Goal: Task Accomplishment & Management: Manage account settings

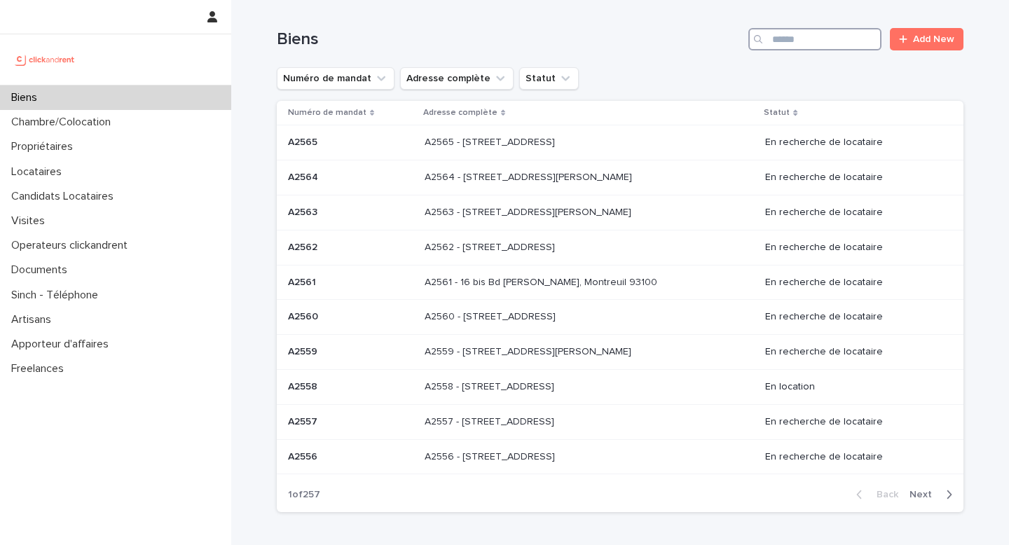
click at [799, 34] on input "Search" at bounding box center [815, 39] width 133 height 22
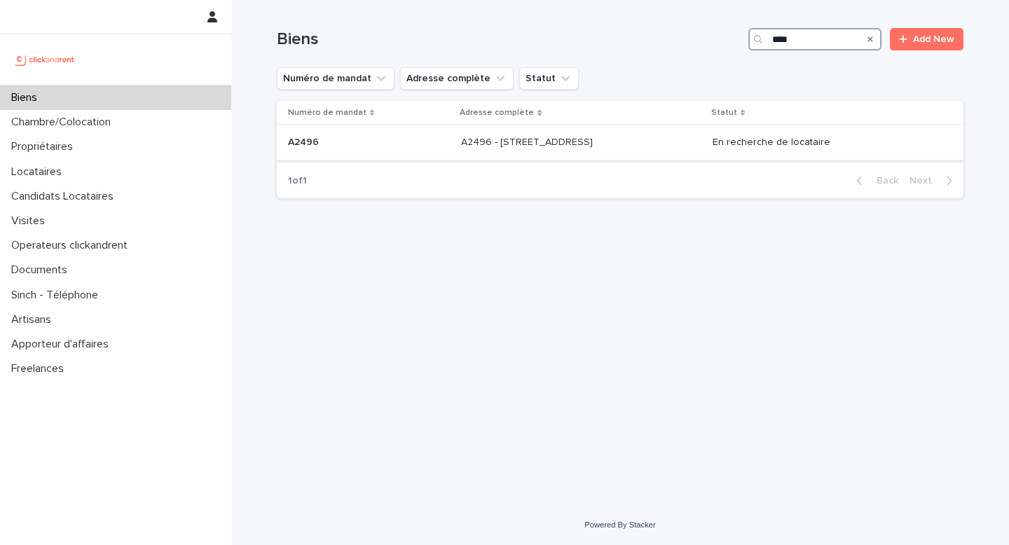
type input "****"
click at [609, 132] on div "A2496 - 85 rue de l'Ourcq, Paris 75019 A2496 - 85 rue de l'Ourcq, Paris 75019" at bounding box center [581, 142] width 240 height 23
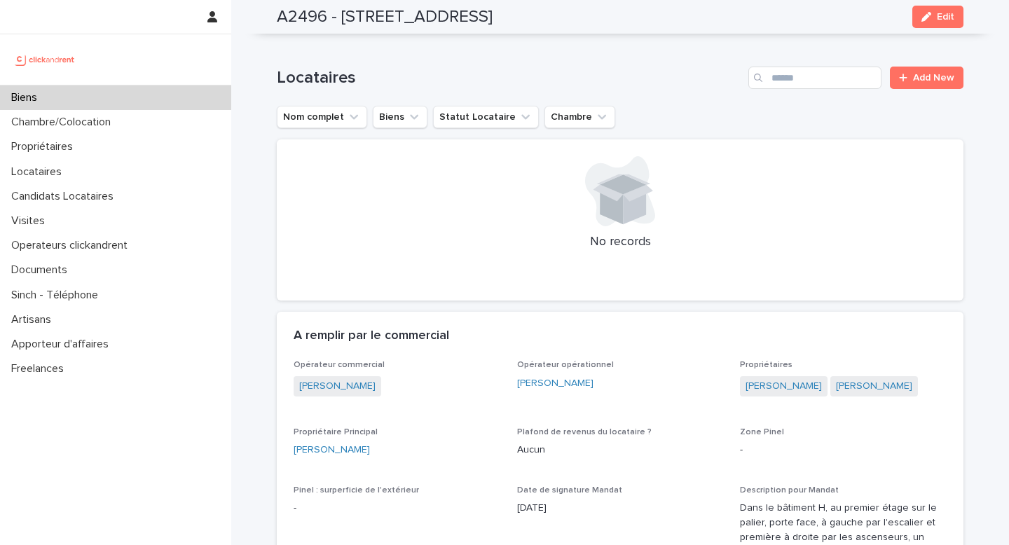
scroll to position [988, 0]
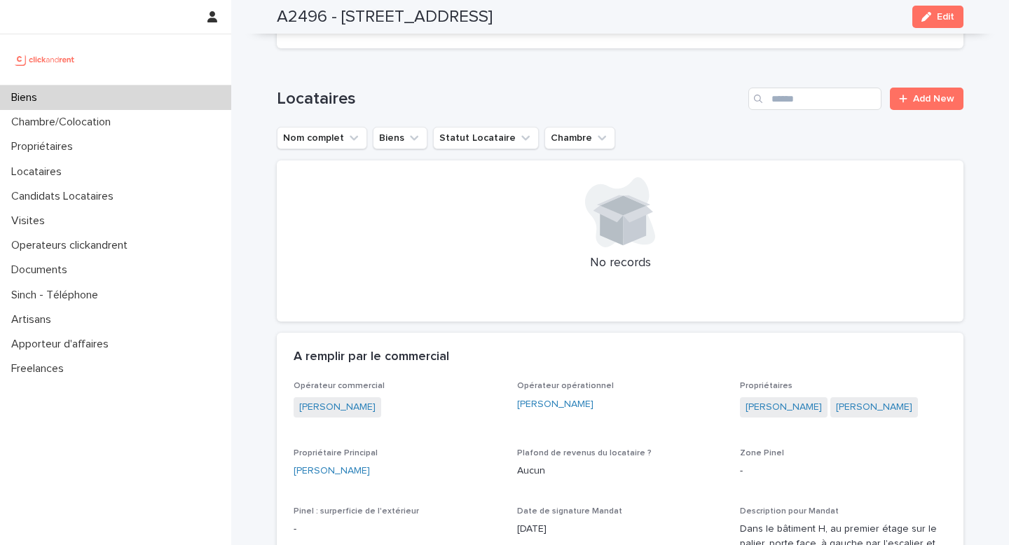
drag, startPoint x: 880, startPoint y: 397, endPoint x: 734, endPoint y: 383, distance: 146.4
copy link "Ariane Kamalodine Blanchet"
click at [93, 196] on p "Candidats Locataires" at bounding box center [65, 196] width 119 height 13
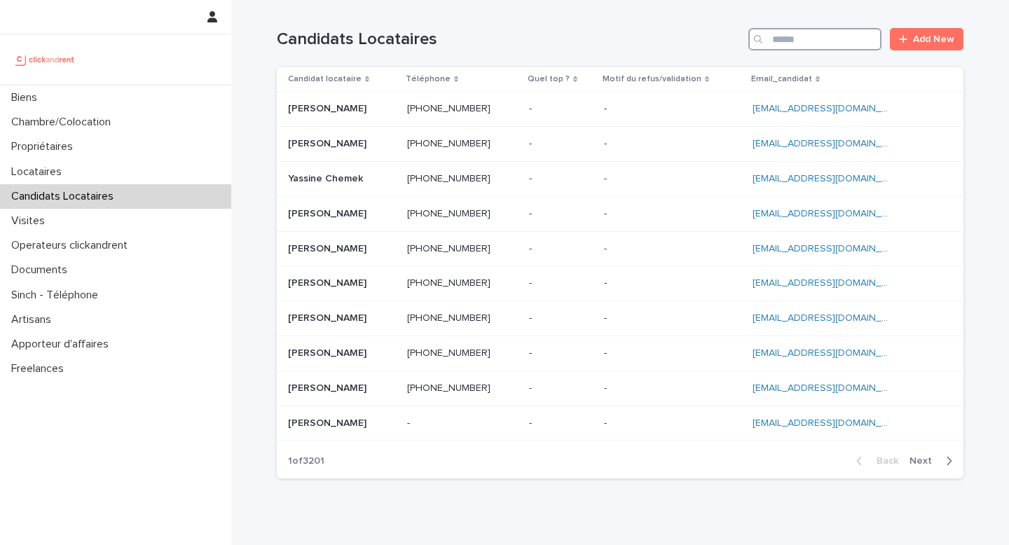
click at [781, 34] on input "Search" at bounding box center [815, 39] width 133 height 22
paste input "**********"
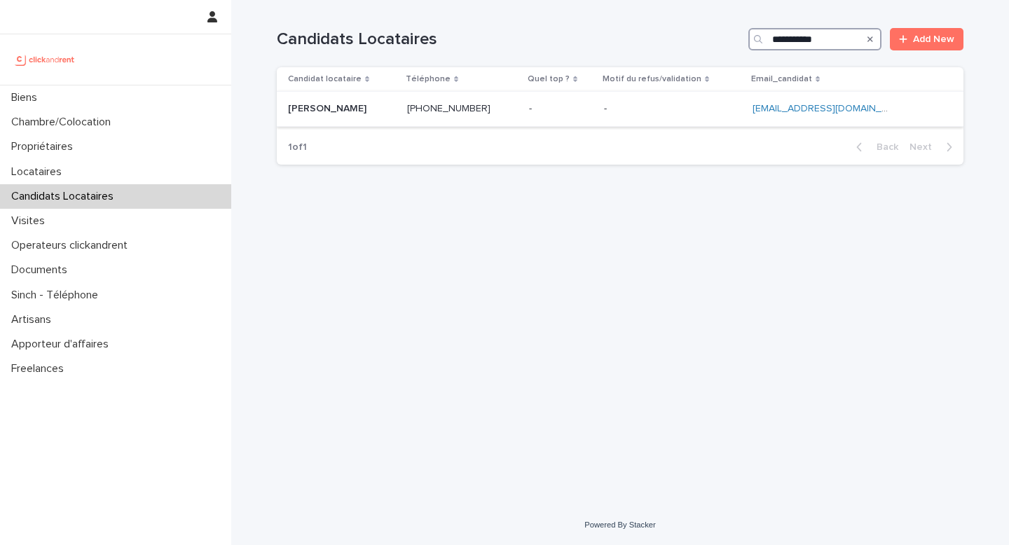
type input "**********"
click at [507, 121] on td "+33651230395 +33651230395" at bounding box center [463, 109] width 122 height 35
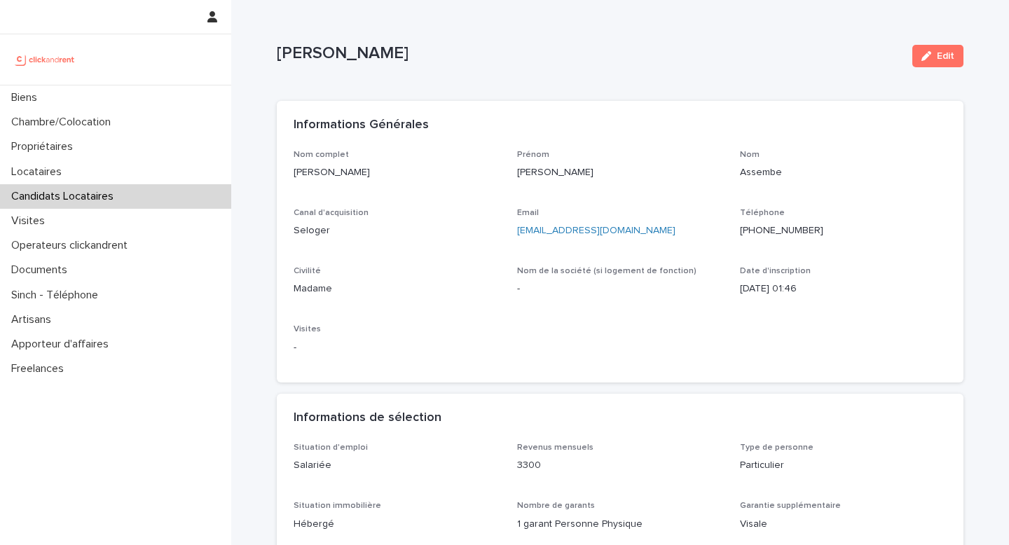
scroll to position [3, 0]
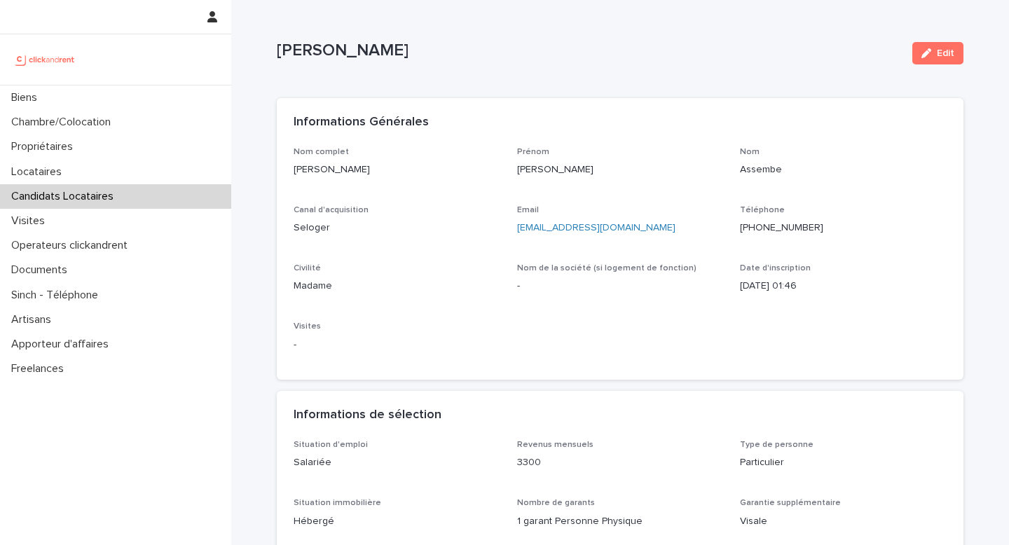
drag, startPoint x: 937, startPoint y: 57, endPoint x: 646, endPoint y: 215, distance: 330.6
click at [937, 57] on span "Edit" at bounding box center [946, 53] width 18 height 10
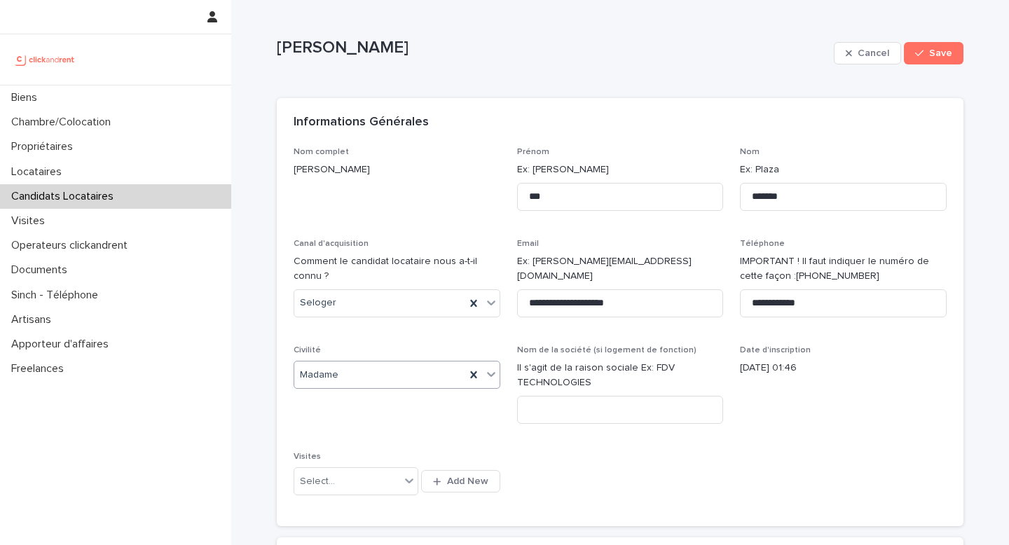
click at [342, 368] on div "Madame" at bounding box center [379, 375] width 171 height 23
click at [426, 343] on div "**********" at bounding box center [620, 328] width 653 height 363
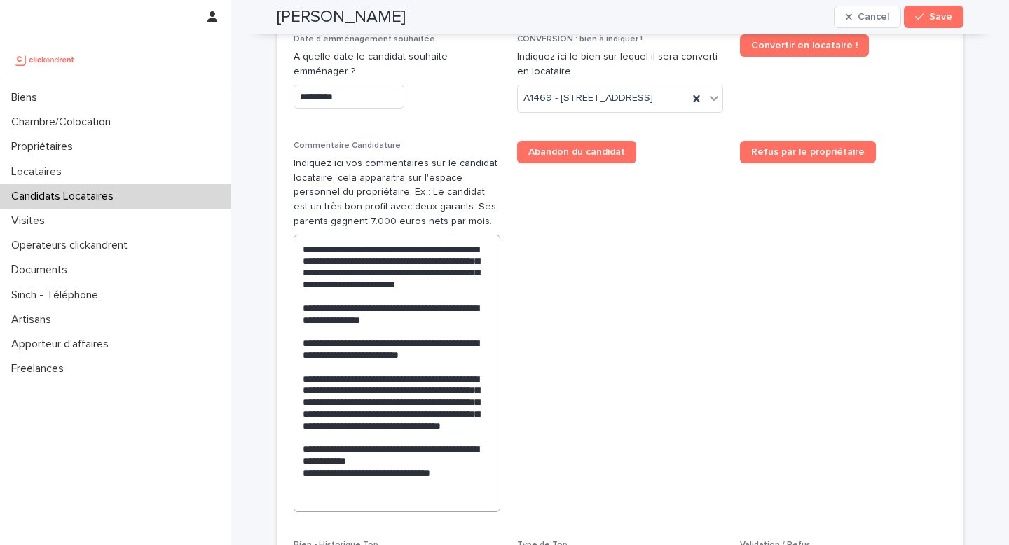
scroll to position [700, 0]
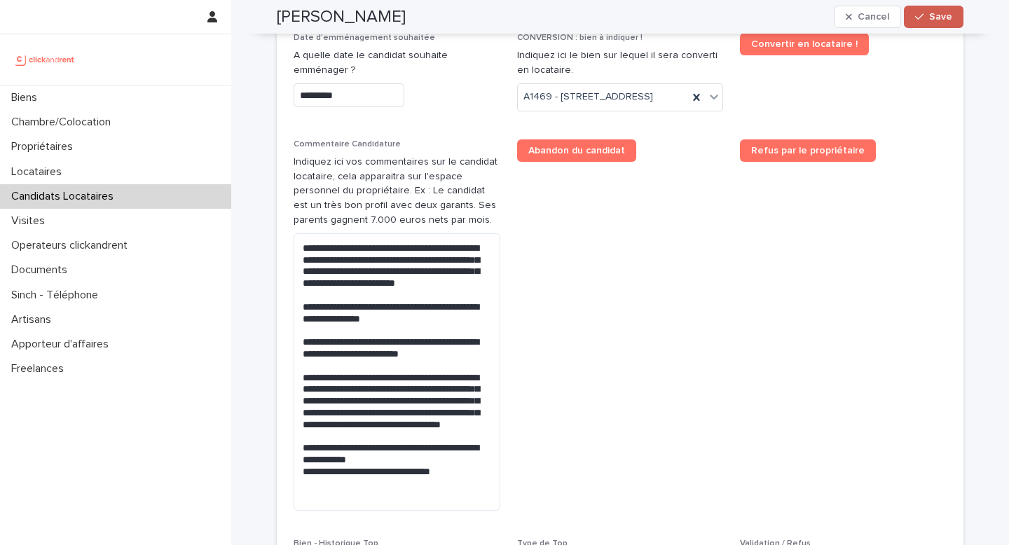
click at [932, 19] on span "Save" at bounding box center [941, 17] width 23 height 10
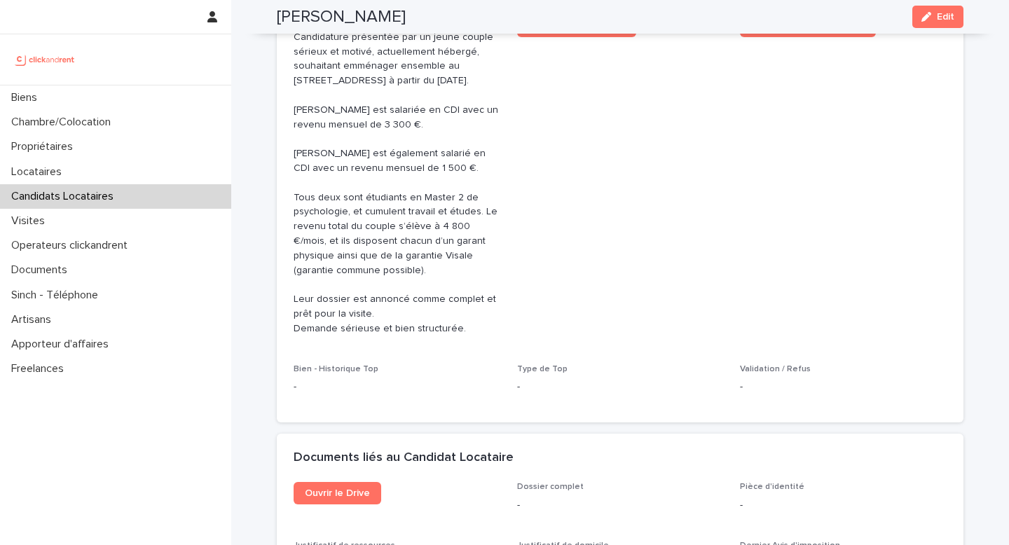
scroll to position [380, 0]
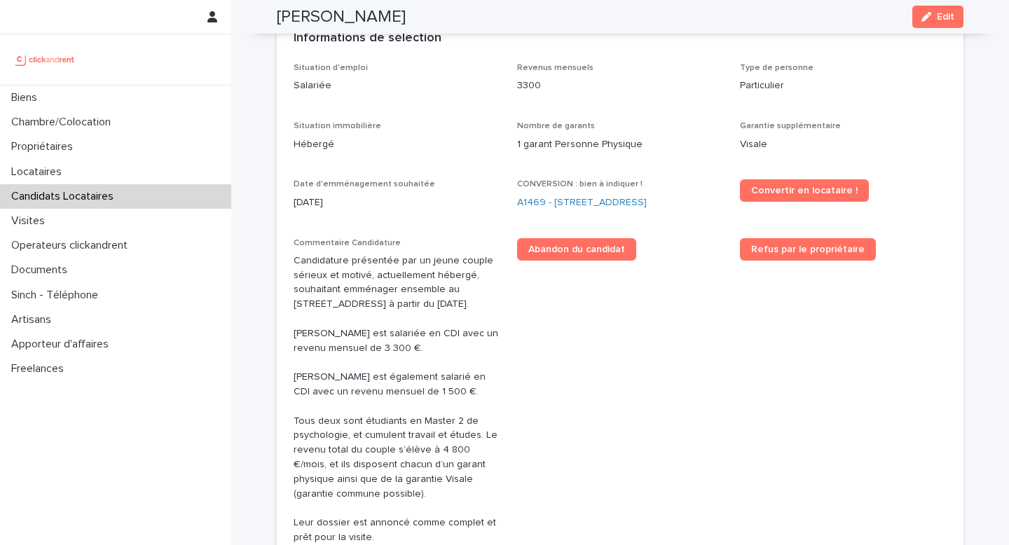
click at [51, 195] on p "Candidats Locataires" at bounding box center [65, 196] width 119 height 13
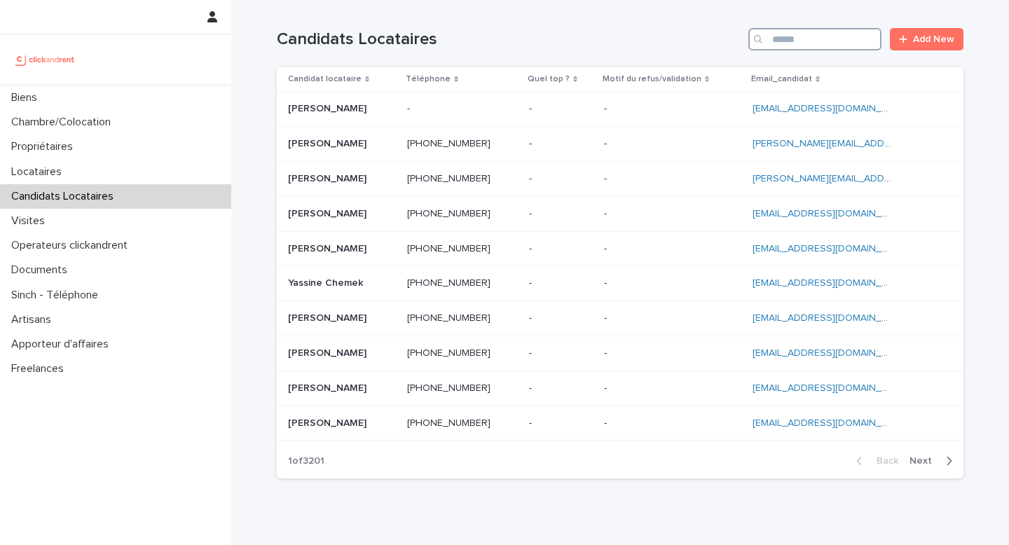
click at [794, 41] on input "Search" at bounding box center [815, 39] width 133 height 22
click at [842, 49] on input "Search" at bounding box center [815, 39] width 133 height 22
paste input "**********"
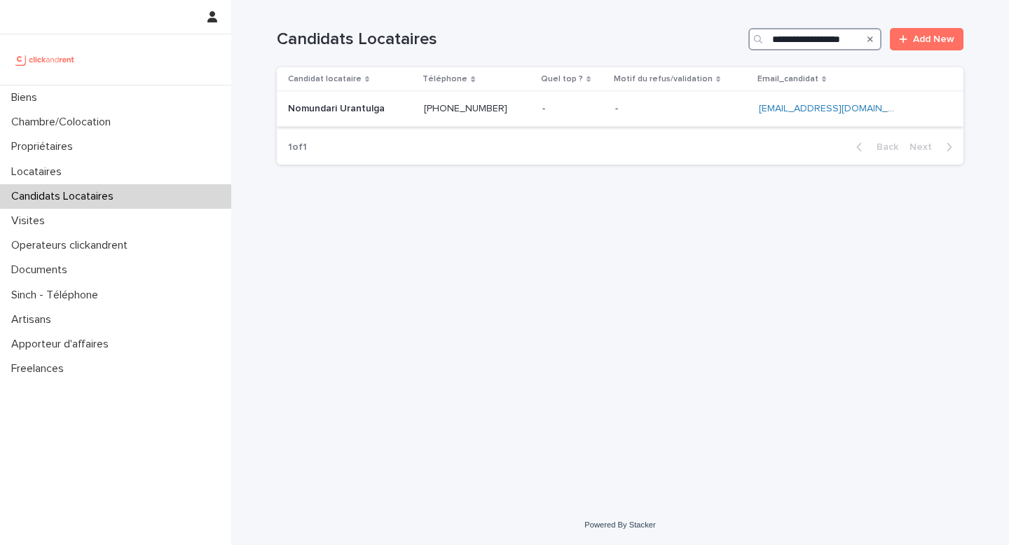
type input "**********"
click at [409, 106] on p at bounding box center [350, 109] width 125 height 12
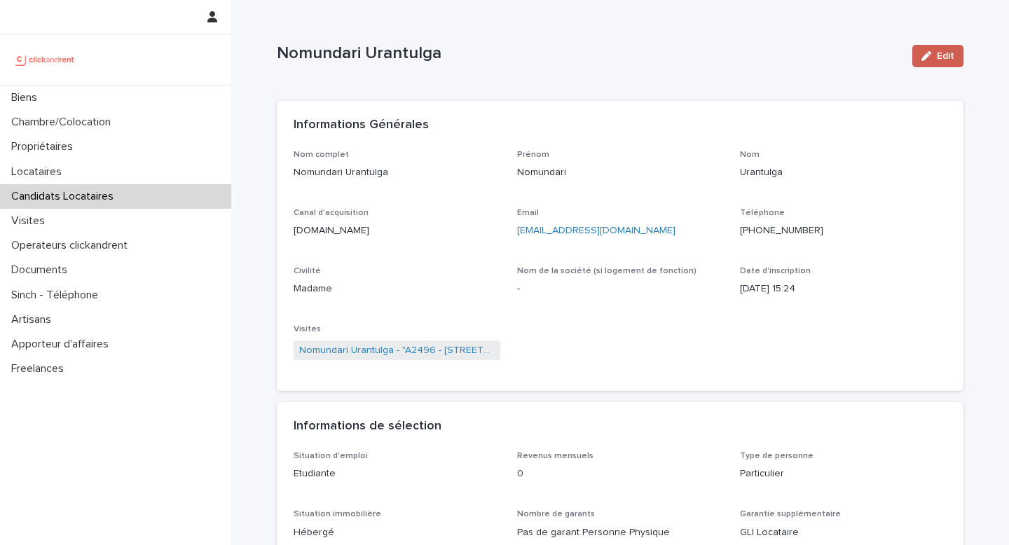
click at [937, 55] on span "Edit" at bounding box center [946, 56] width 18 height 10
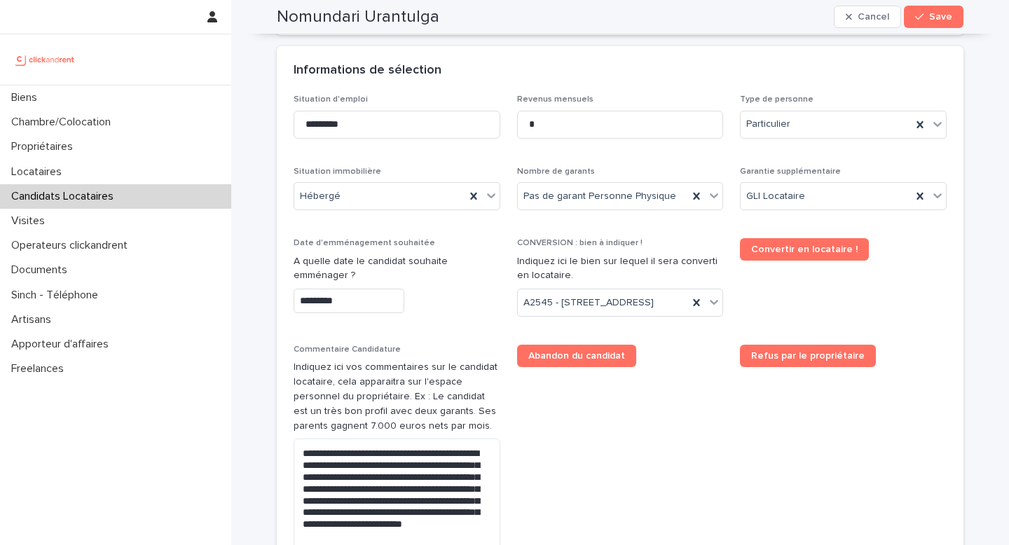
scroll to position [579, 0]
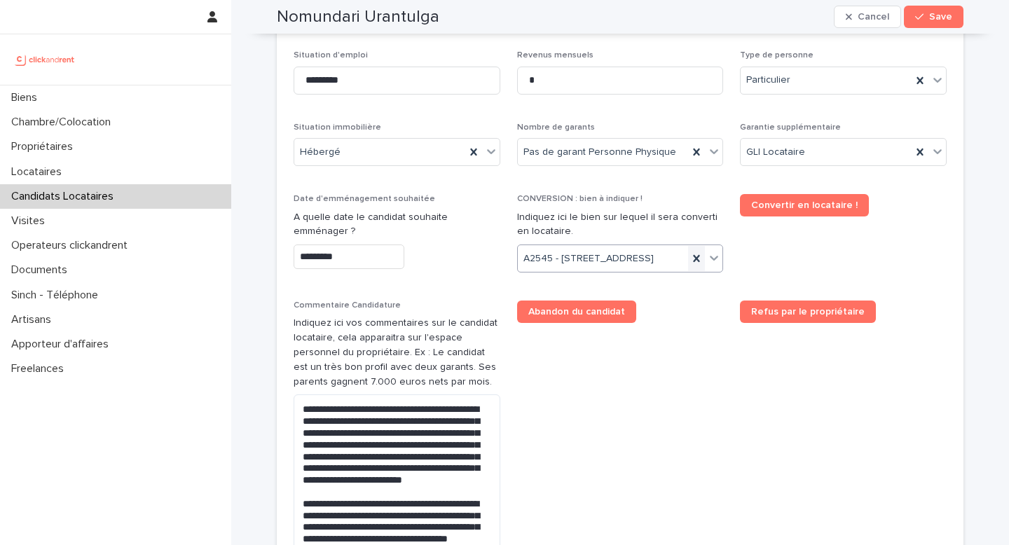
click at [690, 266] on icon at bounding box center [697, 259] width 14 height 14
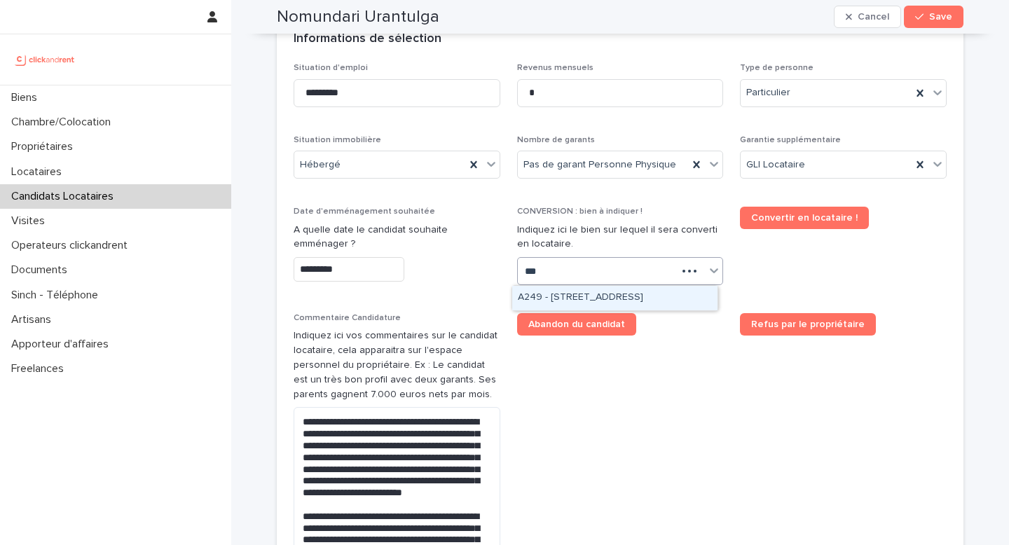
type input "****"
click at [579, 301] on div "A2496 - 85 rue de l'Ourcq, Paris 75019" at bounding box center [614, 298] width 205 height 25
click at [387, 270] on input "*********" at bounding box center [349, 269] width 111 height 25
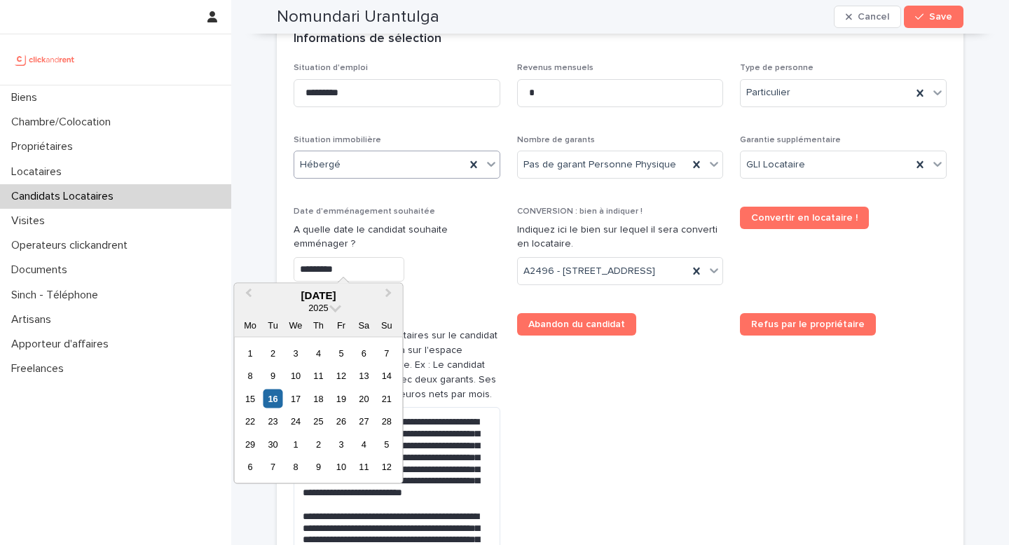
scroll to position [579, 0]
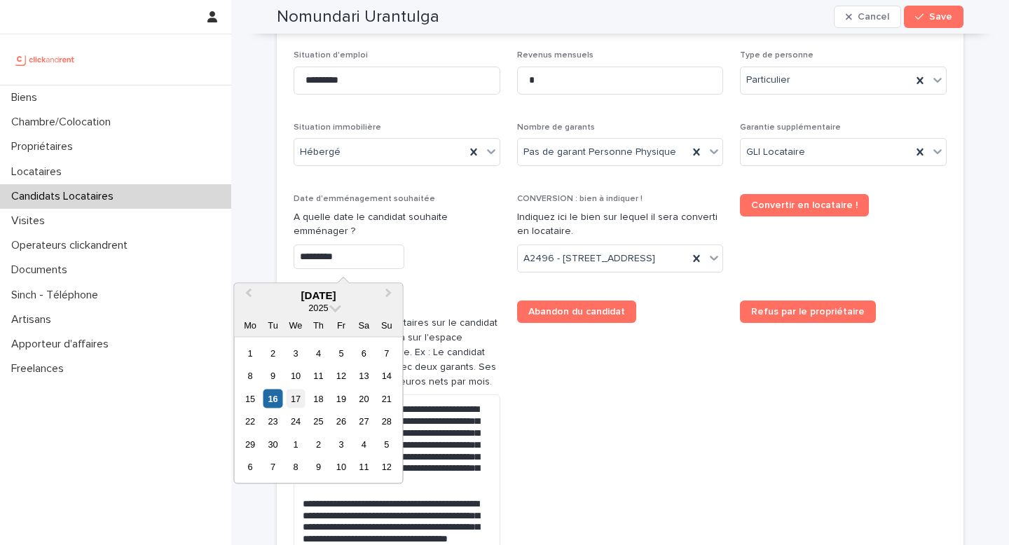
click at [297, 407] on div "17" at bounding box center [295, 398] width 19 height 19
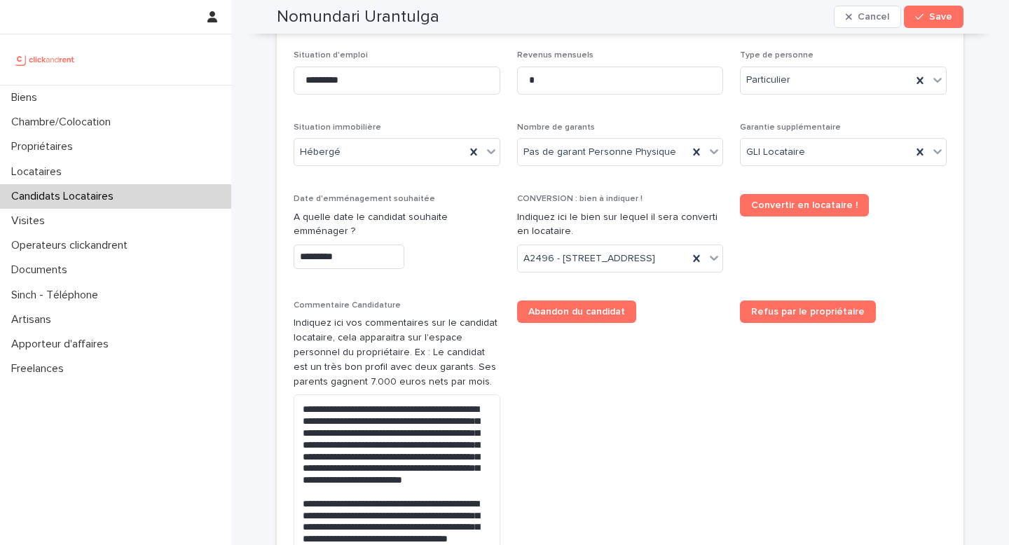
type input "*********"
click at [580, 414] on span "Abandon du candidat" at bounding box center [620, 451] width 207 height 300
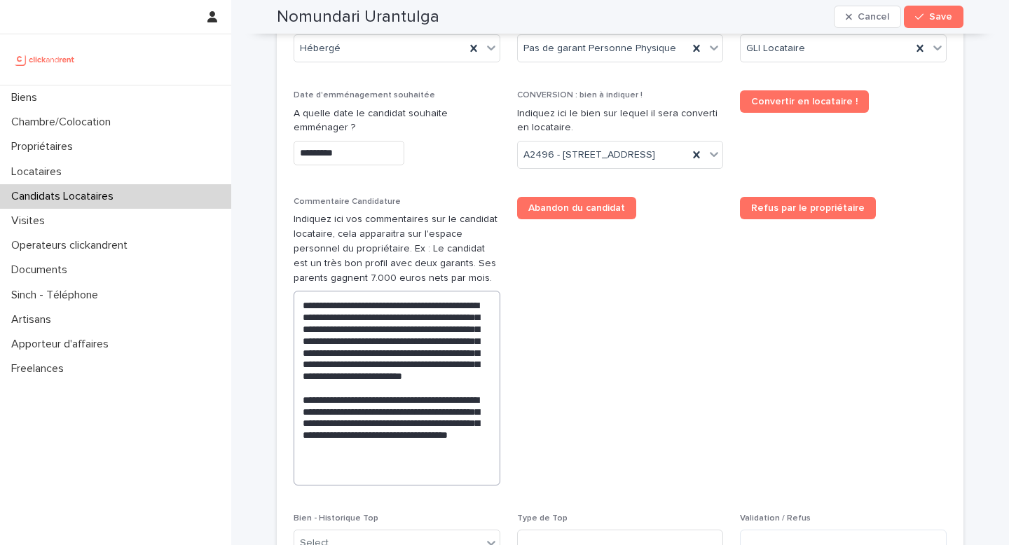
scroll to position [693, 0]
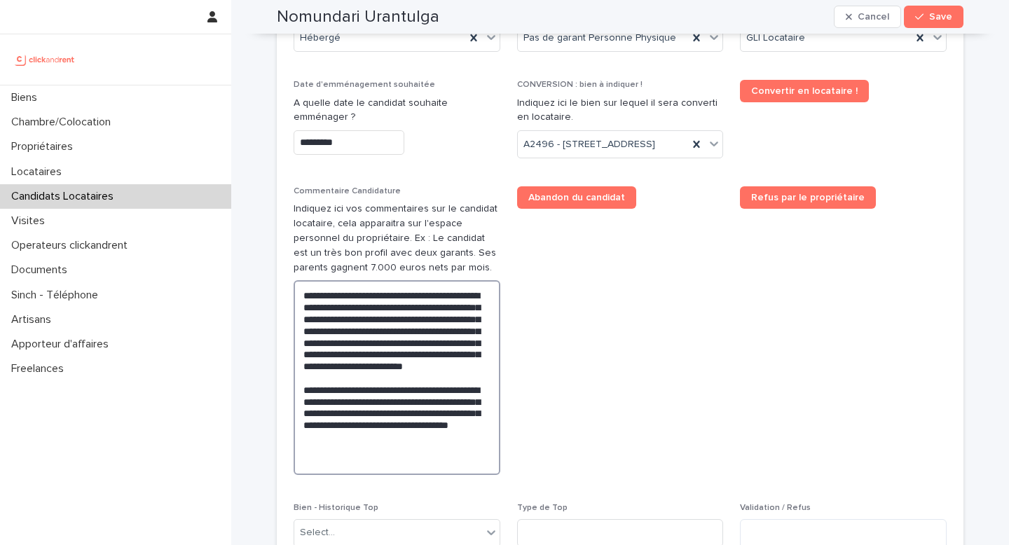
click at [351, 371] on textarea "**********" at bounding box center [397, 377] width 207 height 195
click at [408, 367] on textarea "**********" at bounding box center [397, 377] width 207 height 195
type textarea "**********"
click at [592, 395] on span "Abandon du candidat" at bounding box center [620, 336] width 207 height 300
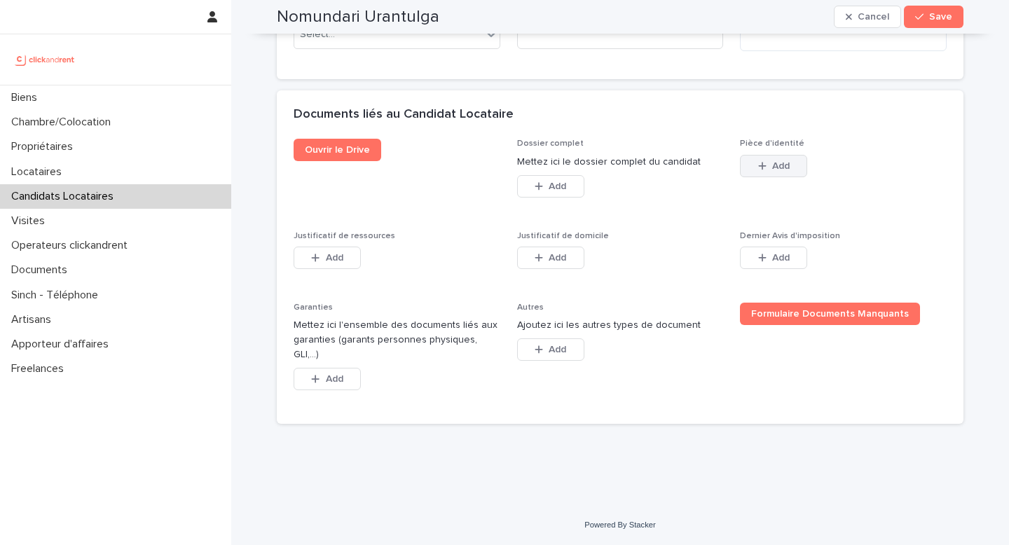
click at [782, 171] on span "Add" at bounding box center [781, 166] width 18 height 10
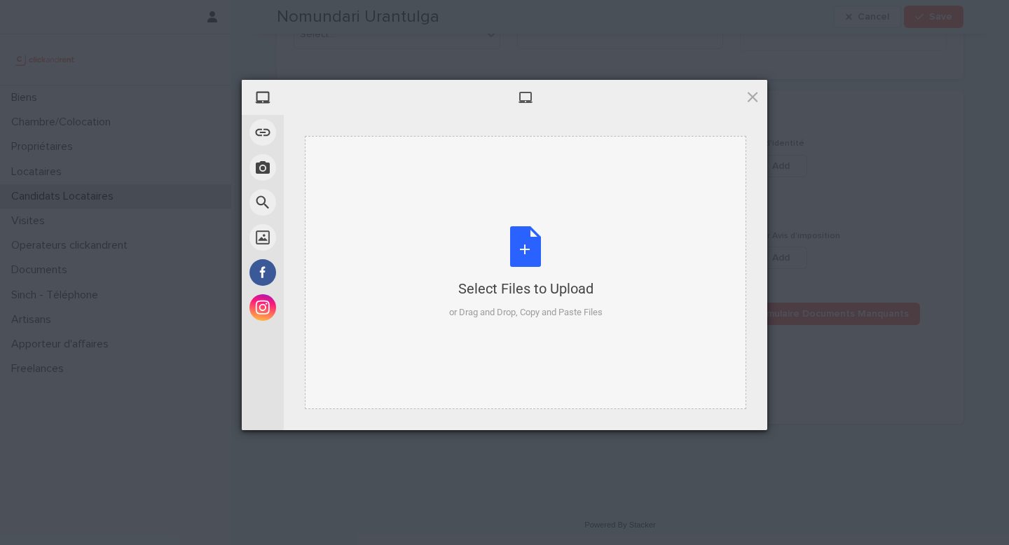
click at [499, 309] on div "or Drag and Drop, Copy and Paste Files" at bounding box center [526, 313] width 154 height 14
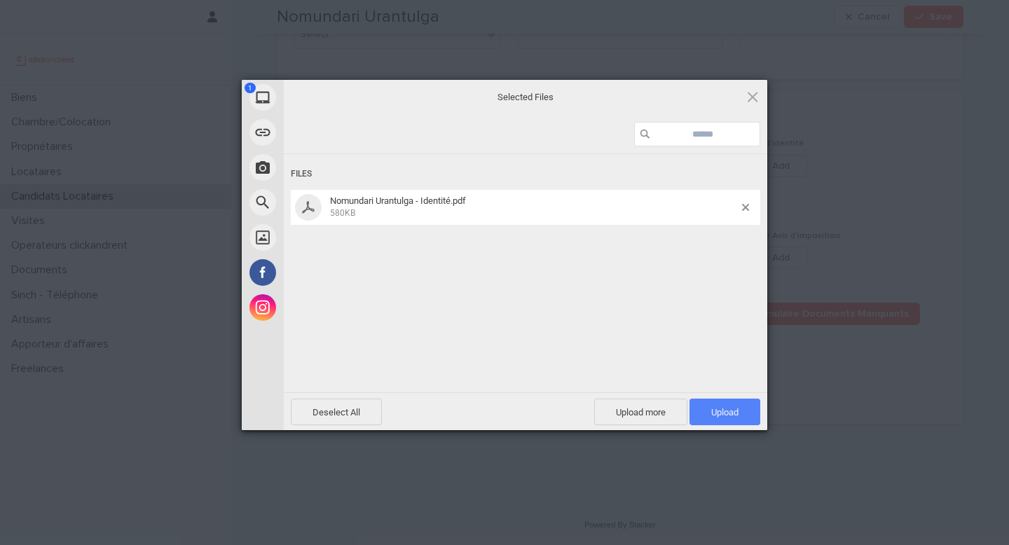
click at [704, 407] on span "Upload 1" at bounding box center [725, 412] width 71 height 27
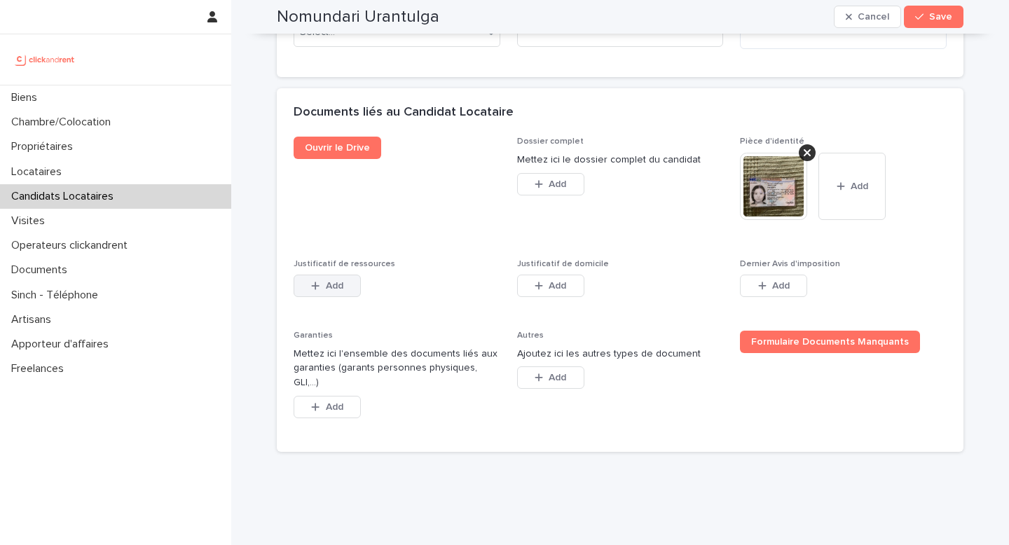
click at [312, 291] on icon "button" at bounding box center [315, 286] width 8 height 10
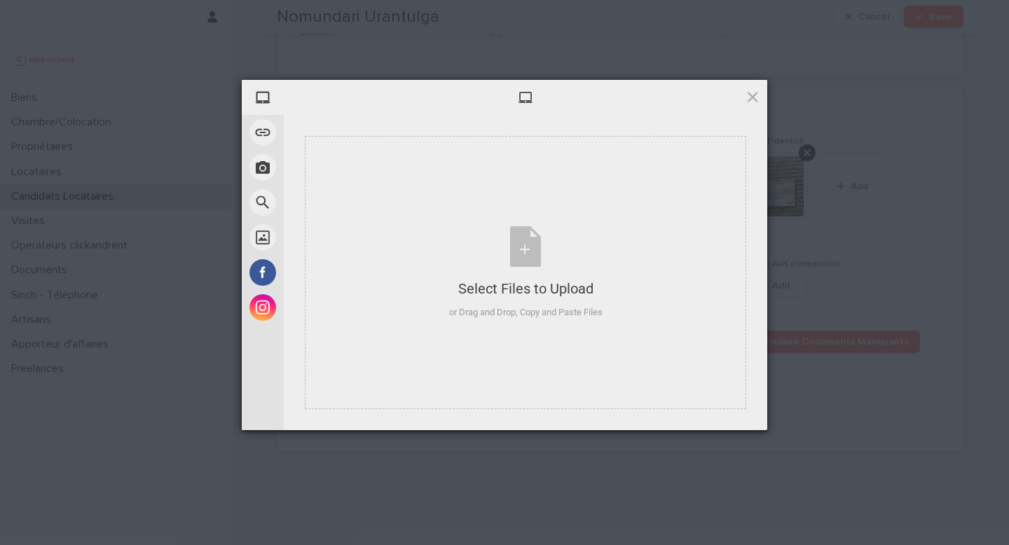
click at [755, 105] on div at bounding box center [526, 97] width 484 height 35
click at [751, 103] on span at bounding box center [752, 96] width 15 height 15
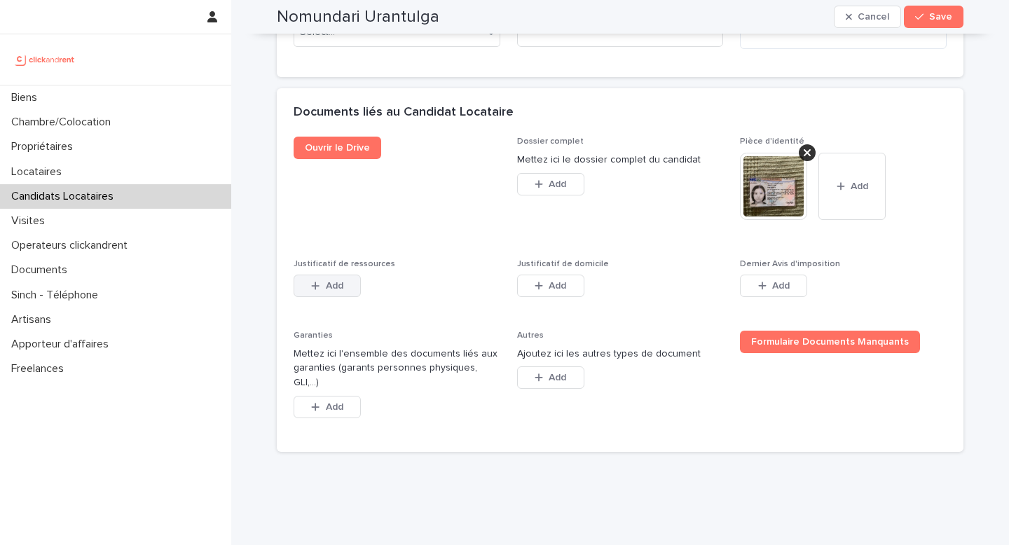
click at [326, 291] on span "Add" at bounding box center [335, 286] width 18 height 10
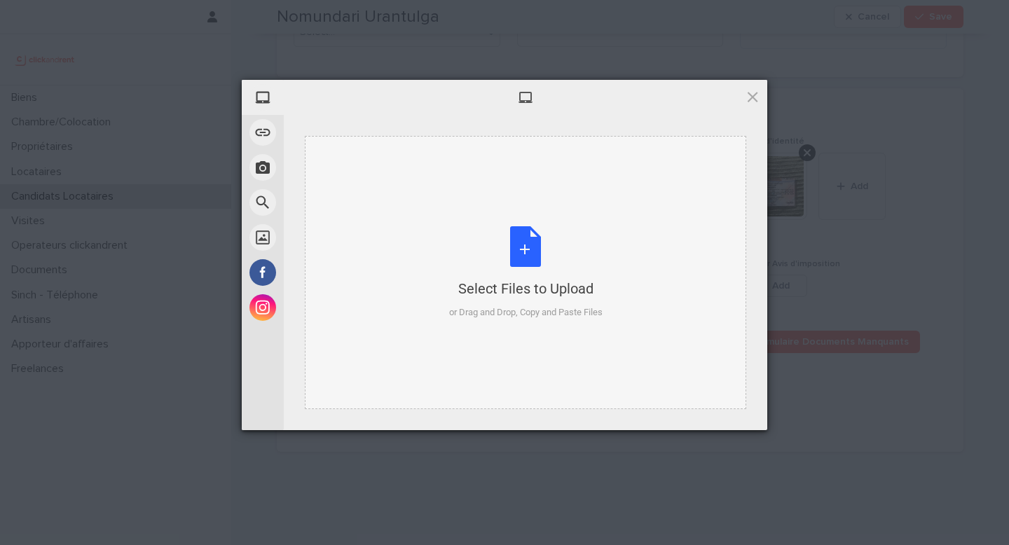
click at [520, 340] on div "Select Files to Upload or Drag and Drop, Copy and Paste Files" at bounding box center [526, 272] width 442 height 273
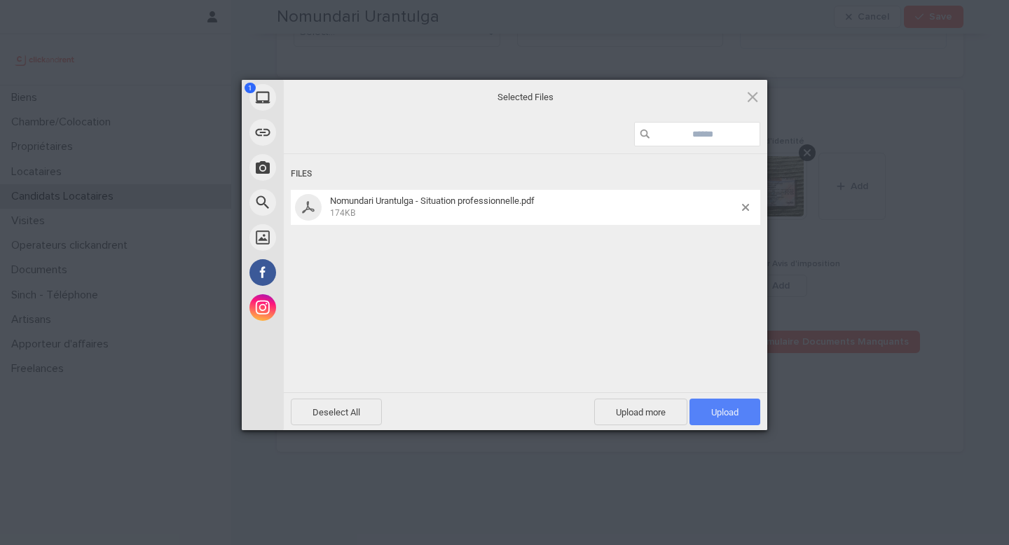
click at [730, 407] on span "Upload 1" at bounding box center [725, 412] width 27 height 11
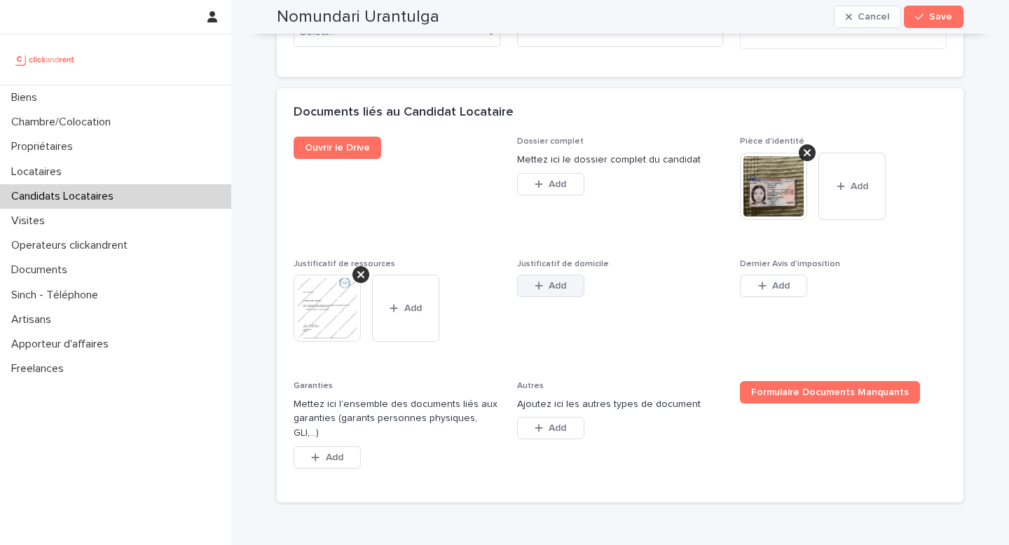
click at [549, 291] on span "Add" at bounding box center [558, 286] width 18 height 10
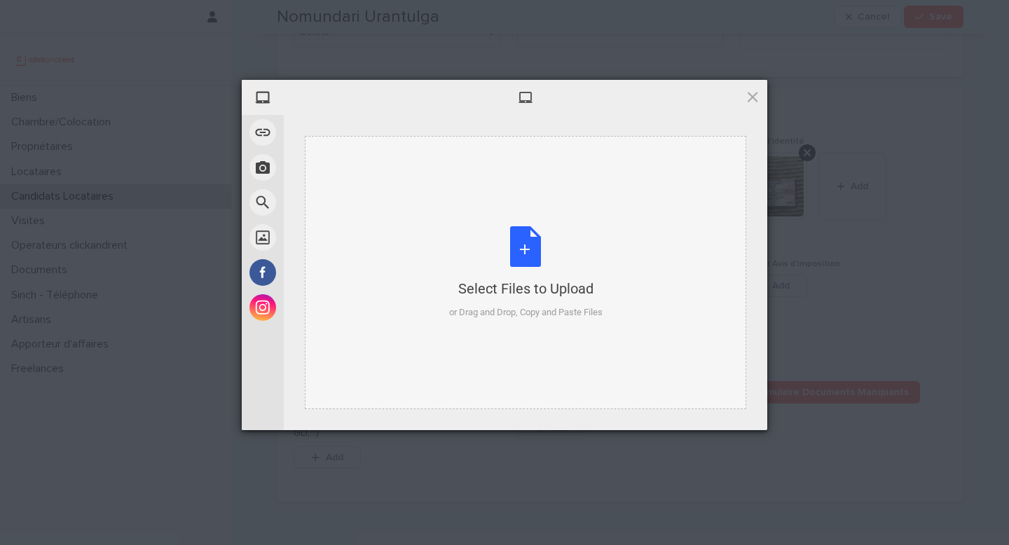
click at [501, 297] on div "Select Files to Upload" at bounding box center [526, 289] width 154 height 20
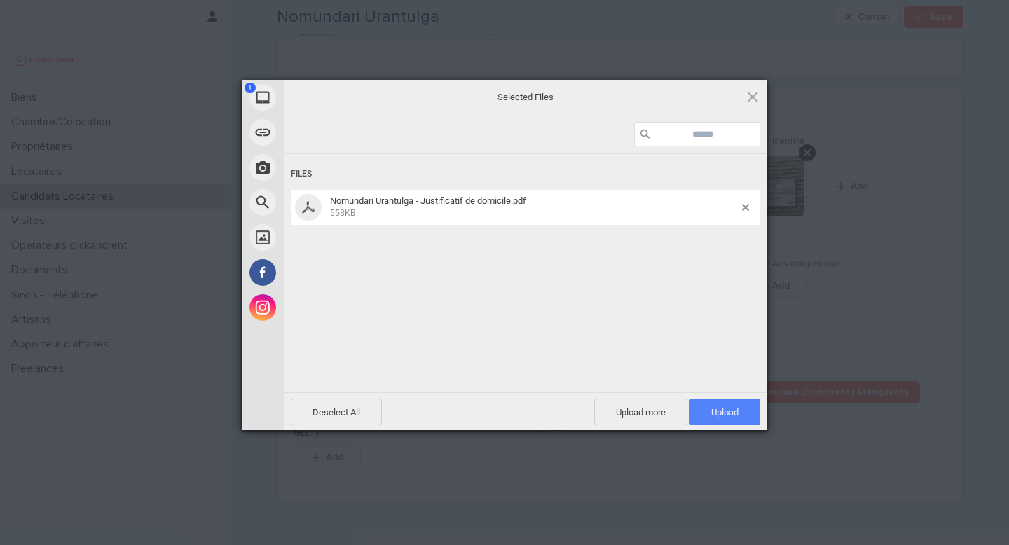
click at [725, 405] on span "Upload 1" at bounding box center [725, 412] width 71 height 27
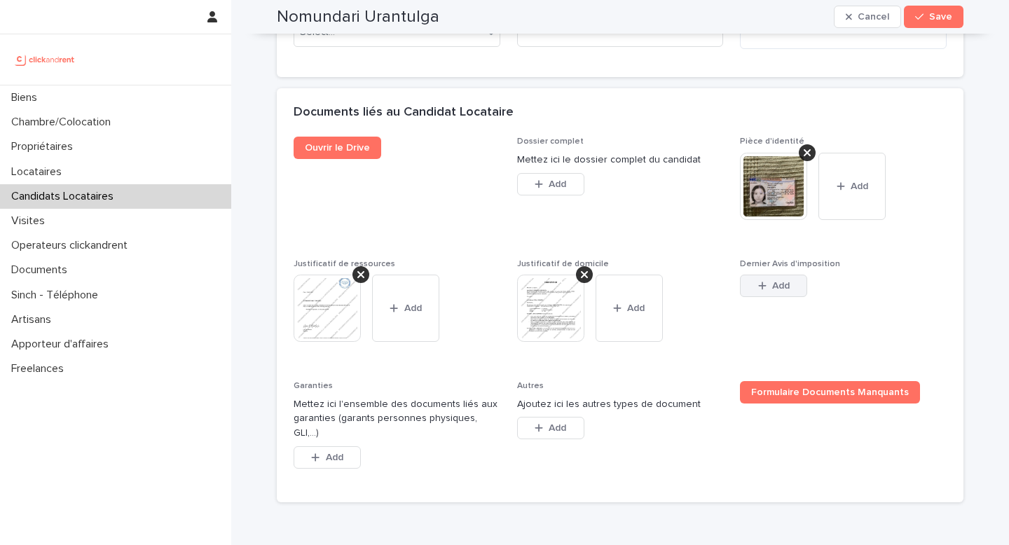
click at [763, 291] on div "button" at bounding box center [765, 286] width 14 height 10
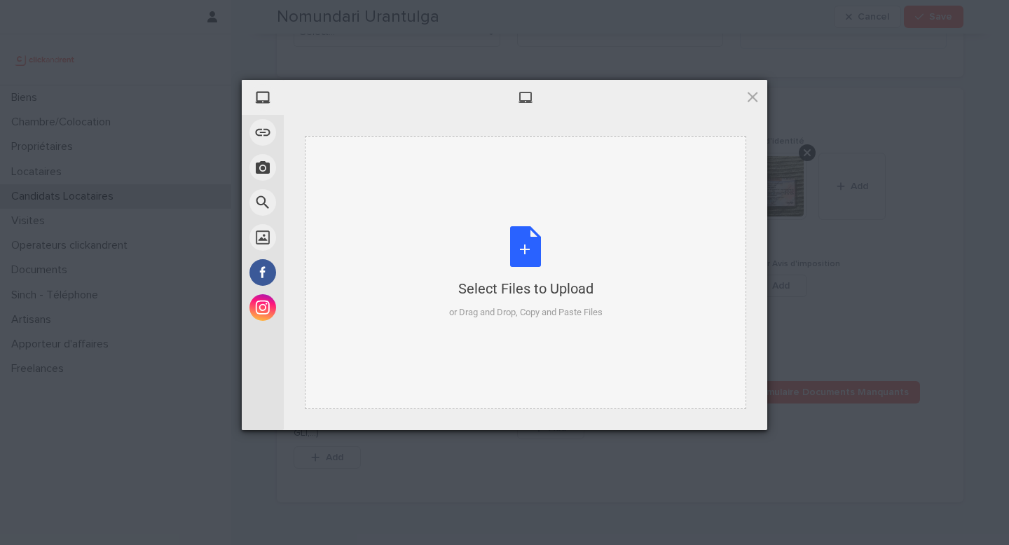
click at [578, 270] on div "Select Files to Upload or Drag and Drop, Copy and Paste Files" at bounding box center [526, 272] width 154 height 93
click at [756, 103] on span at bounding box center [752, 96] width 15 height 15
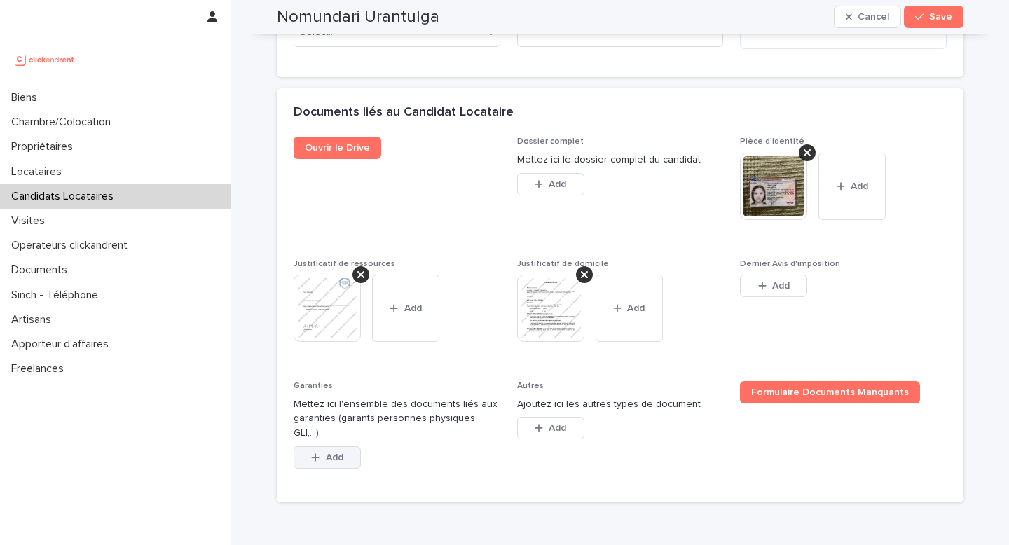
click at [340, 469] on button "Add" at bounding box center [327, 458] width 67 height 22
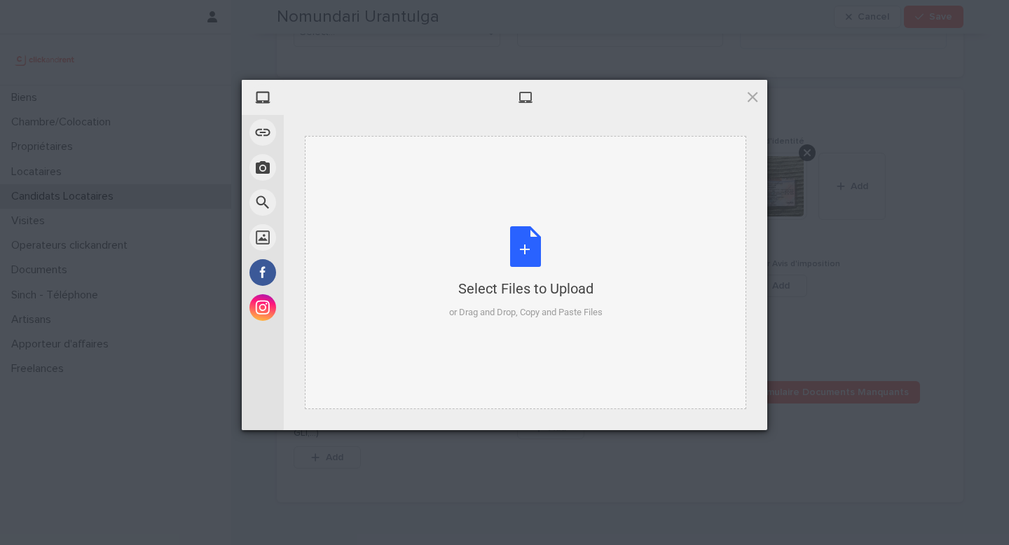
click at [491, 267] on div "Select Files to Upload or Drag and Drop, Copy and Paste Files" at bounding box center [526, 272] width 154 height 93
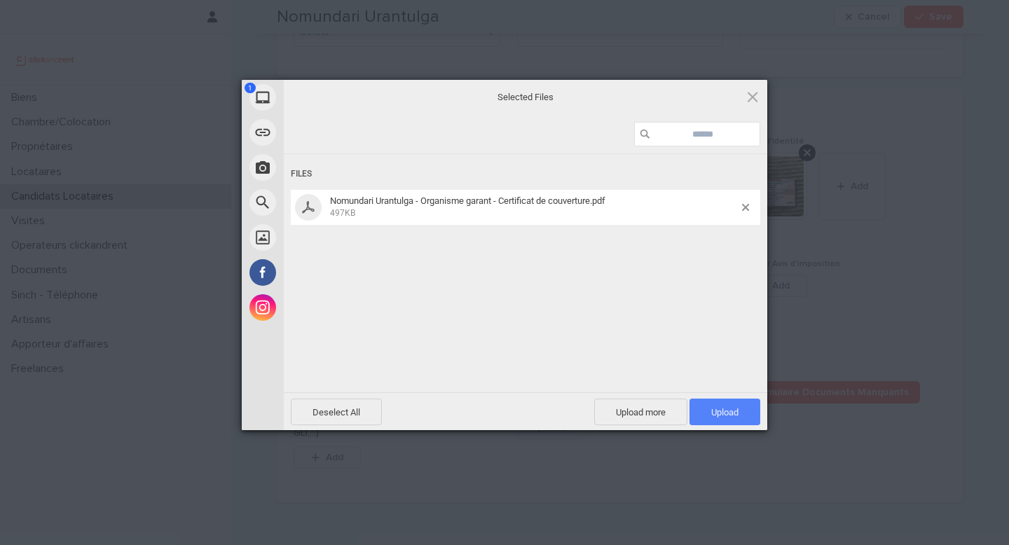
click at [721, 408] on span "Upload 1" at bounding box center [725, 412] width 27 height 11
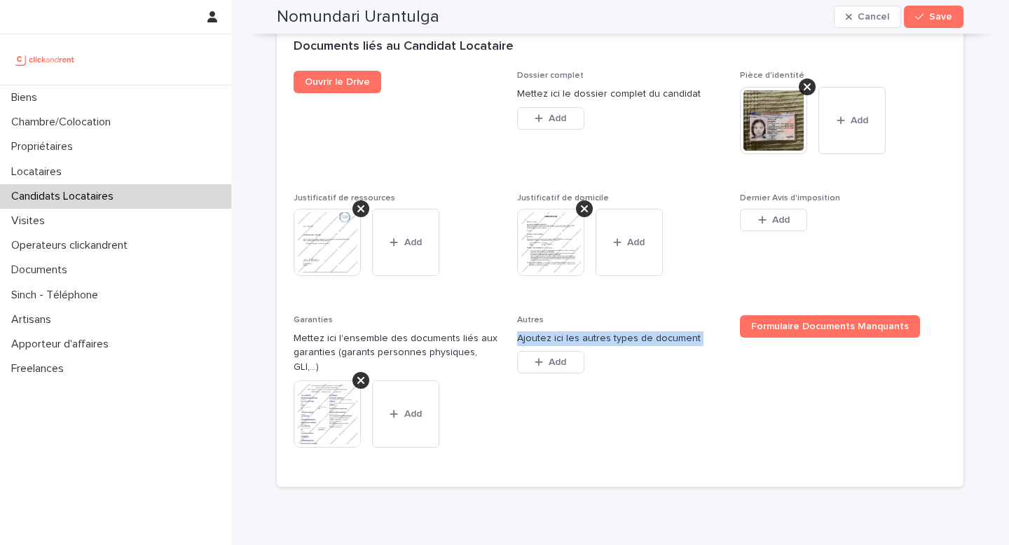
scroll to position [1311, 0]
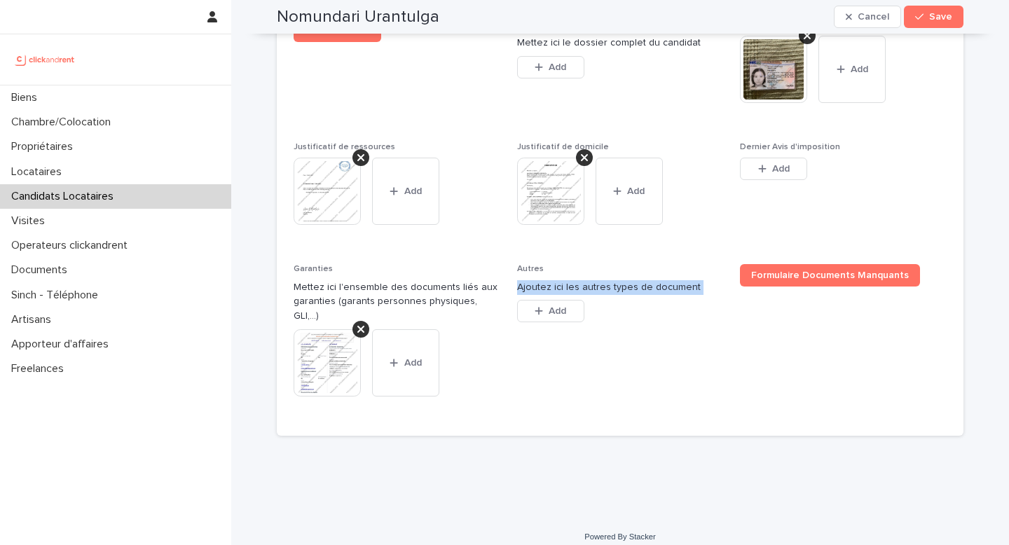
drag, startPoint x: 496, startPoint y: 397, endPoint x: 632, endPoint y: 545, distance: 199.9
click at [639, 431] on div "Ouvrir le Drive Dossier complet Mettez ici le dossier complet du candidat This …" at bounding box center [620, 228] width 687 height 416
click at [933, 20] on span "Save" at bounding box center [941, 17] width 23 height 10
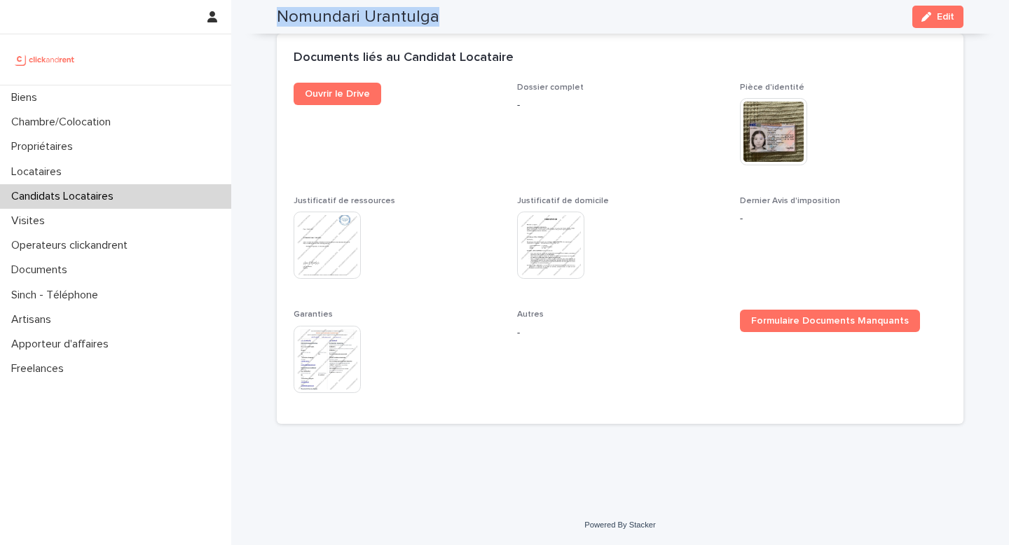
drag, startPoint x: 446, startPoint y: 22, endPoint x: 272, endPoint y: 18, distance: 173.9
click at [277, 18] on div "Nomundari Urantulga Edit" at bounding box center [620, 17] width 687 height 34
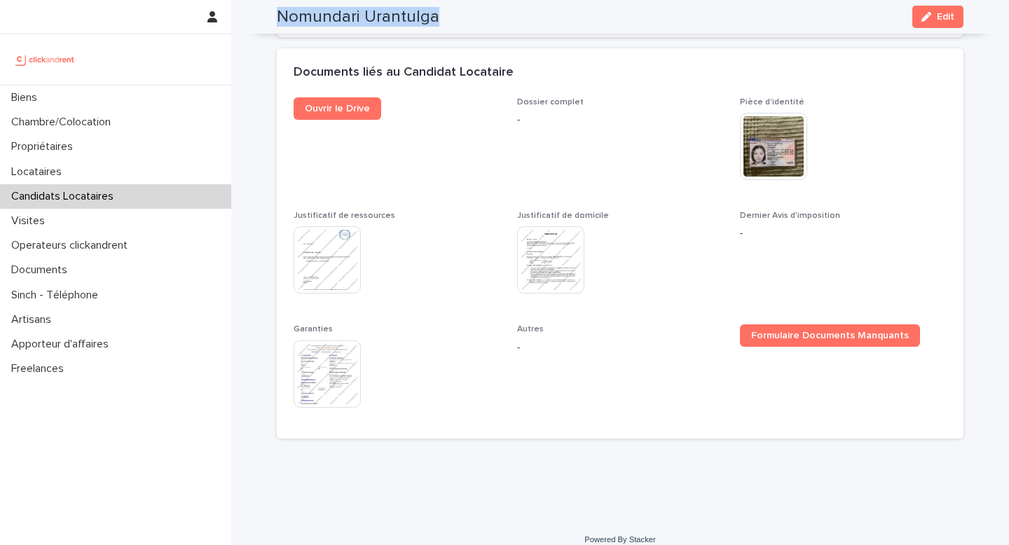
copy h2 "Nomundari Urantulga"
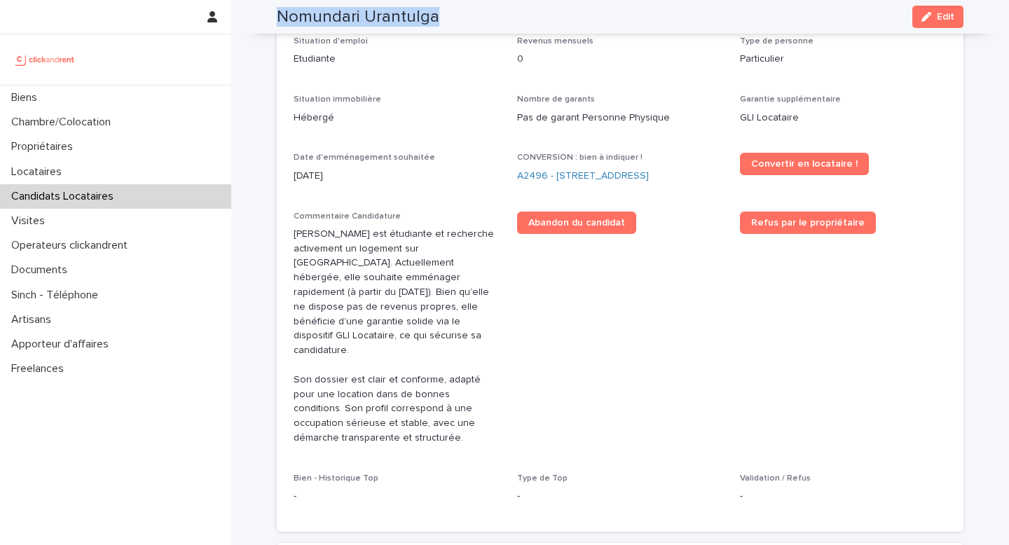
scroll to position [415, 0]
click at [588, 172] on link "A2496 - 85 rue de l'Ourcq, Paris 75019" at bounding box center [583, 176] width 132 height 15
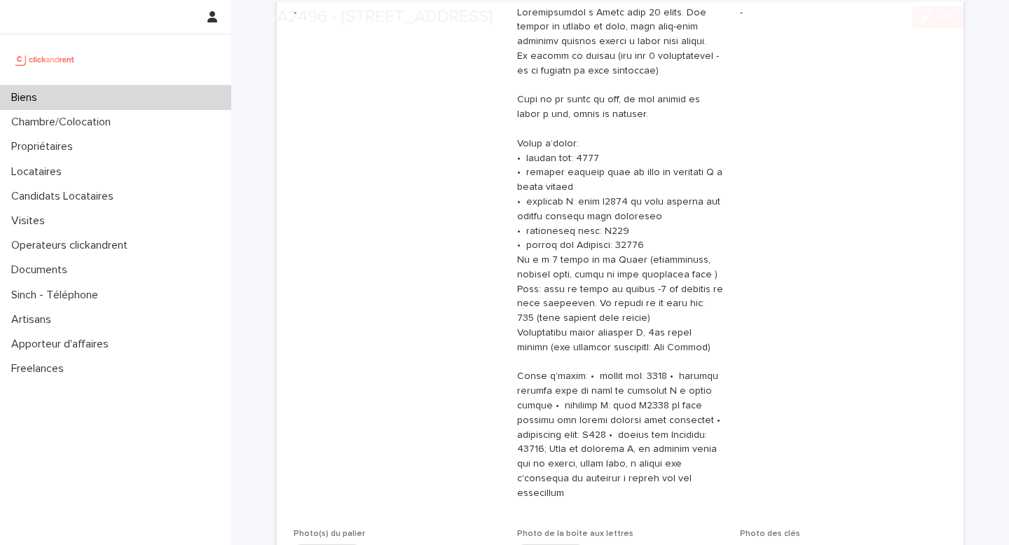
scroll to position [492, 0]
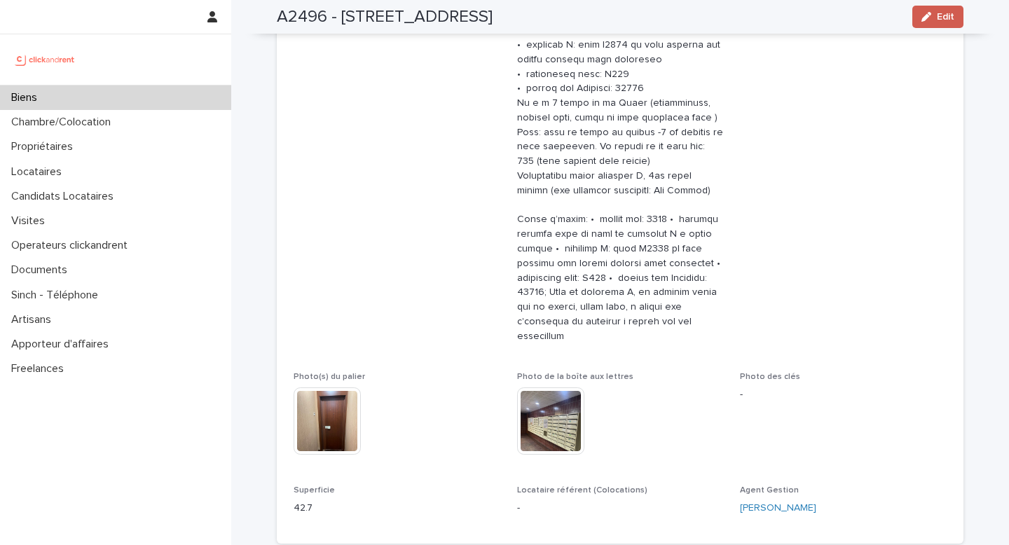
click at [937, 12] on span "Edit" at bounding box center [946, 17] width 18 height 10
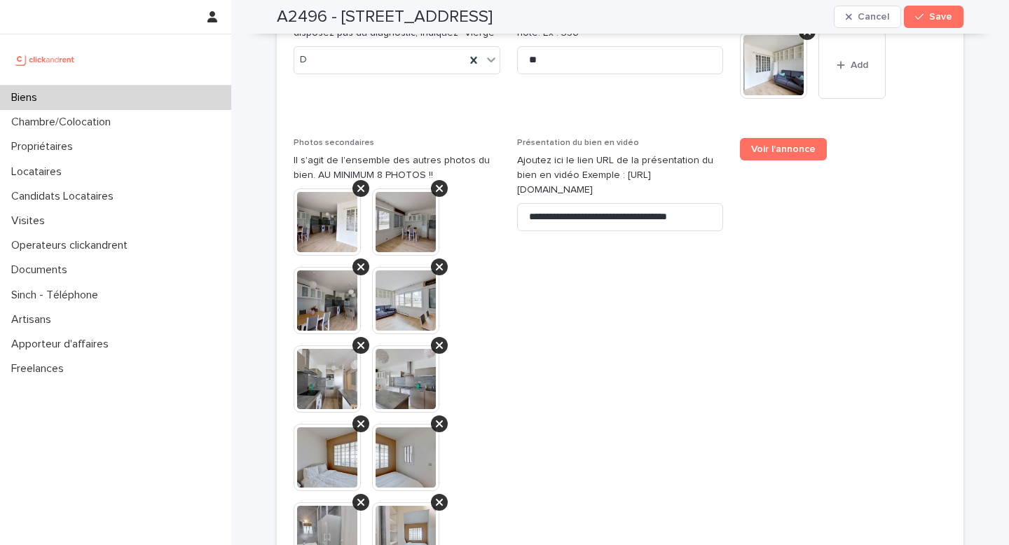
scroll to position [6854, 0]
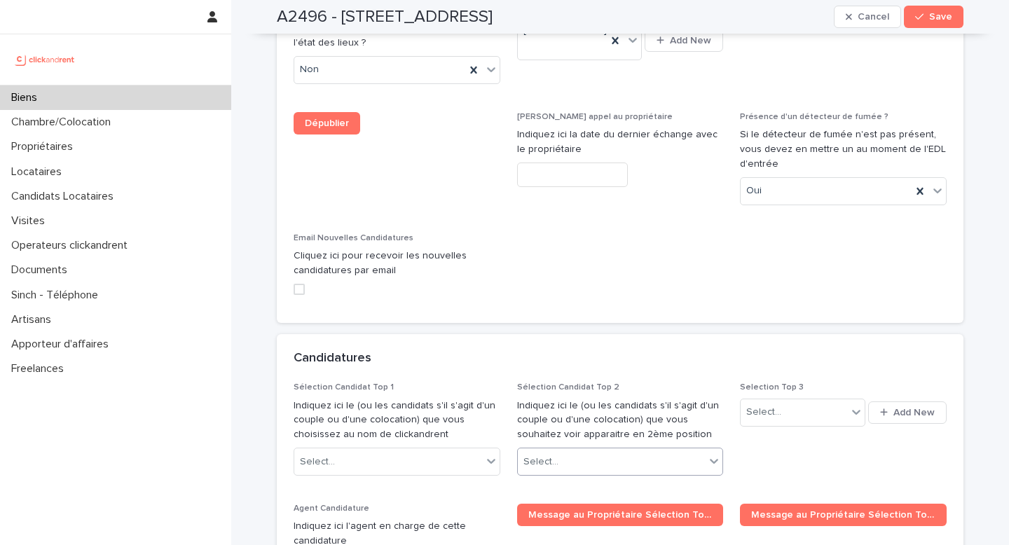
click at [538, 455] on div "Select..." at bounding box center [541, 462] width 35 height 15
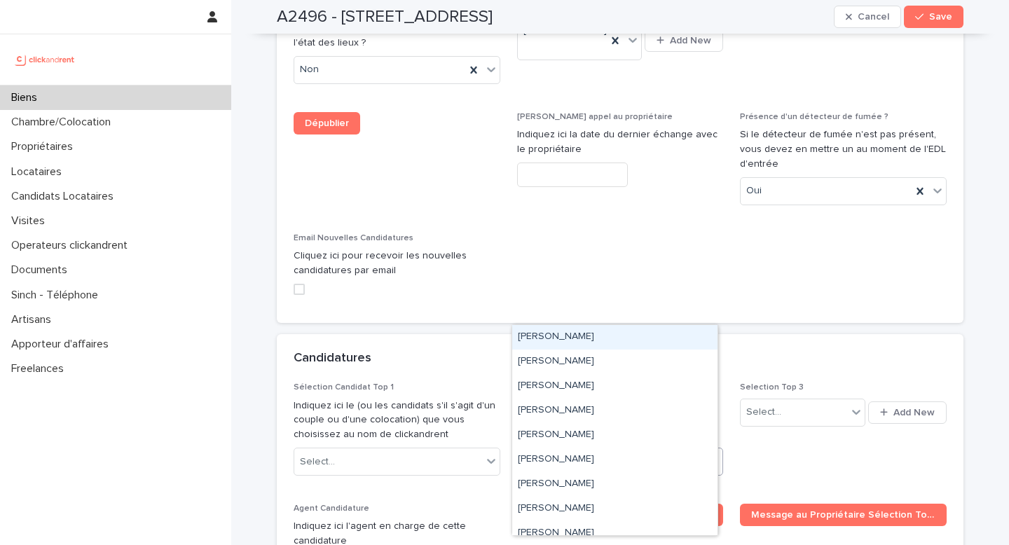
paste input "**********"
type input "**********"
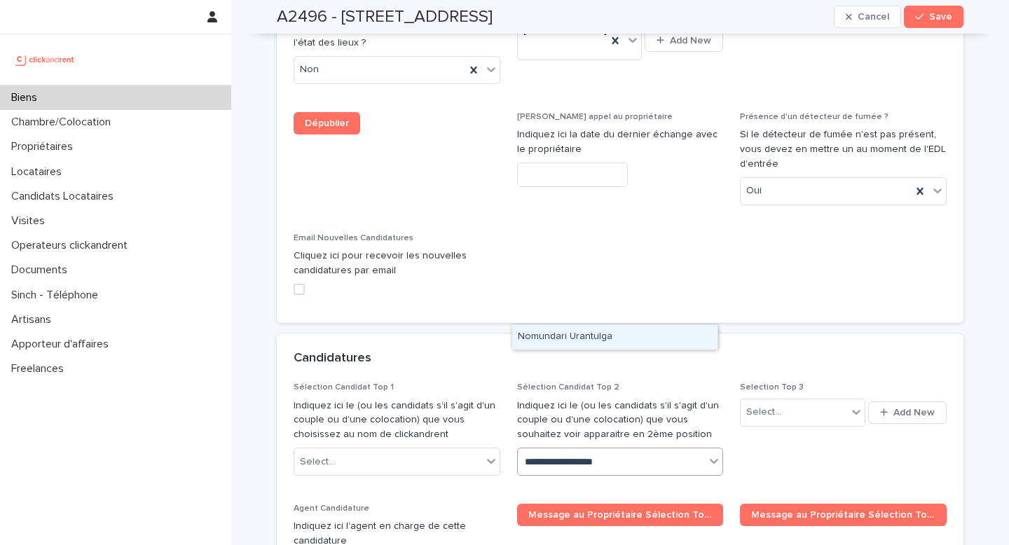
click at [590, 340] on div "Nomundari Urantulga" at bounding box center [614, 337] width 205 height 25
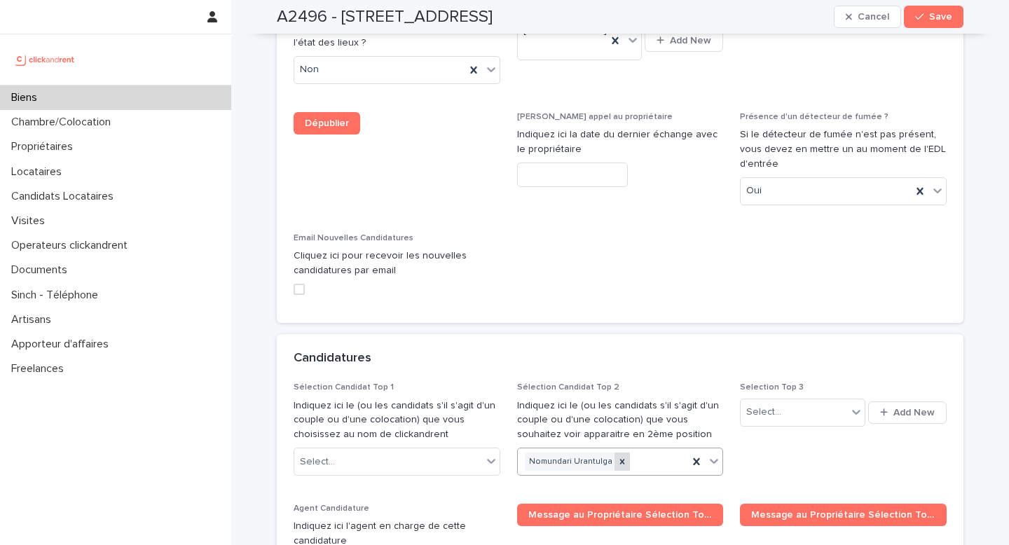
click at [618, 457] on icon at bounding box center [623, 462] width 10 height 10
click at [428, 451] on div "Select..." at bounding box center [388, 462] width 188 height 23
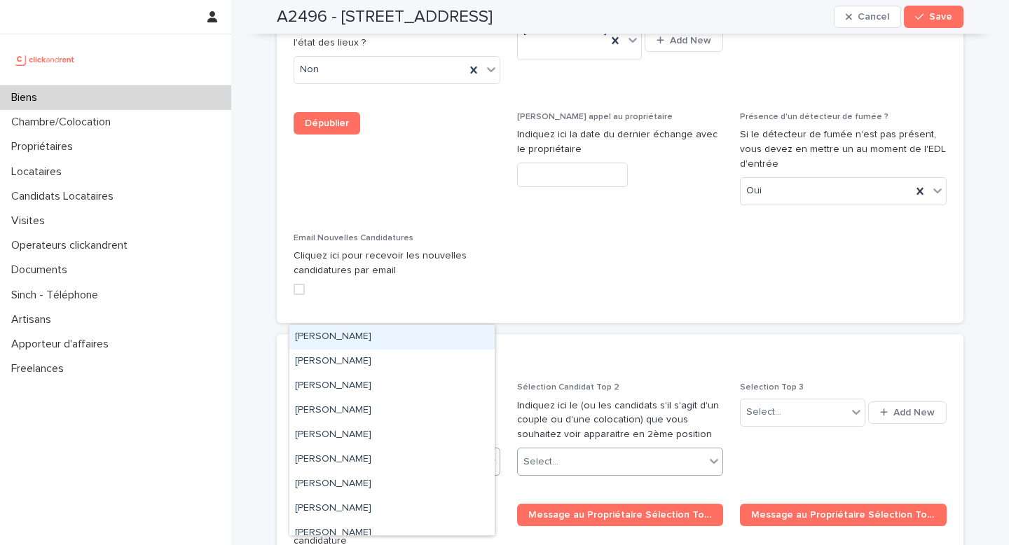
paste input "**********"
type input "**********"
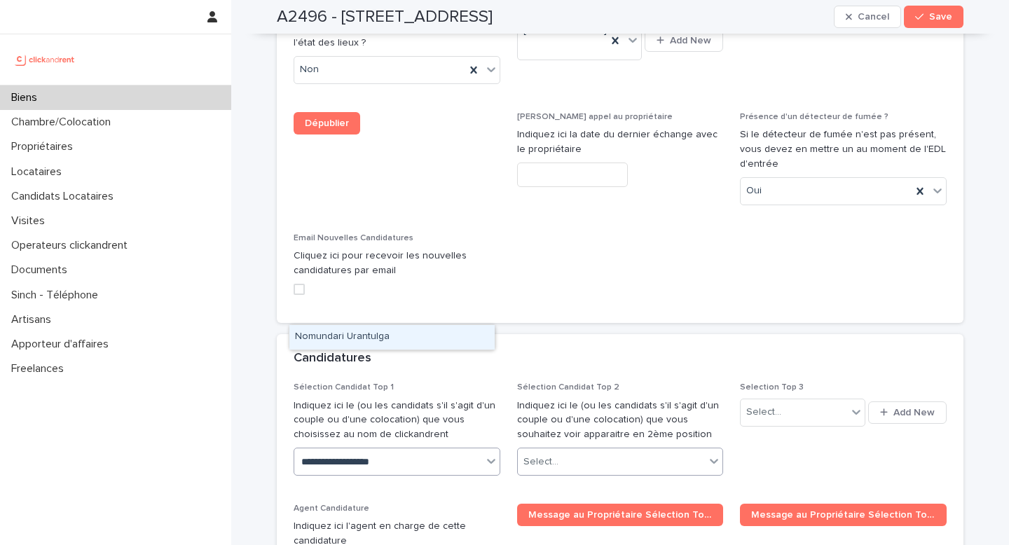
click at [411, 339] on div "Nomundari Urantulga" at bounding box center [392, 337] width 205 height 25
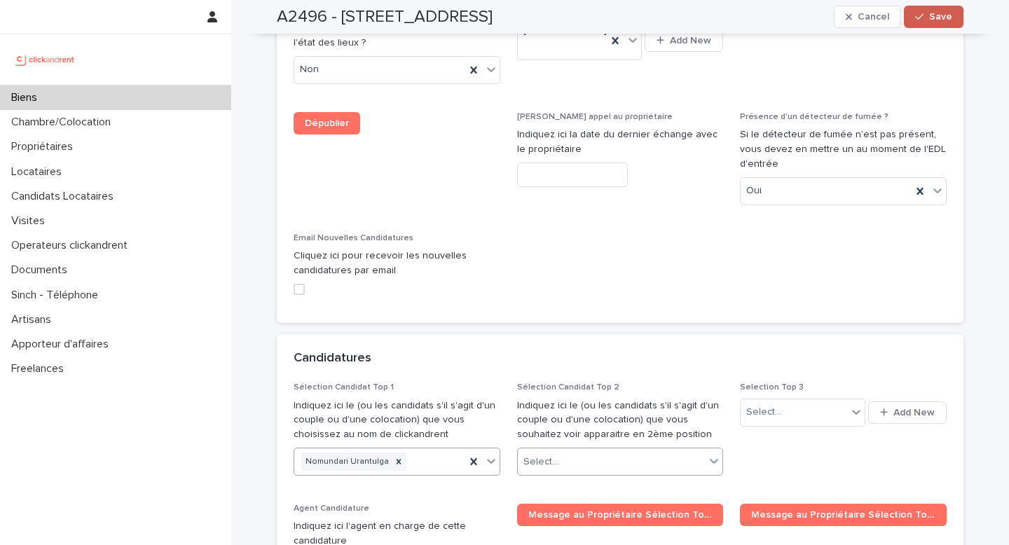
click at [930, 18] on span "Save" at bounding box center [941, 17] width 23 height 10
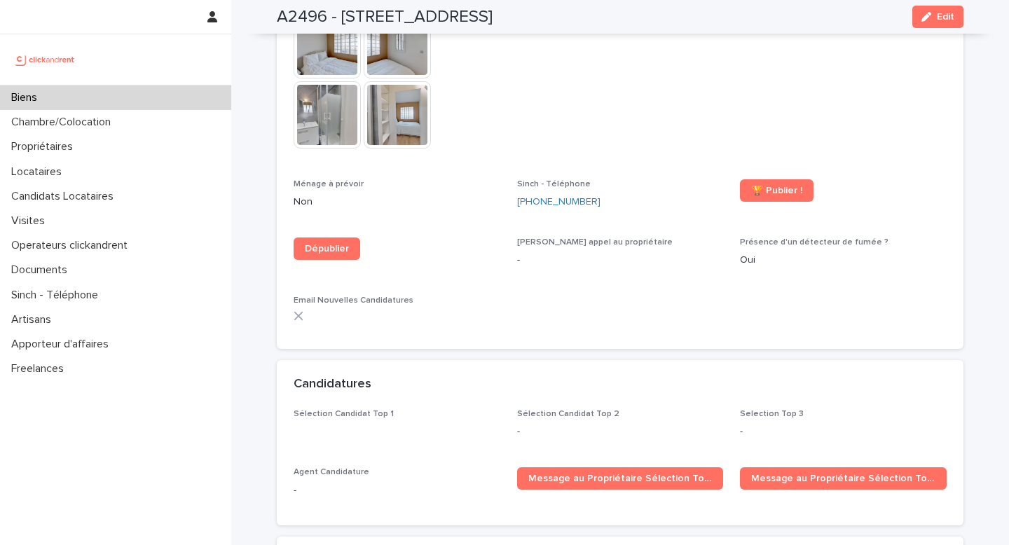
scroll to position [4412, 0]
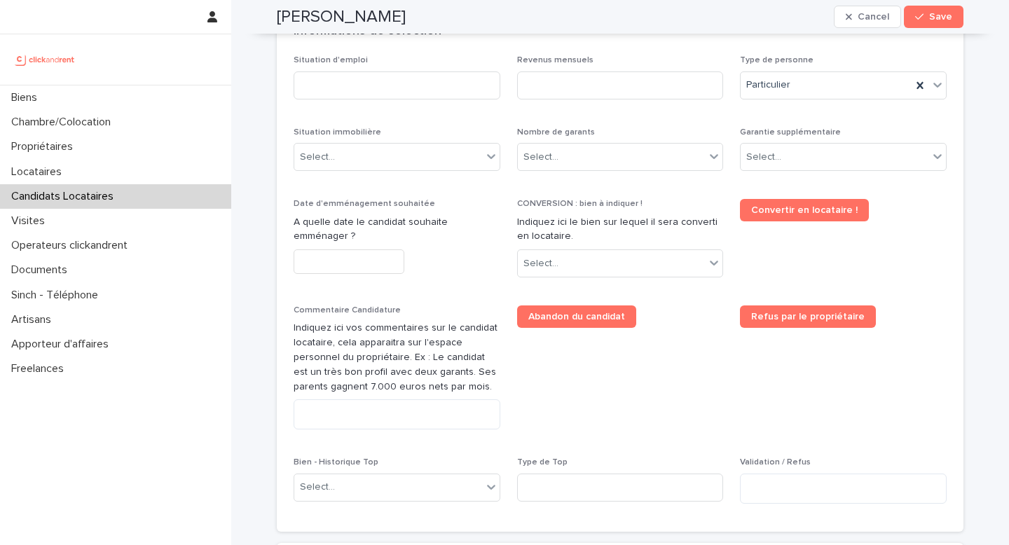
scroll to position [493, 0]
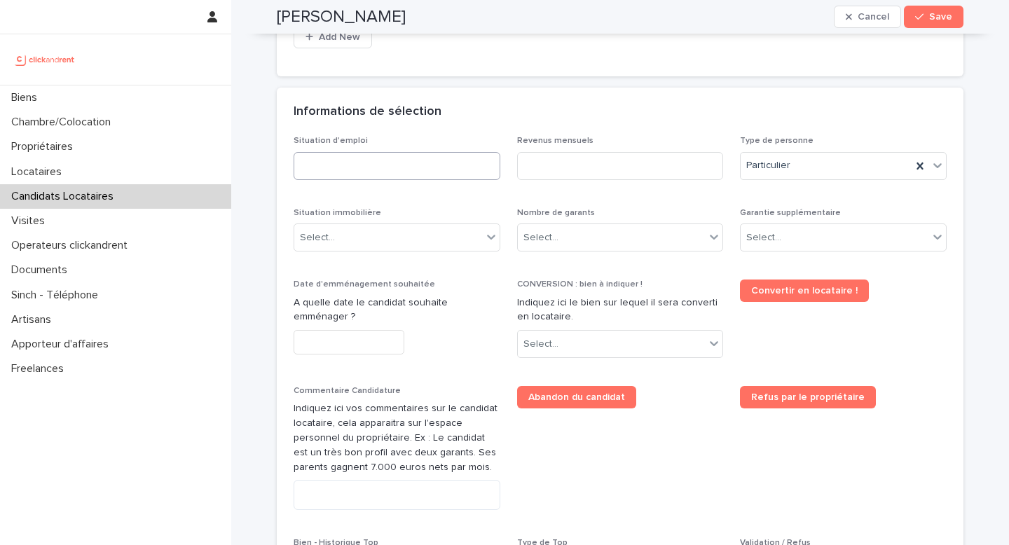
click at [471, 166] on input at bounding box center [397, 166] width 207 height 28
type input "*******"
drag, startPoint x: 399, startPoint y: 30, endPoint x: 266, endPoint y: 15, distance: 134.1
click at [266, 15] on div "Adrien Wenger Cancel Save" at bounding box center [620, 17] width 754 height 34
copy h2 "[PERSON_NAME]"
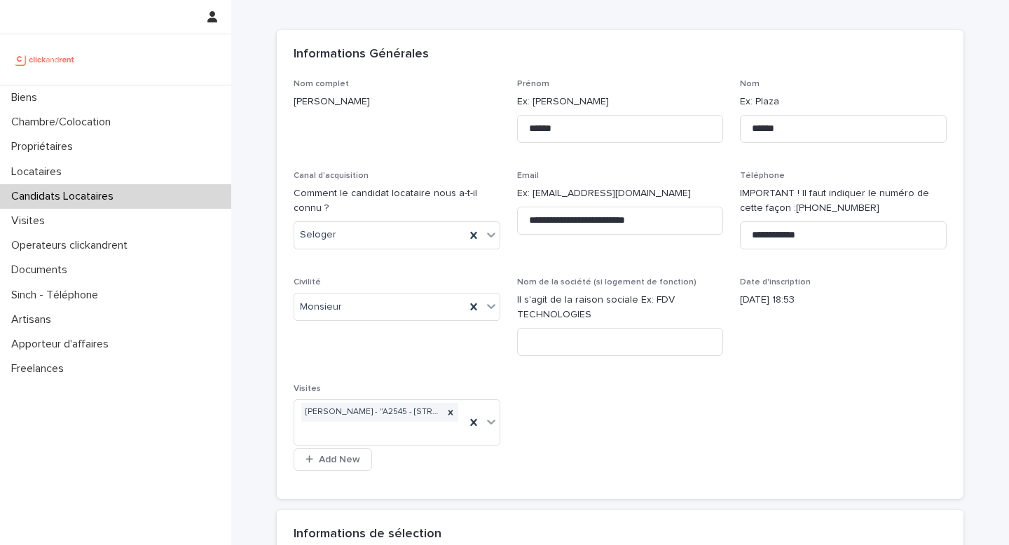
scroll to position [368, 0]
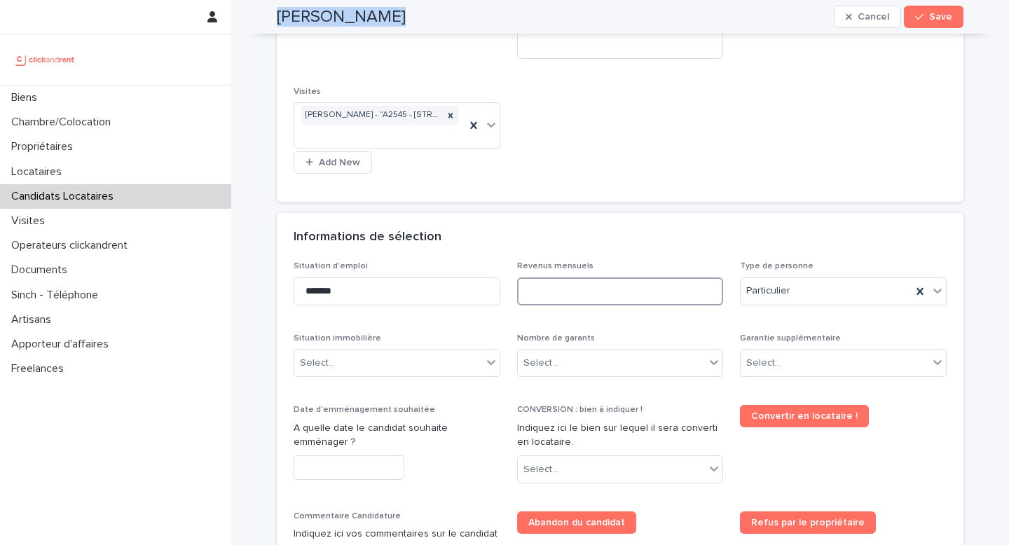
click at [563, 300] on input at bounding box center [620, 292] width 207 height 28
type input "****"
drag, startPoint x: 379, startPoint y: 355, endPoint x: 383, endPoint y: 362, distance: 7.8
click at [379, 356] on div "Select..." at bounding box center [388, 363] width 188 height 23
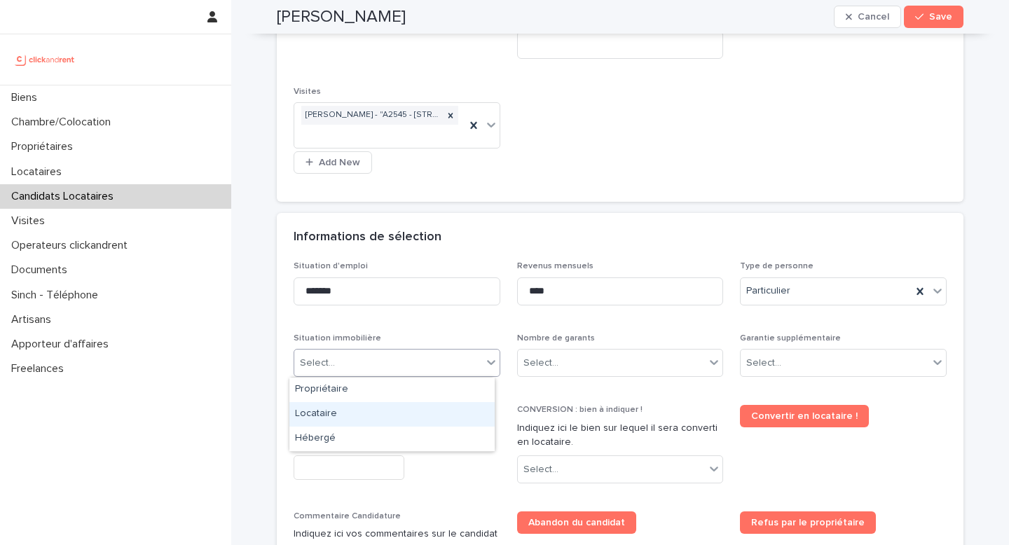
click at [379, 412] on div "Locataire" at bounding box center [392, 414] width 205 height 25
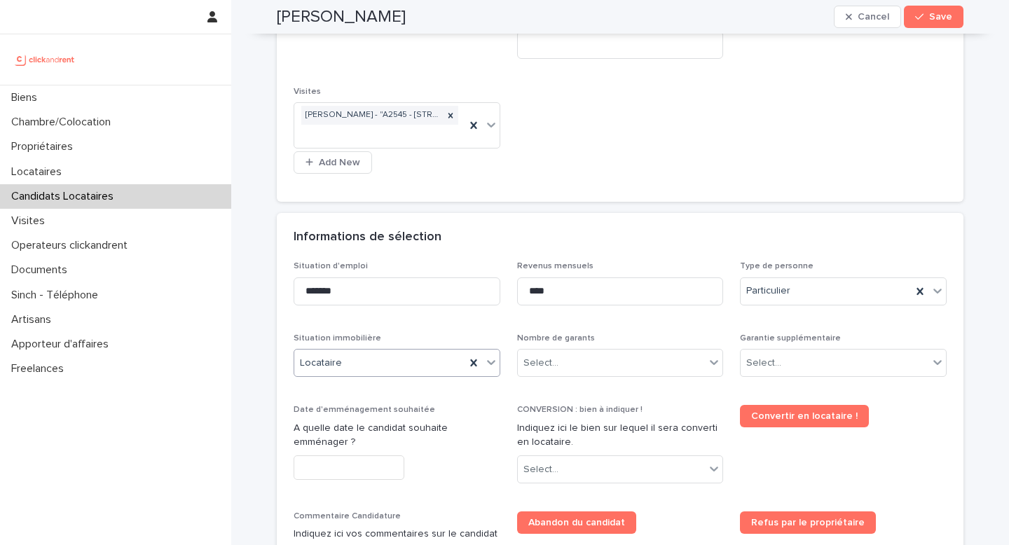
click at [357, 461] on input "text" at bounding box center [349, 468] width 111 height 25
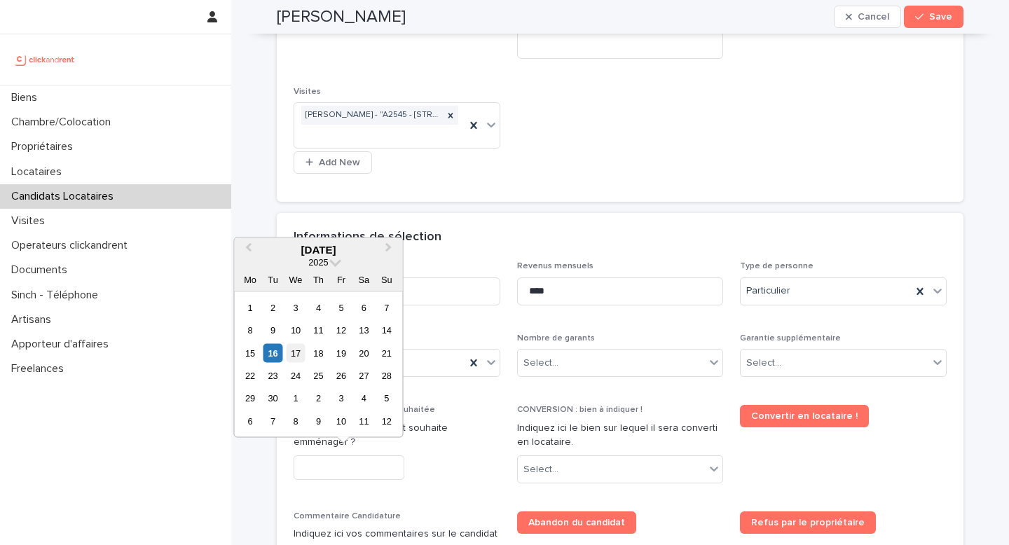
click at [300, 355] on div "17" at bounding box center [295, 352] width 19 height 19
type input "*********"
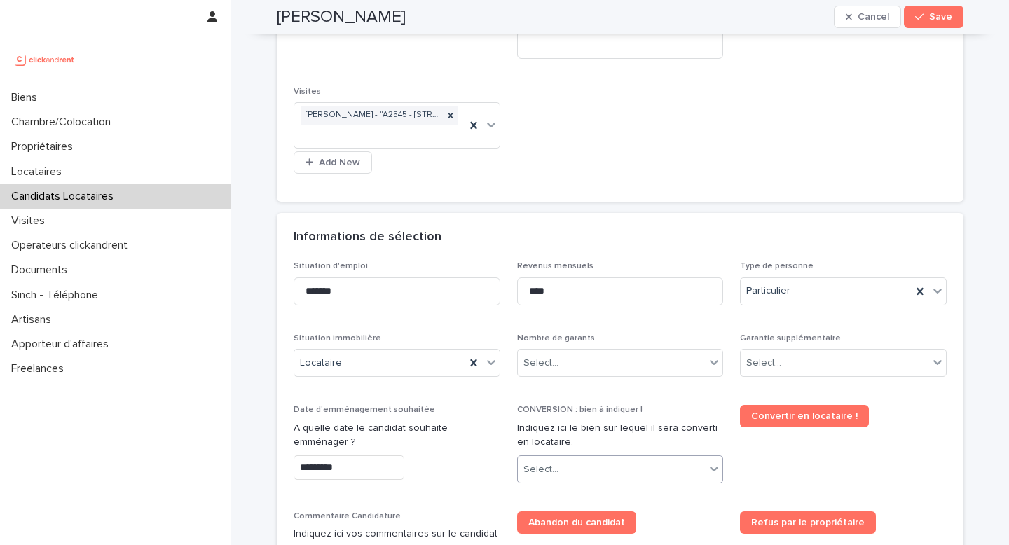
click at [577, 467] on div "Select..." at bounding box center [612, 469] width 188 height 23
click at [538, 465] on input "*****" at bounding box center [539, 470] width 29 height 12
type input "****"
click at [566, 442] on div "A2545 - 45 Rue de Tourtille, Paris 75020" at bounding box center [614, 442] width 205 height 25
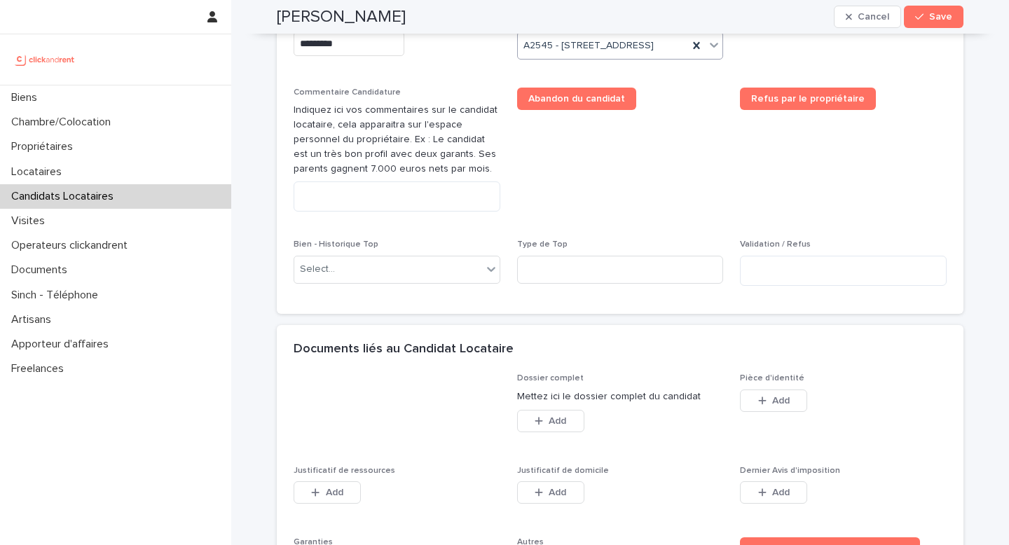
scroll to position [794, 0]
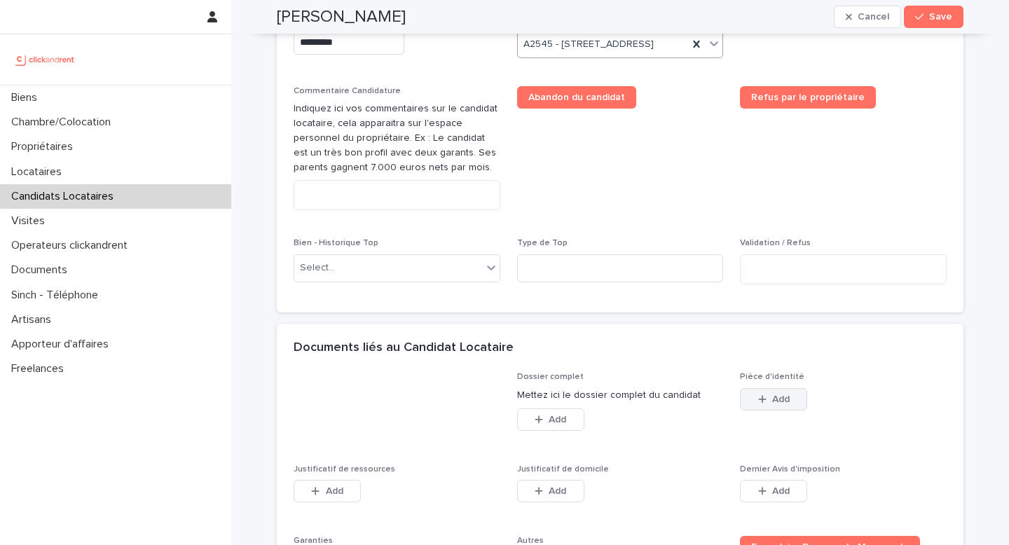
click at [772, 404] on span "Add" at bounding box center [781, 400] width 18 height 10
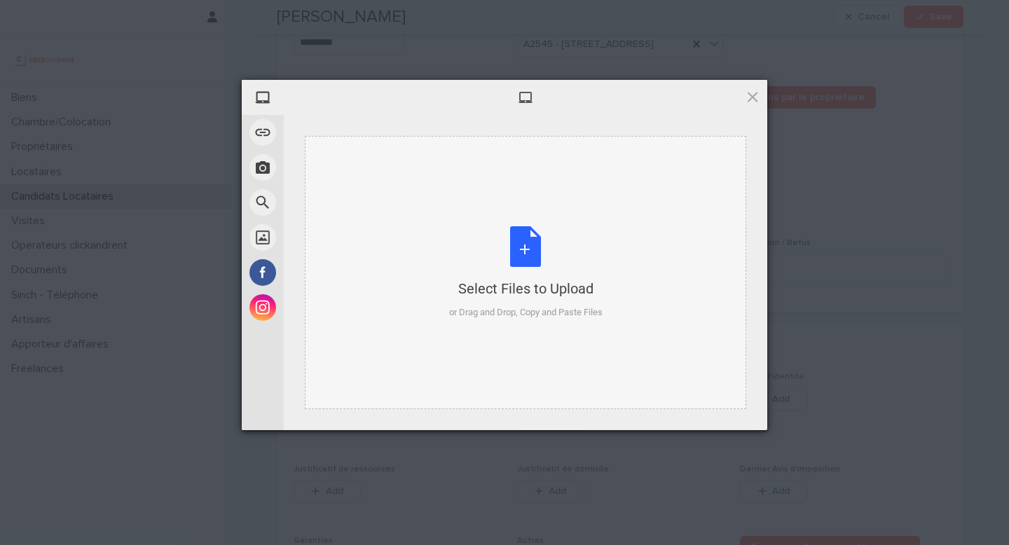
click at [590, 306] on div "or Drag and Drop, Copy and Paste Files" at bounding box center [526, 313] width 154 height 14
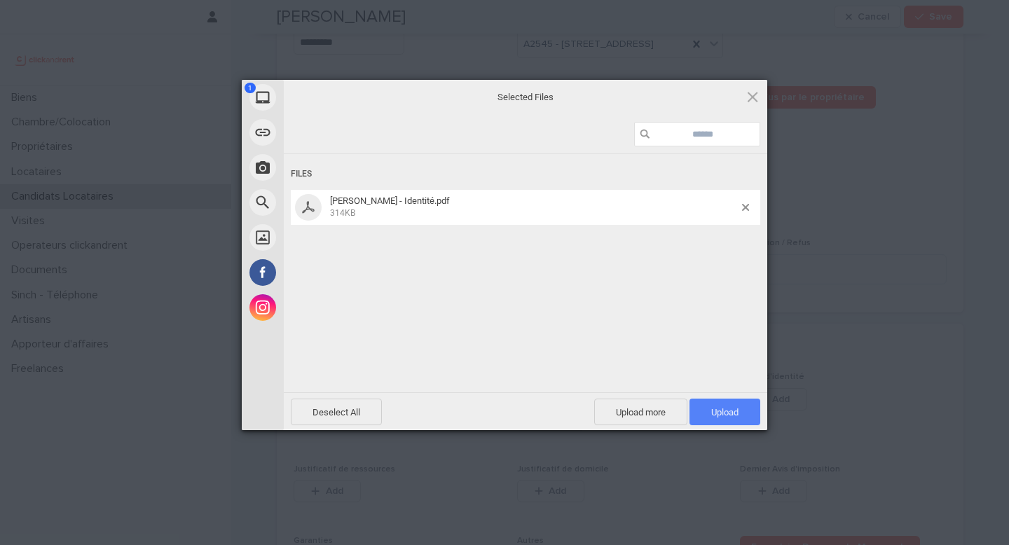
click at [723, 407] on span "Upload 1" at bounding box center [725, 412] width 27 height 11
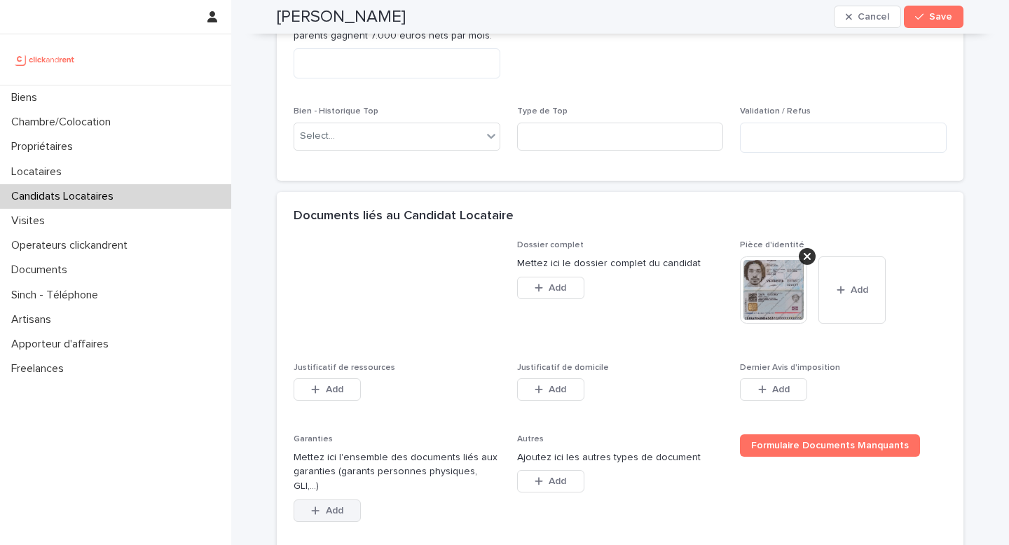
scroll to position [1049, 0]
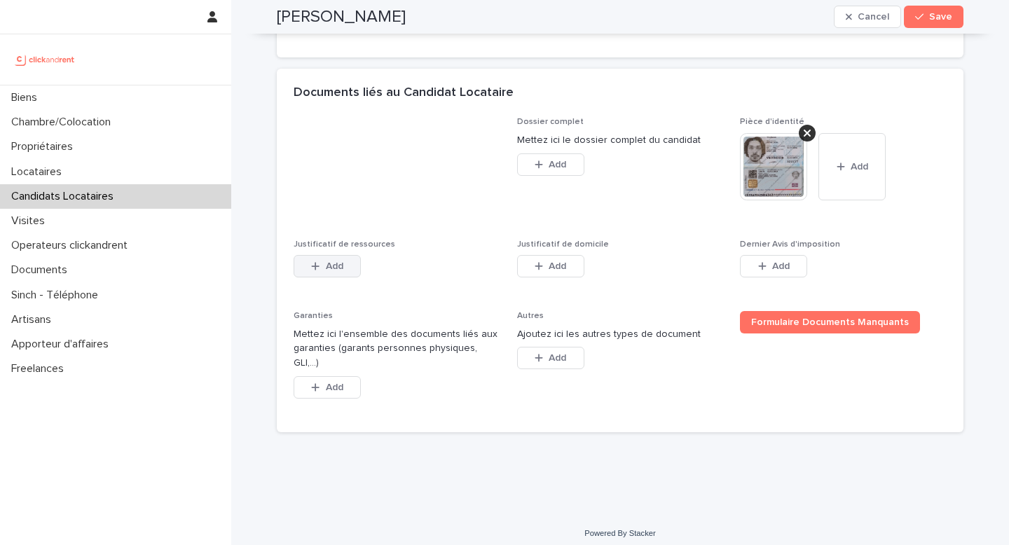
click at [331, 278] on button "Add" at bounding box center [327, 266] width 67 height 22
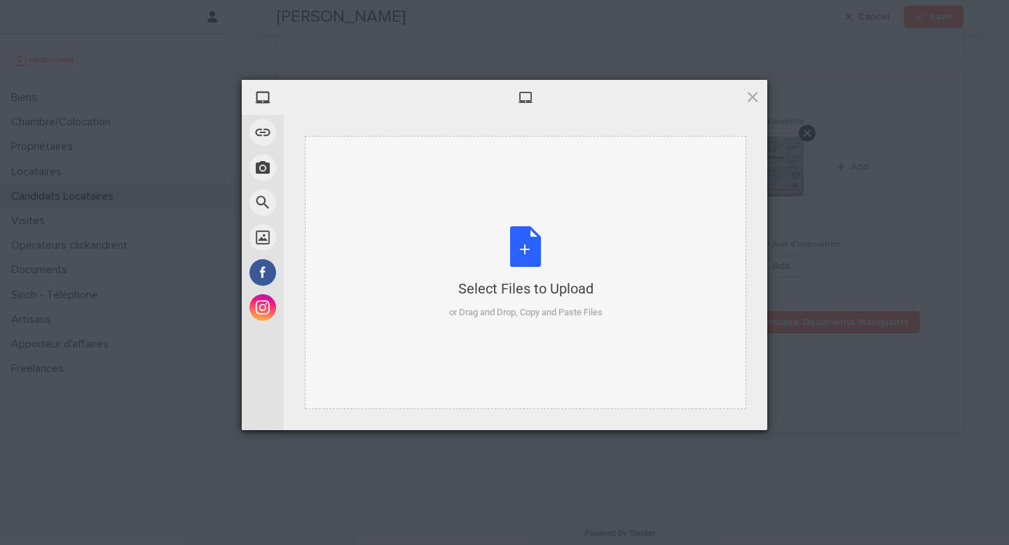
click at [491, 283] on div "Select Files to Upload" at bounding box center [526, 289] width 154 height 20
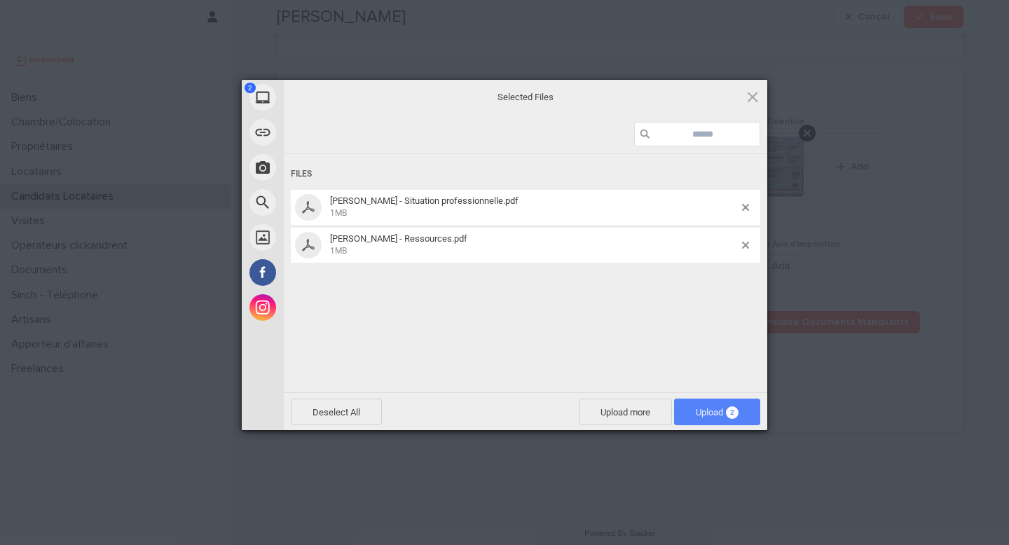
click at [712, 411] on span "Upload 2" at bounding box center [717, 412] width 43 height 11
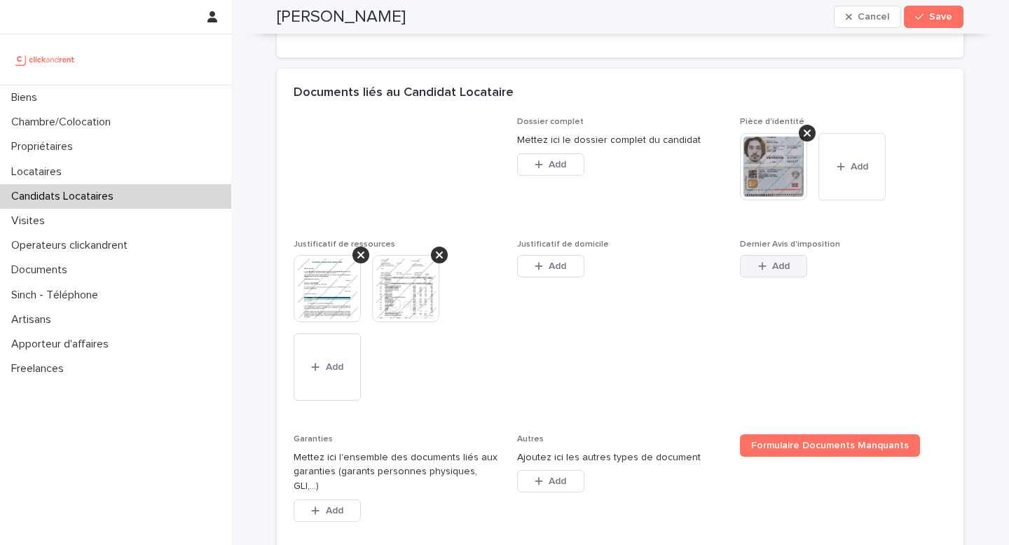
click at [758, 278] on button "Add" at bounding box center [773, 266] width 67 height 22
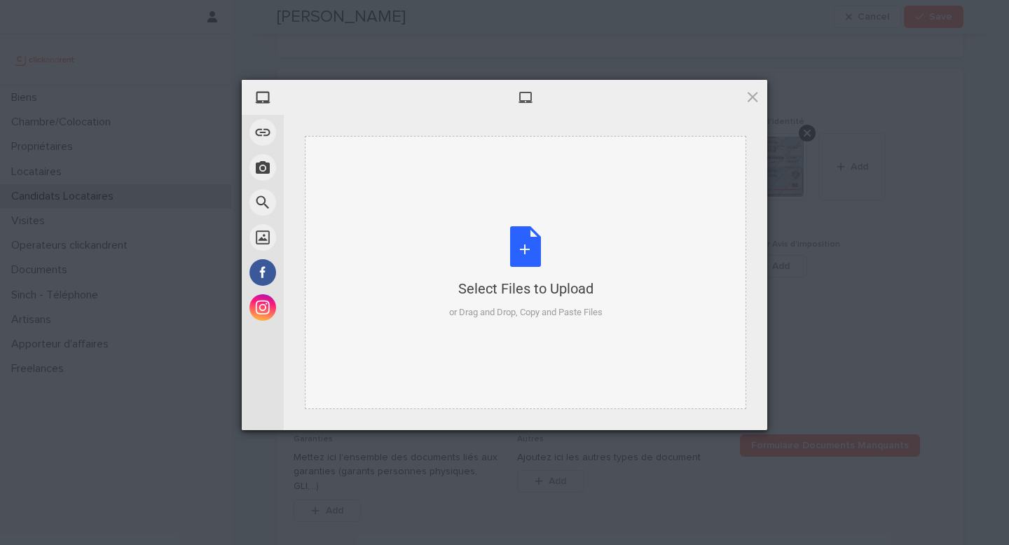
click at [454, 299] on div "Select Files to Upload or Drag and Drop, Copy and Paste Files" at bounding box center [526, 272] width 154 height 93
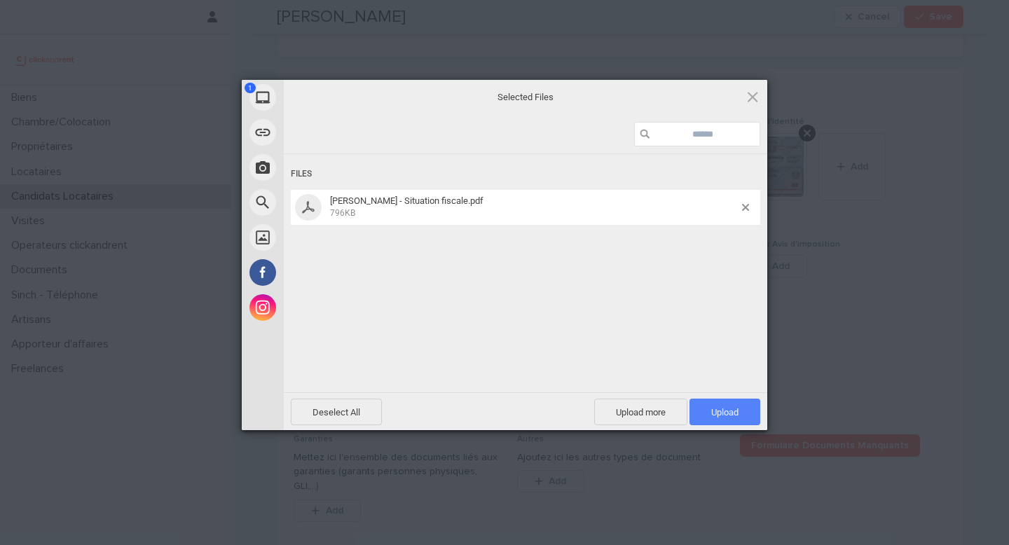
click at [716, 412] on span "Upload 1" at bounding box center [725, 412] width 27 height 11
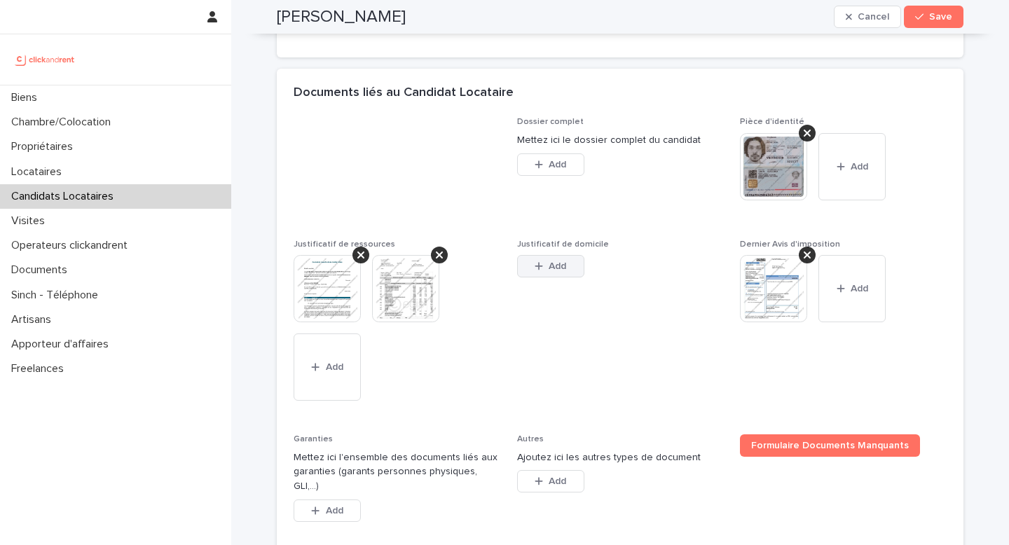
click at [535, 271] on icon "button" at bounding box center [539, 266] width 8 height 10
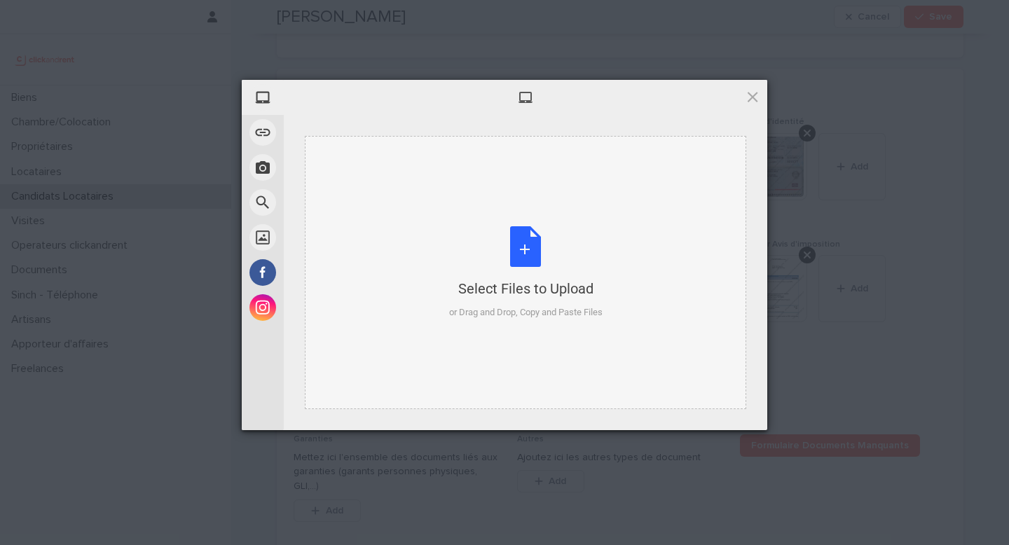
click at [556, 322] on div "Select Files to Upload or Drag and Drop, Copy and Paste Files" at bounding box center [526, 272] width 442 height 273
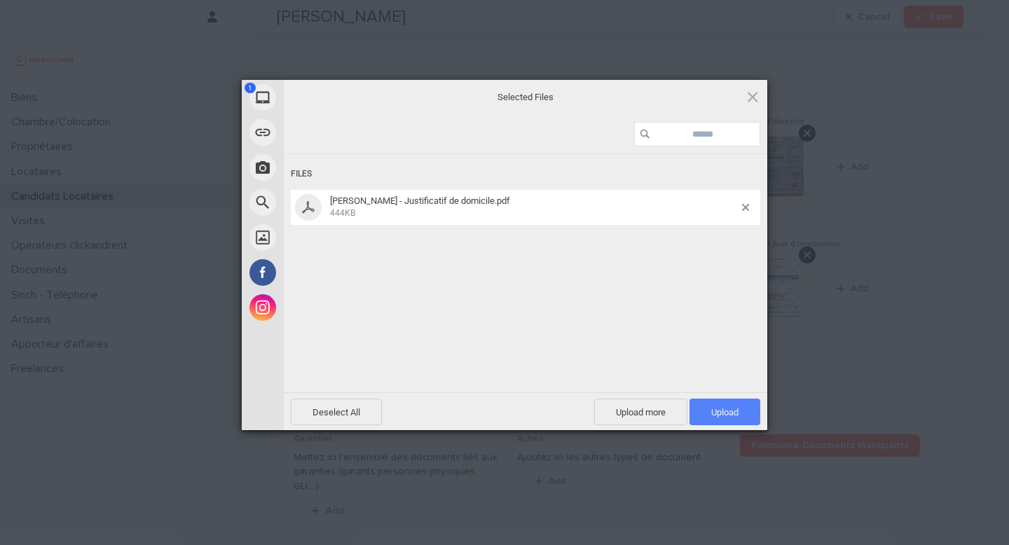
click at [740, 414] on span "Upload 1" at bounding box center [725, 412] width 71 height 27
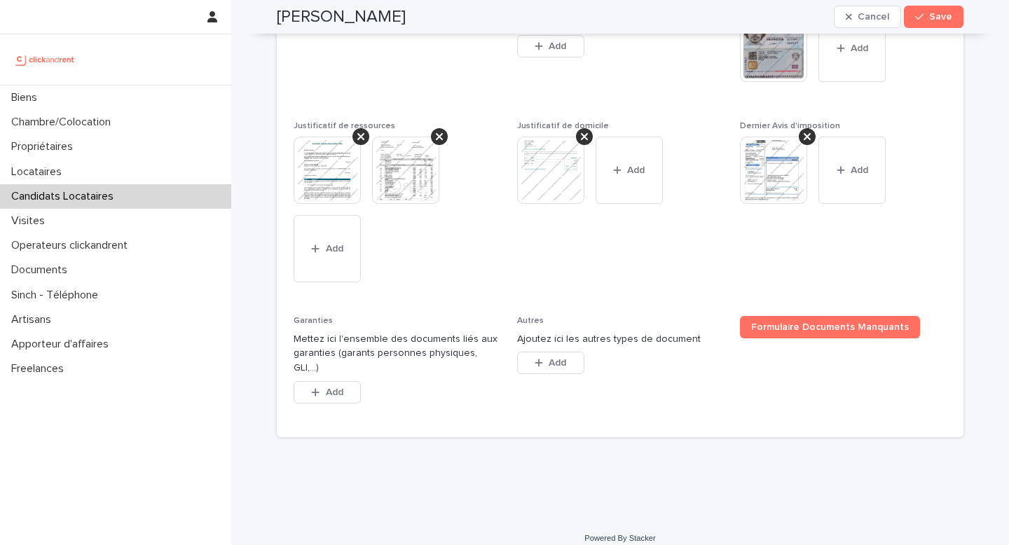
scroll to position [1185, 0]
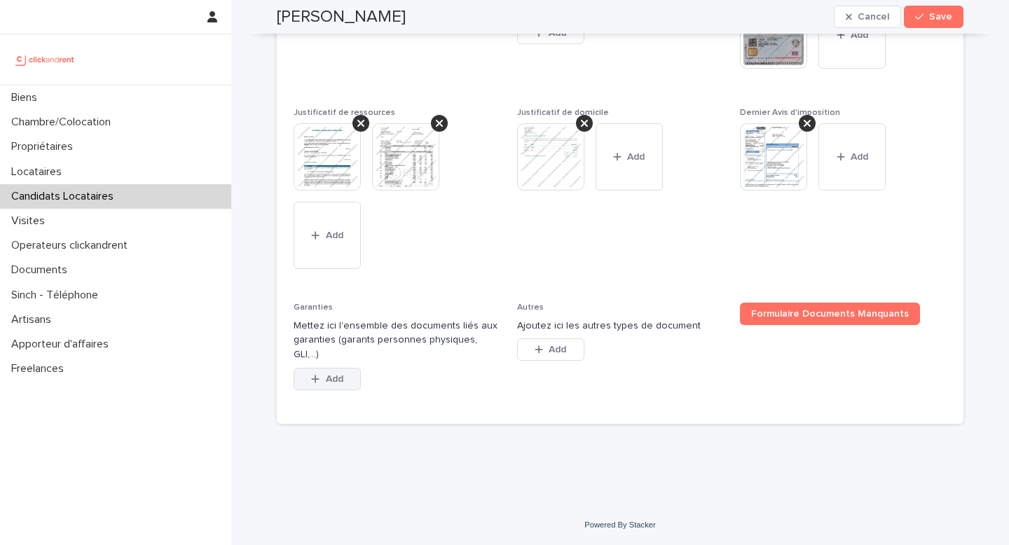
click at [331, 384] on span "Add" at bounding box center [335, 379] width 18 height 10
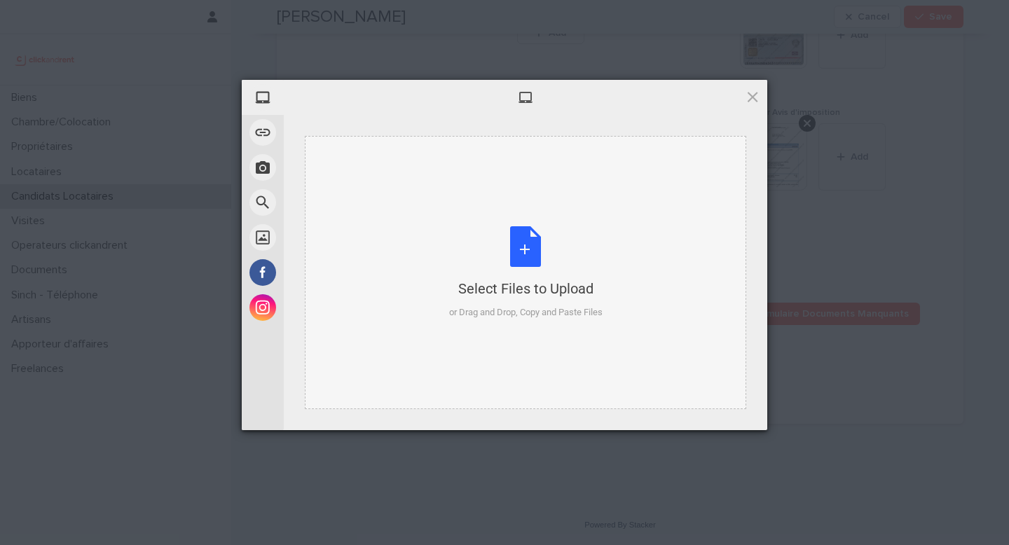
click at [498, 259] on div "Select Files to Upload or Drag and Drop, Copy and Paste Files" at bounding box center [526, 272] width 154 height 93
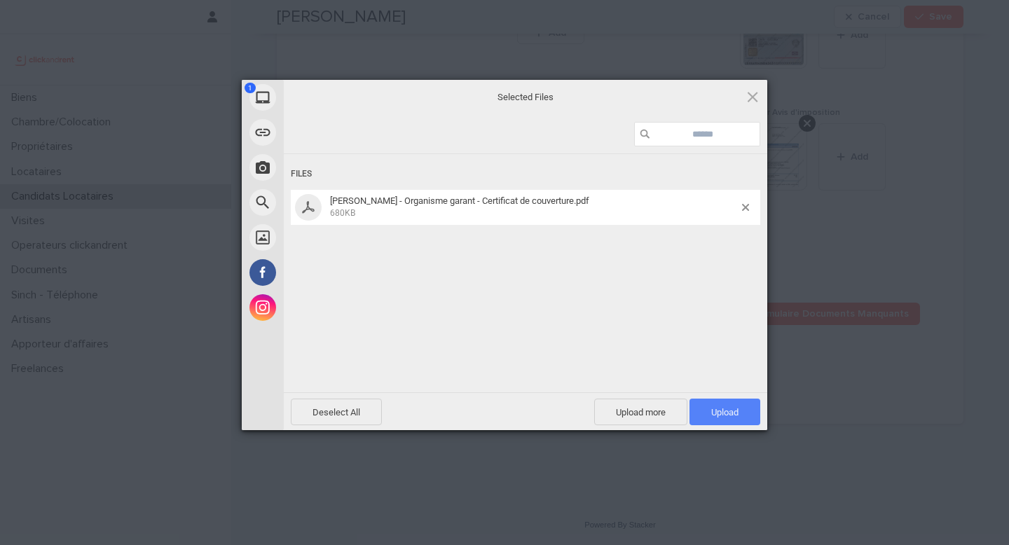
click at [733, 411] on span "Upload 1" at bounding box center [725, 412] width 27 height 11
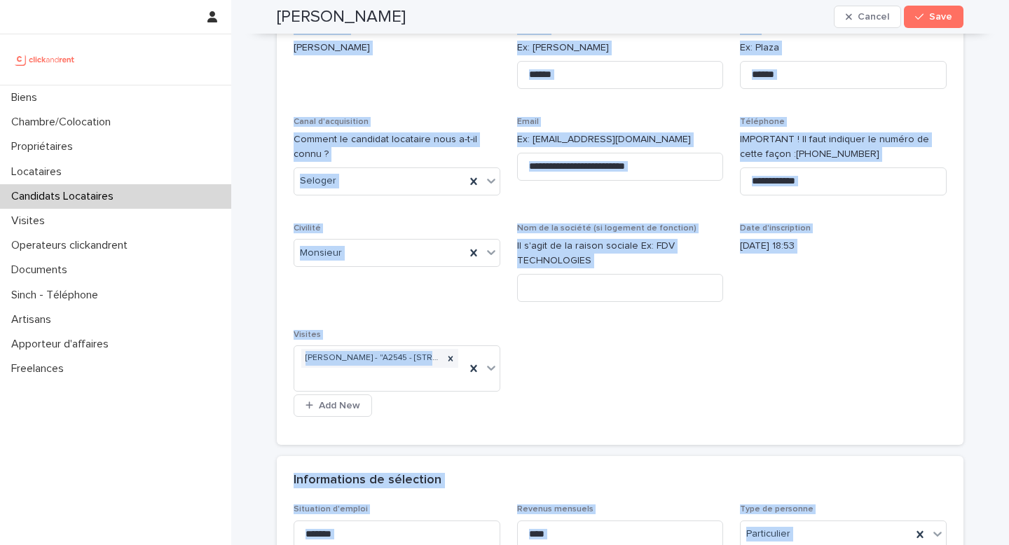
scroll to position [0, 0]
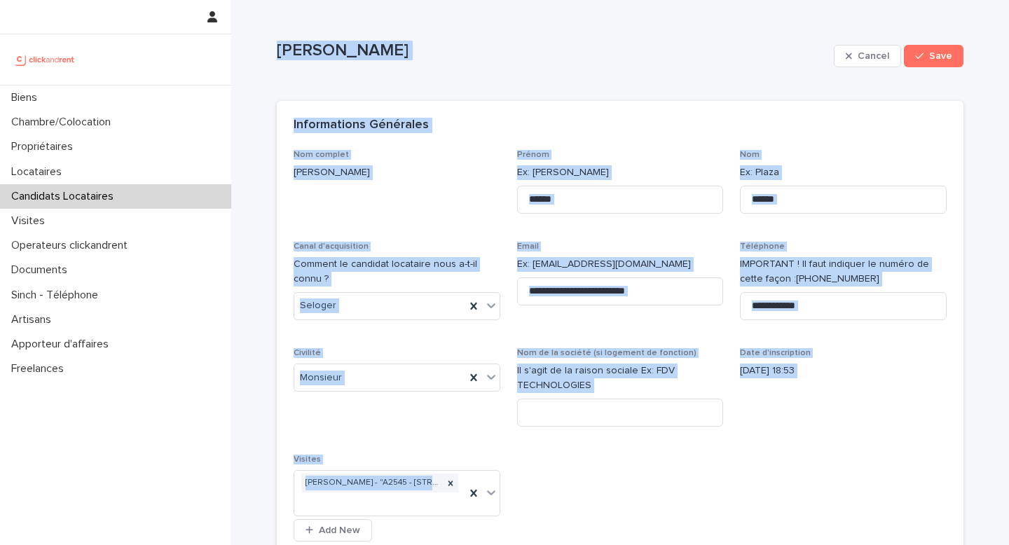
drag, startPoint x: 396, startPoint y: 402, endPoint x: 270, endPoint y: 15, distance: 406.3
copy div "Adrien Wenger Cancel Save Sorry, there was an error saving your record. Please …"
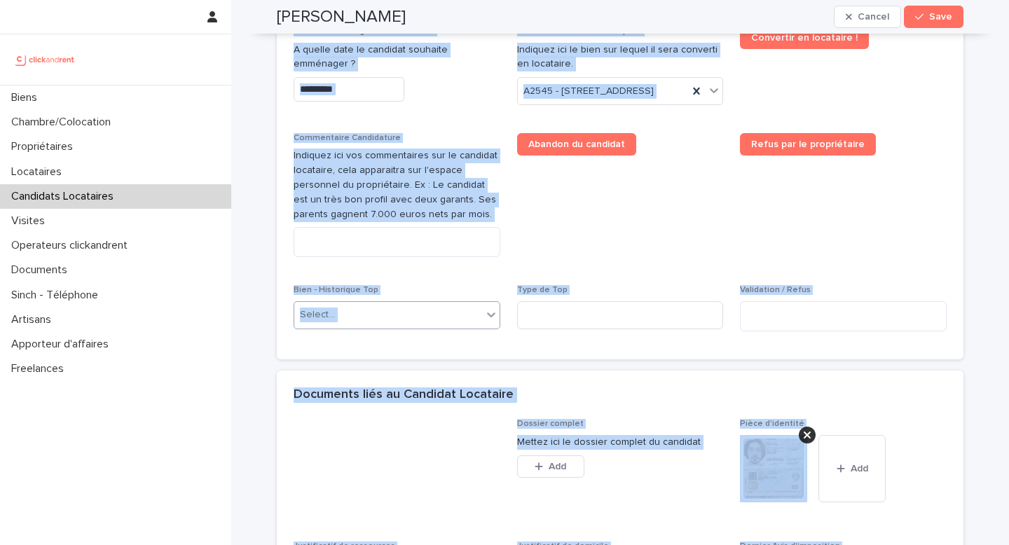
scroll to position [750, 0]
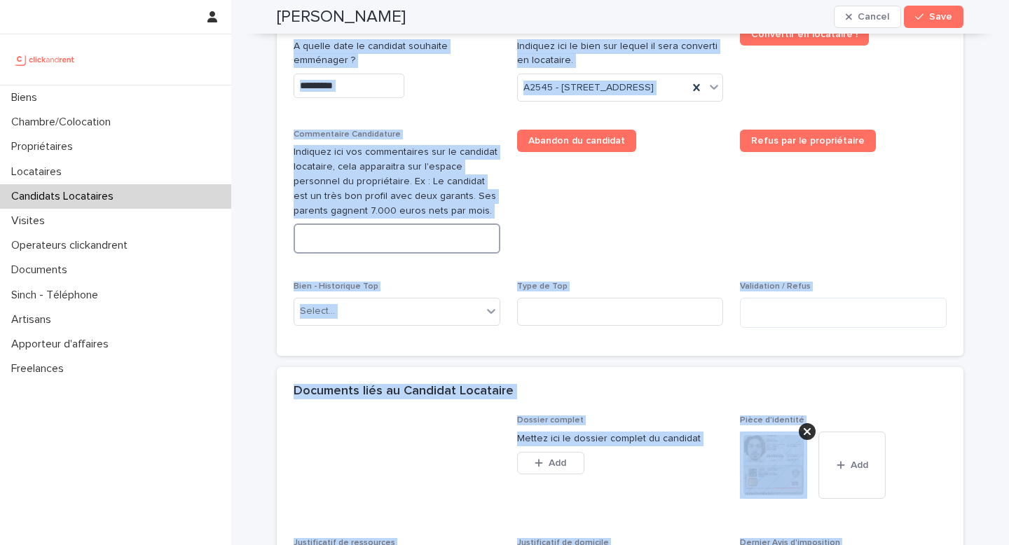
click at [361, 254] on textarea at bounding box center [397, 239] width 207 height 30
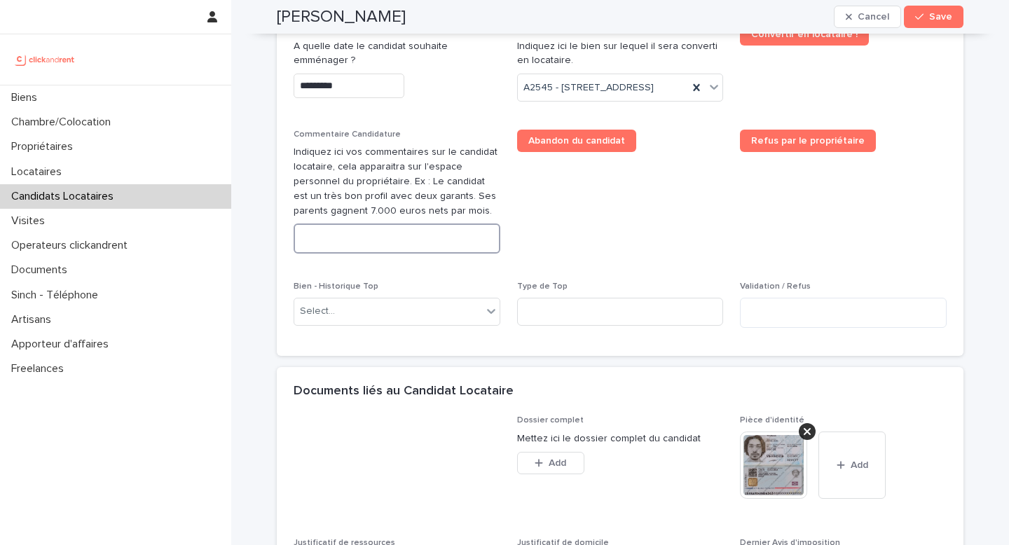
paste textarea "**********"
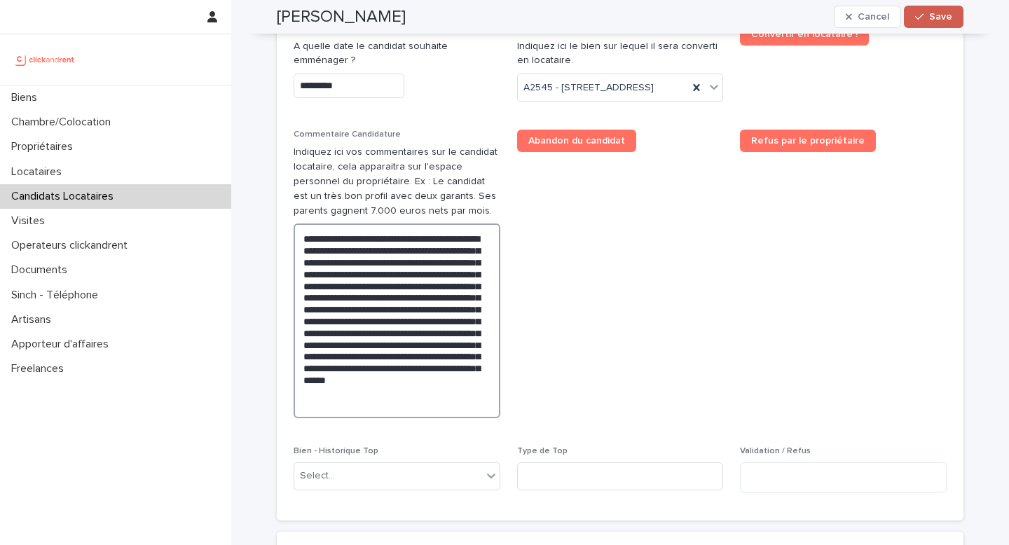
type textarea "**********"
click at [932, 13] on span "Save" at bounding box center [941, 17] width 23 height 10
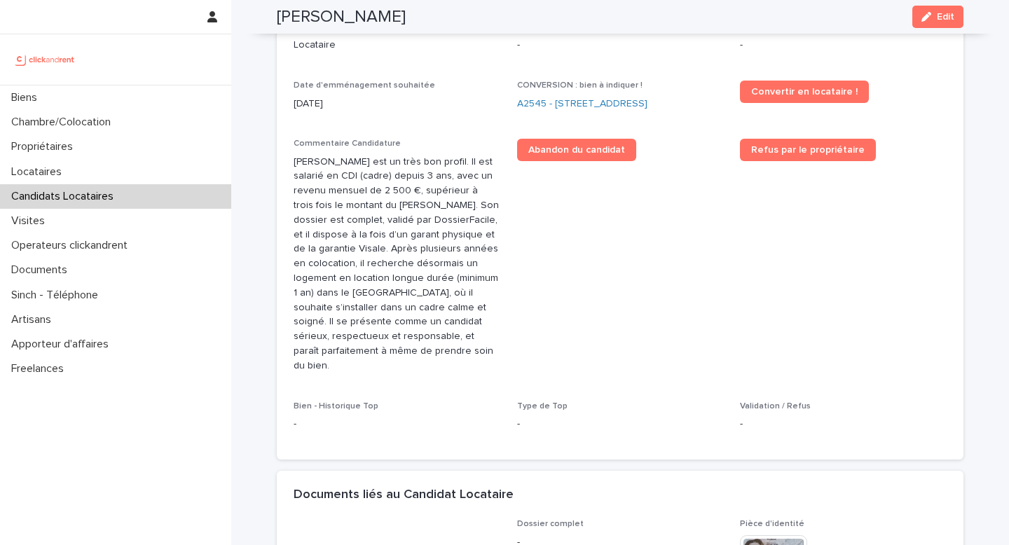
scroll to position [505, 0]
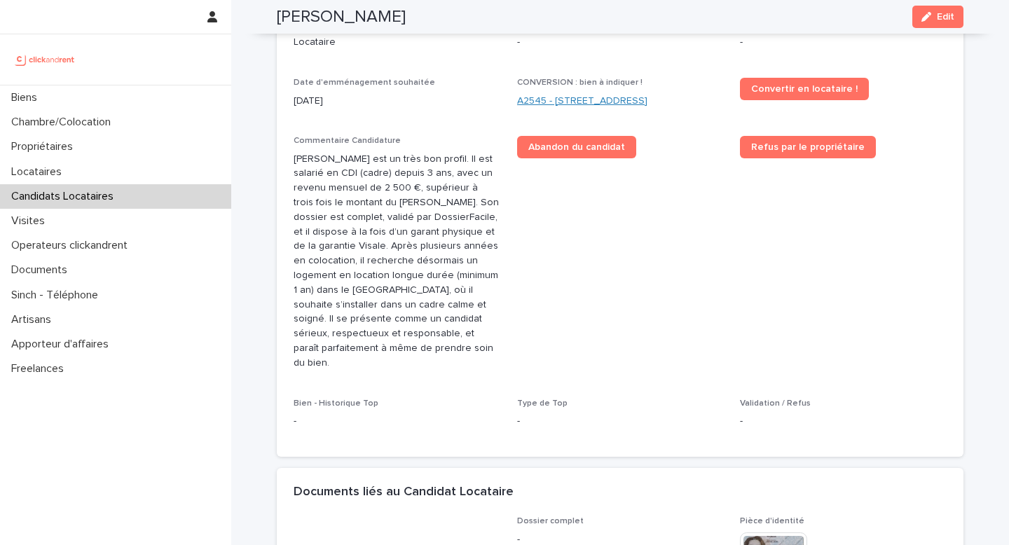
click at [580, 94] on link "A2545 - 45 Rue de Tourtille, Paris 75020" at bounding box center [582, 101] width 130 height 15
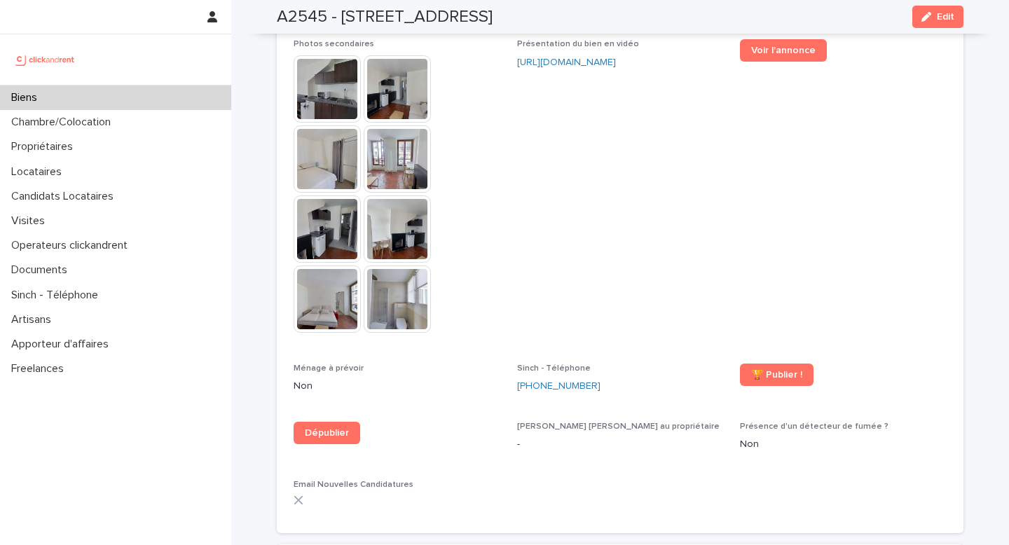
scroll to position [3784, 0]
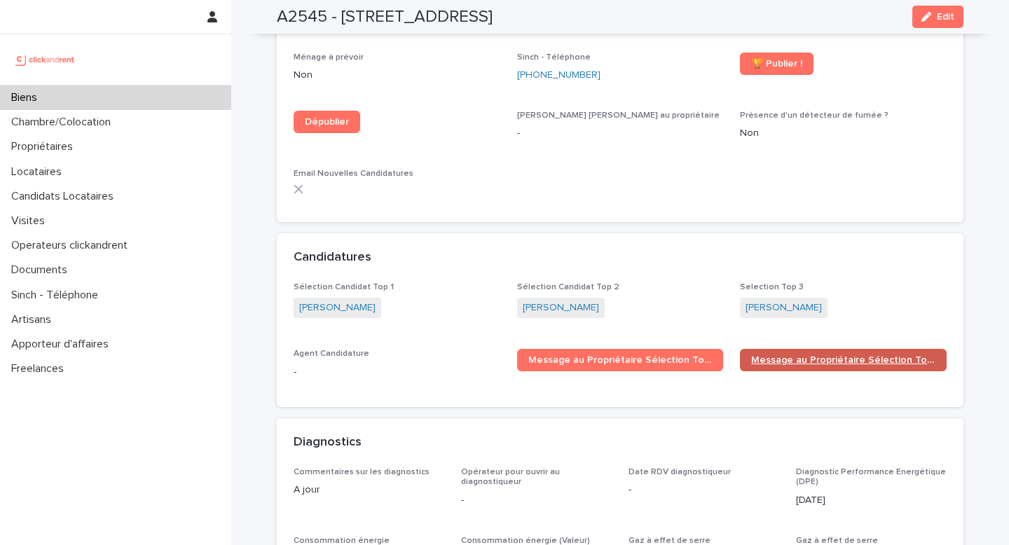
click at [798, 349] on link "Message au Propriétaire Sélection Top 2" at bounding box center [843, 360] width 207 height 22
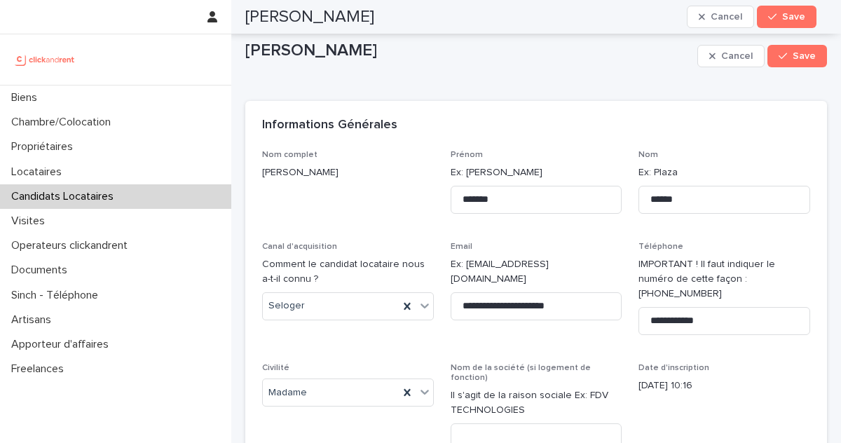
scroll to position [1025, 0]
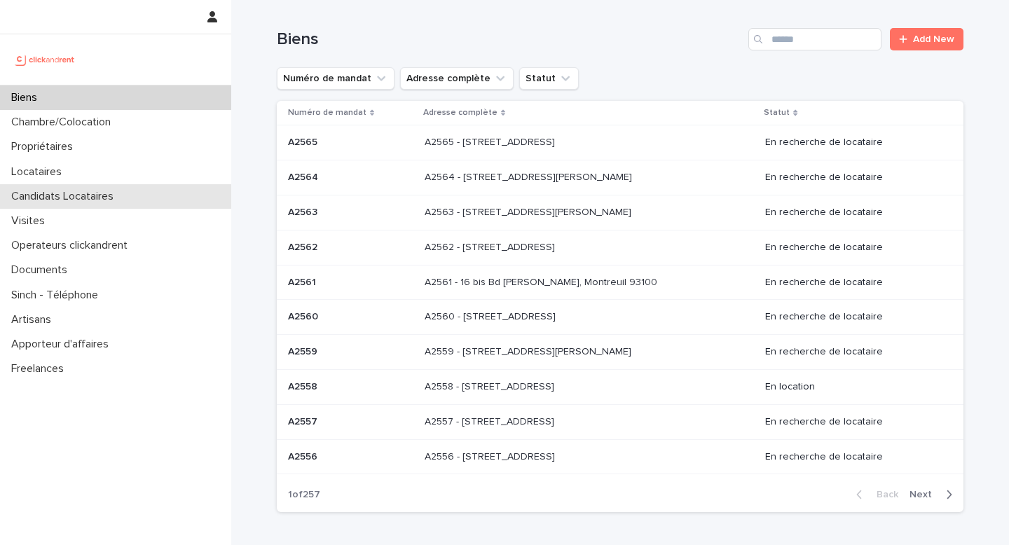
click at [63, 196] on p "Candidats Locataires" at bounding box center [65, 196] width 119 height 13
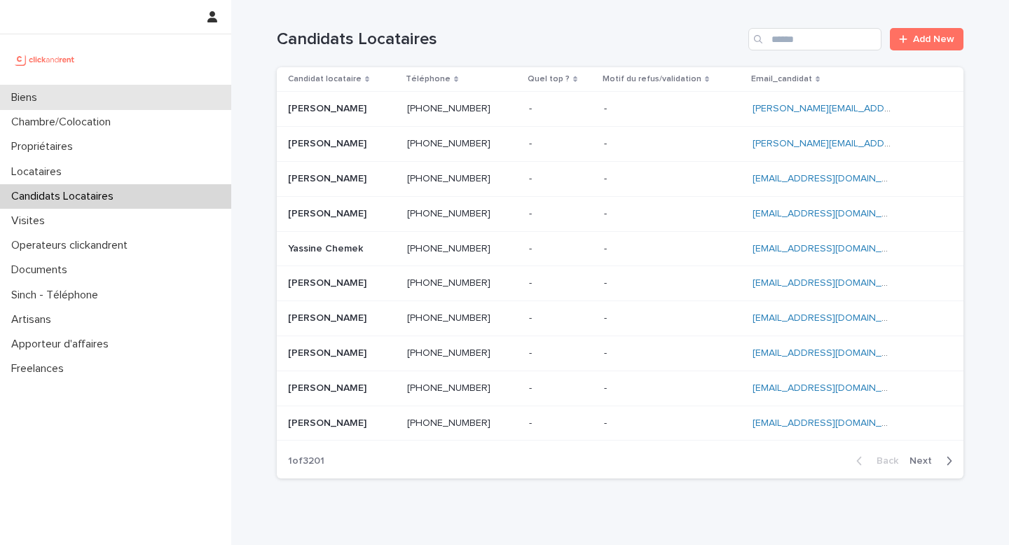
click at [118, 108] on div "Biens" at bounding box center [115, 98] width 231 height 25
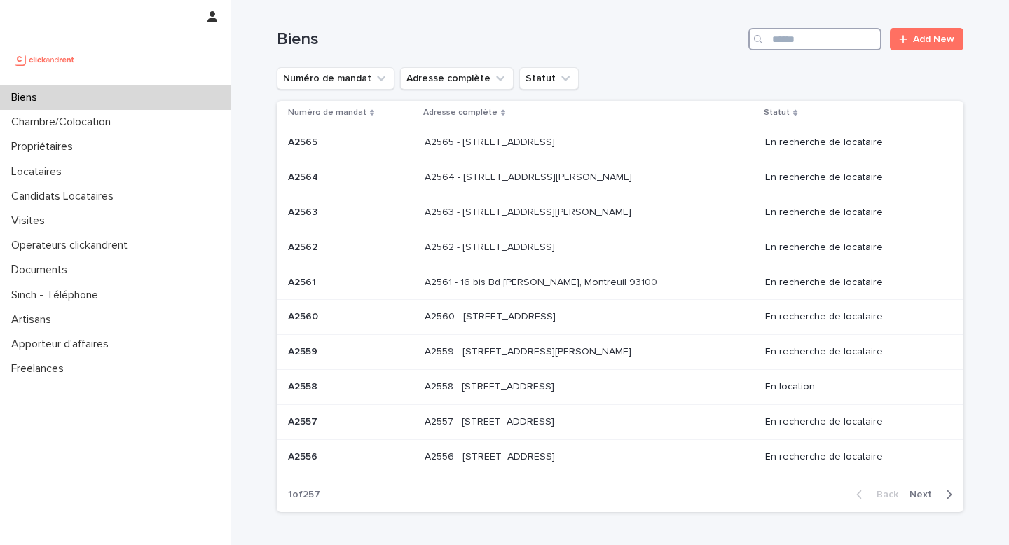
click at [815, 48] on input "Search" at bounding box center [815, 39] width 133 height 22
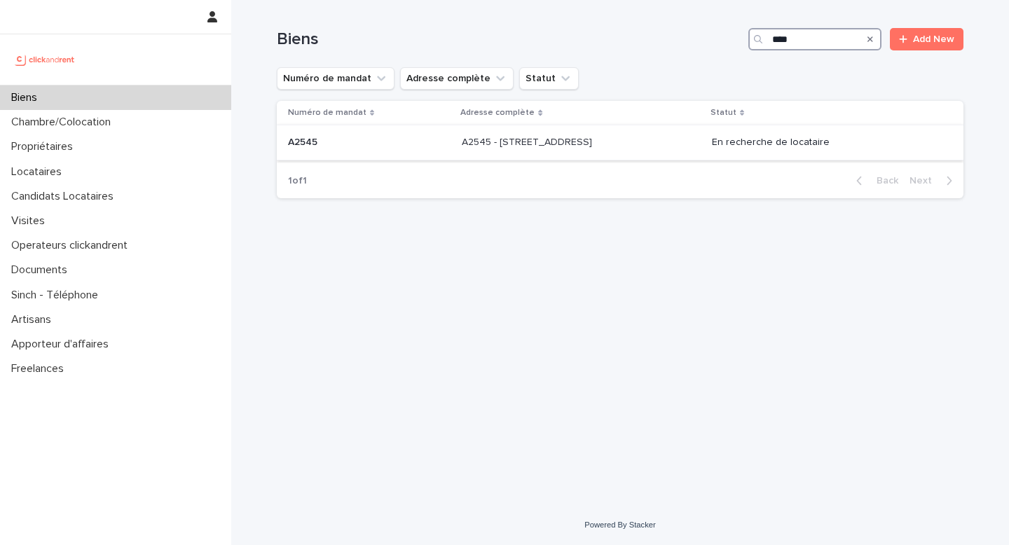
type input "****"
click at [520, 161] on td "A2545 - 45 Rue de Tourtille, Paris 75020 A2545 - 45 Rue de Tourtille, Paris 750…" at bounding box center [581, 142] width 250 height 35
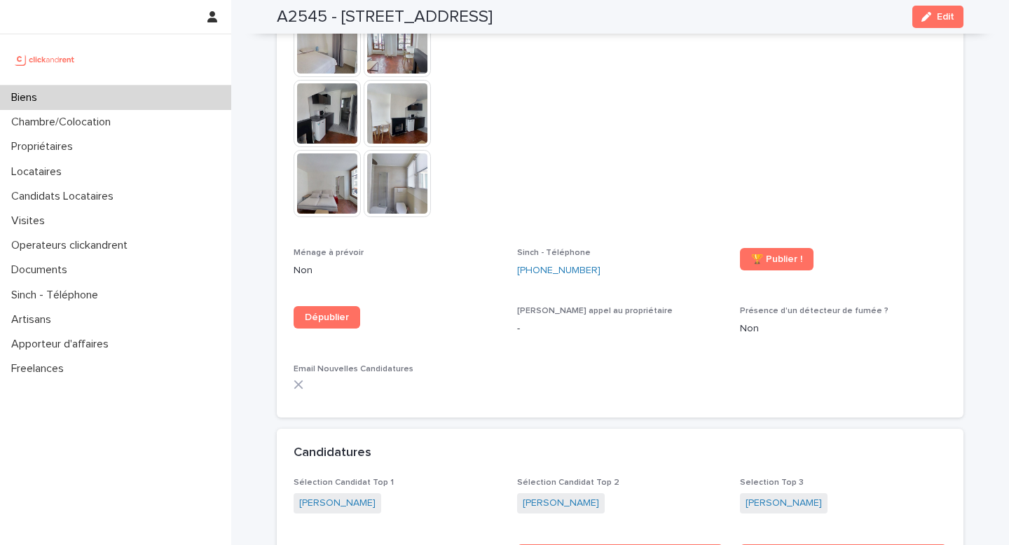
scroll to position [3580, 0]
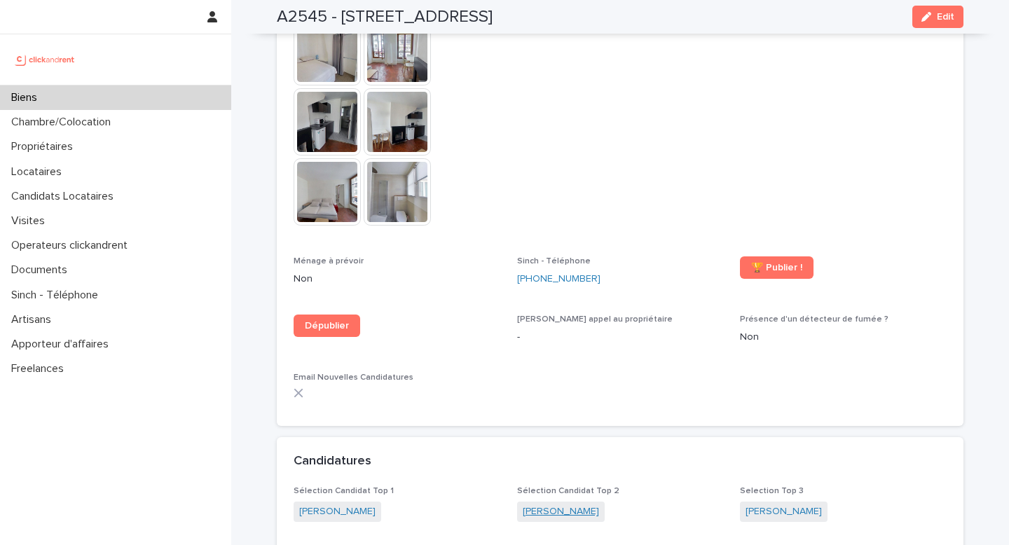
click at [561, 505] on link "Adrien Wenger" at bounding box center [561, 512] width 76 height 15
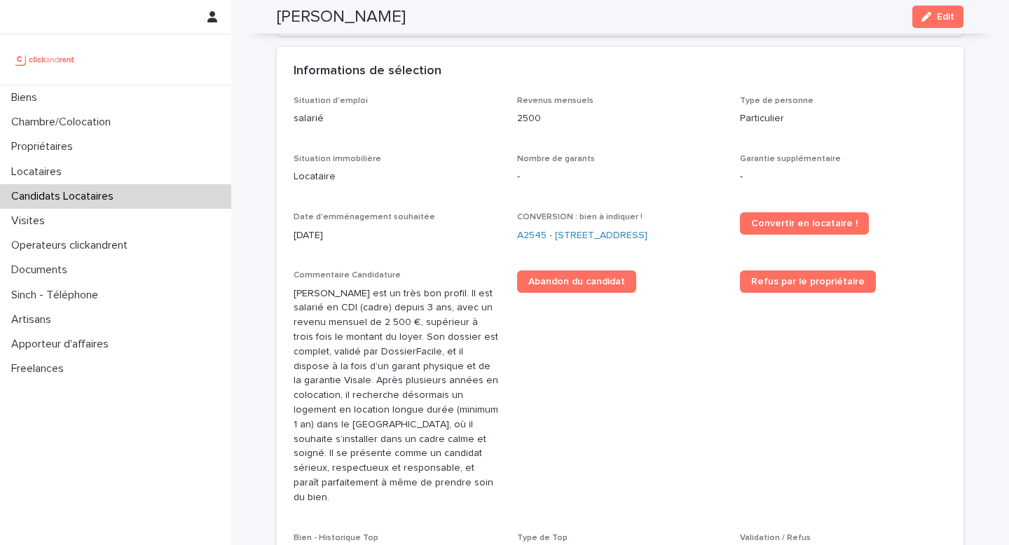
scroll to position [300, 0]
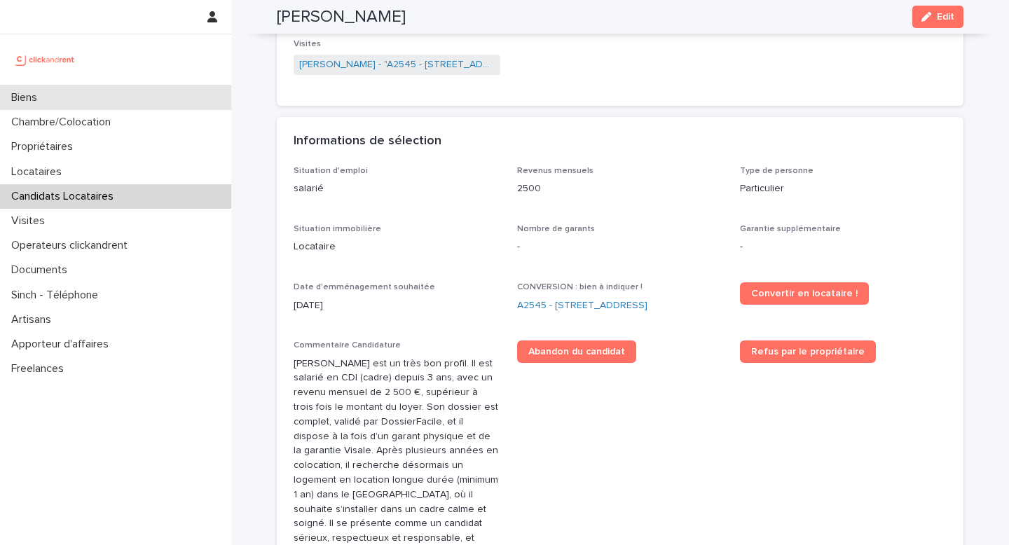
click at [48, 99] on p "Biens" at bounding box center [27, 97] width 43 height 13
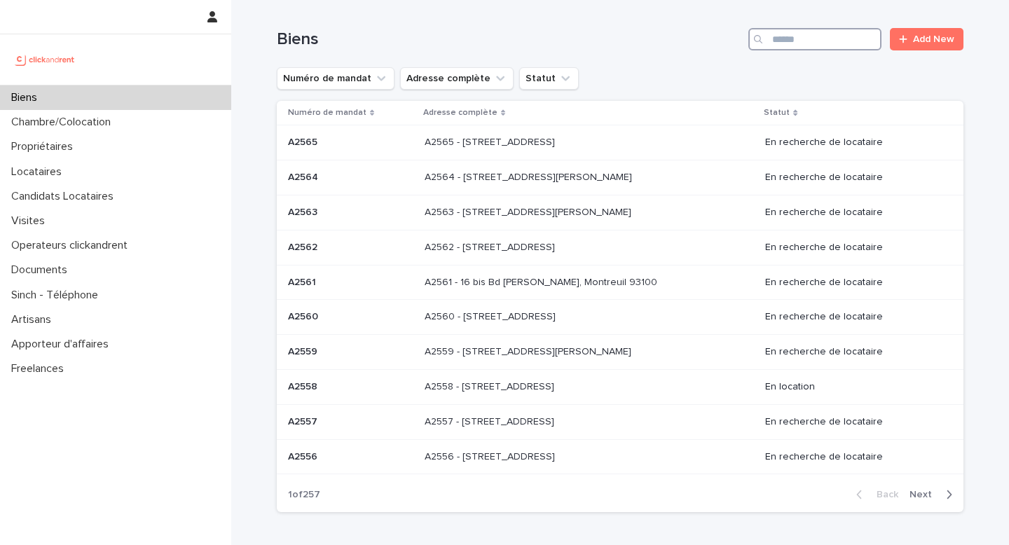
click at [803, 41] on input "Search" at bounding box center [815, 39] width 133 height 22
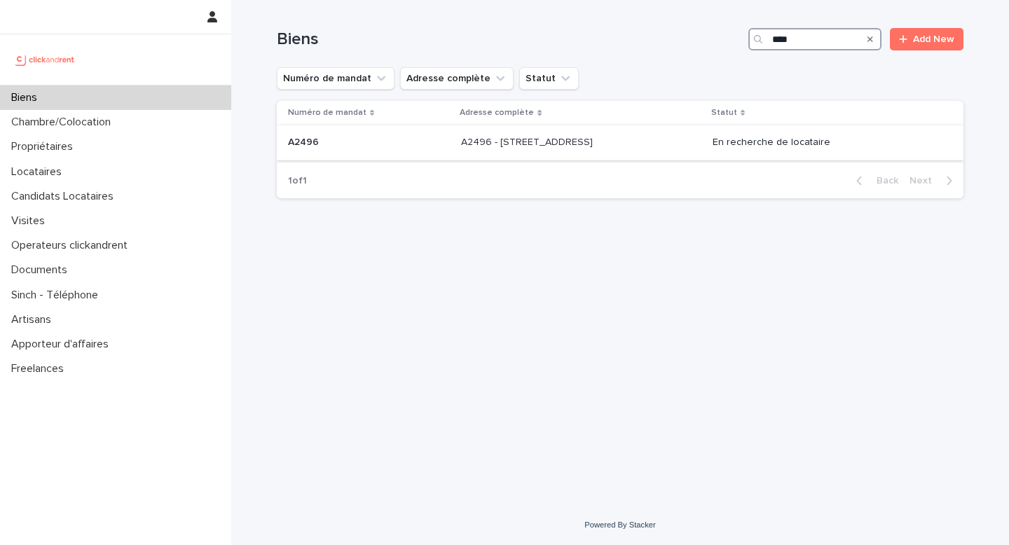
type input "****"
click at [655, 153] on div "A2496 - 85 rue de l'Ourcq, Paris 75019 A2496 - 85 rue de l'Ourcq, Paris 75019" at bounding box center [581, 142] width 240 height 23
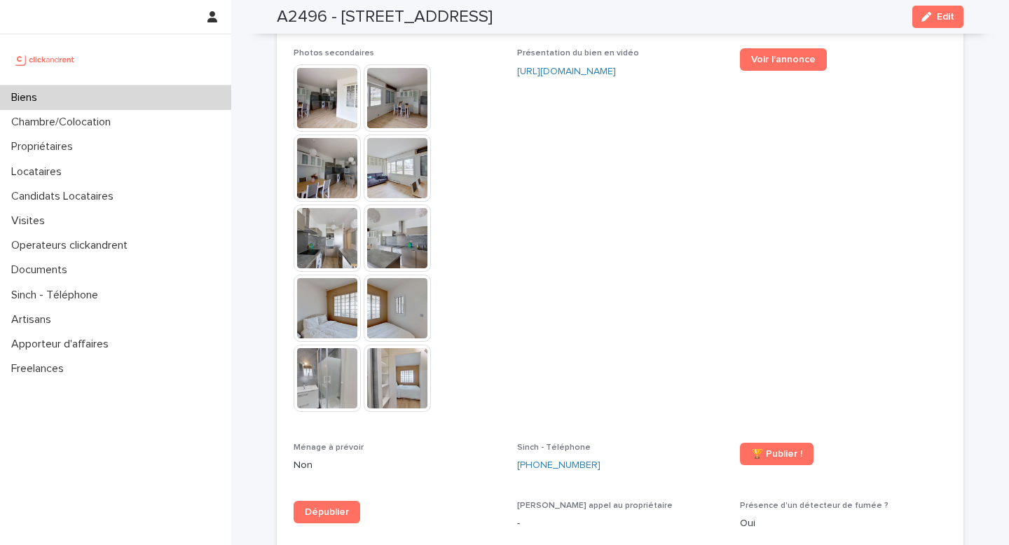
scroll to position [4249, 0]
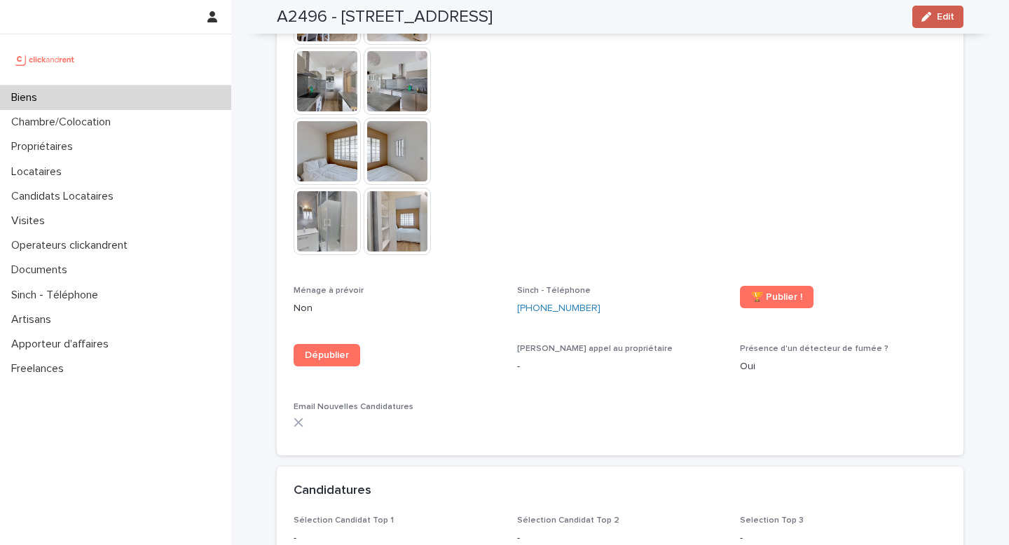
click at [941, 18] on span "Edit" at bounding box center [946, 17] width 18 height 10
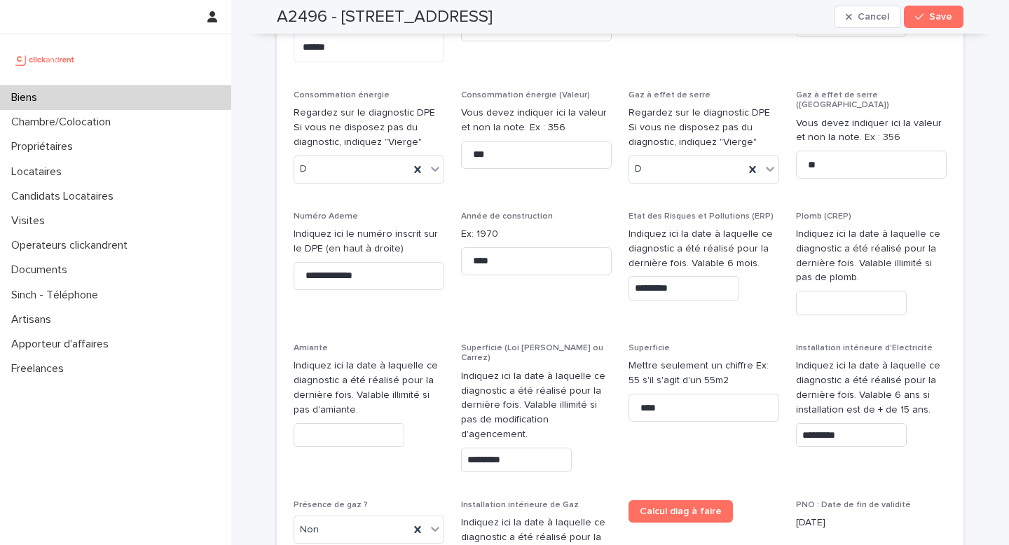
scroll to position [7553, 0]
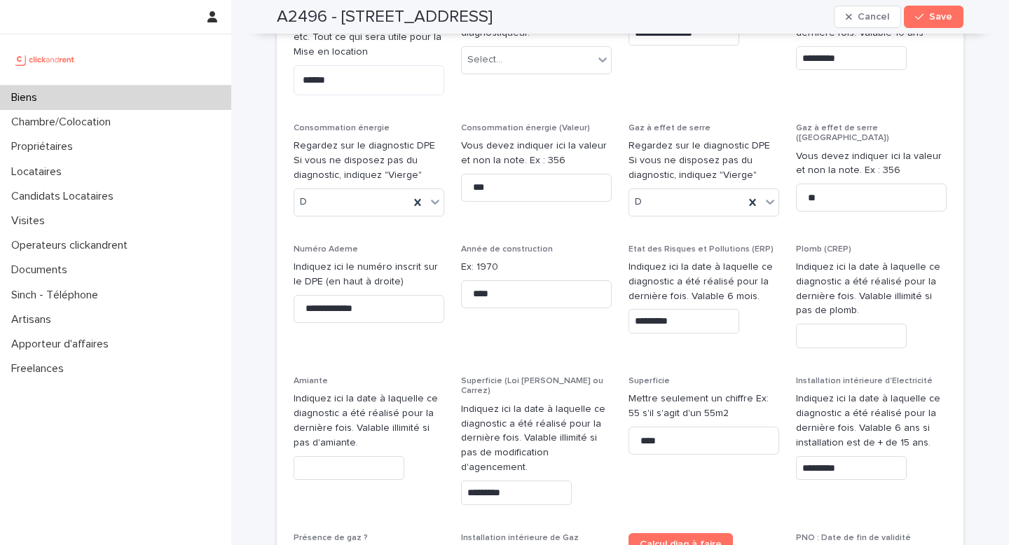
click at [64, 100] on div "Biens" at bounding box center [115, 98] width 231 height 25
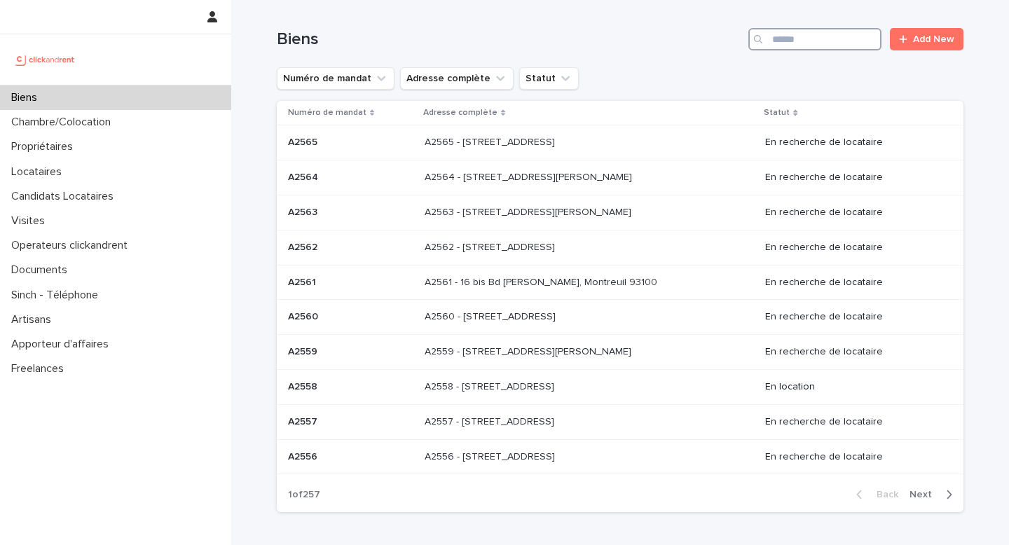
click at [845, 39] on input "Search" at bounding box center [815, 39] width 133 height 22
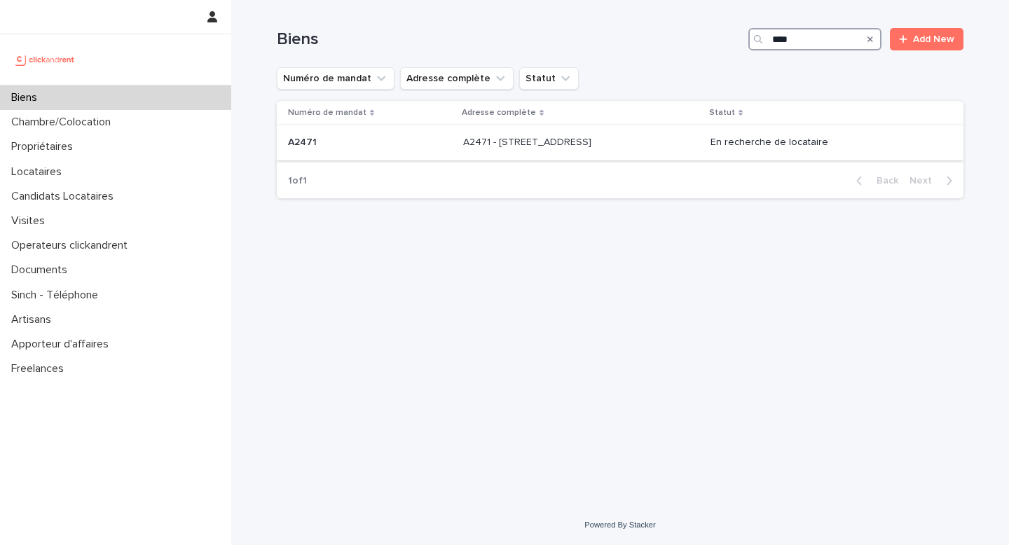
type input "****"
click at [475, 154] on div "A2471 - 38 rue des Marjoberts, Cergy 95000 A2471 - 38 rue des Marjoberts, Cergy…" at bounding box center [581, 142] width 236 height 23
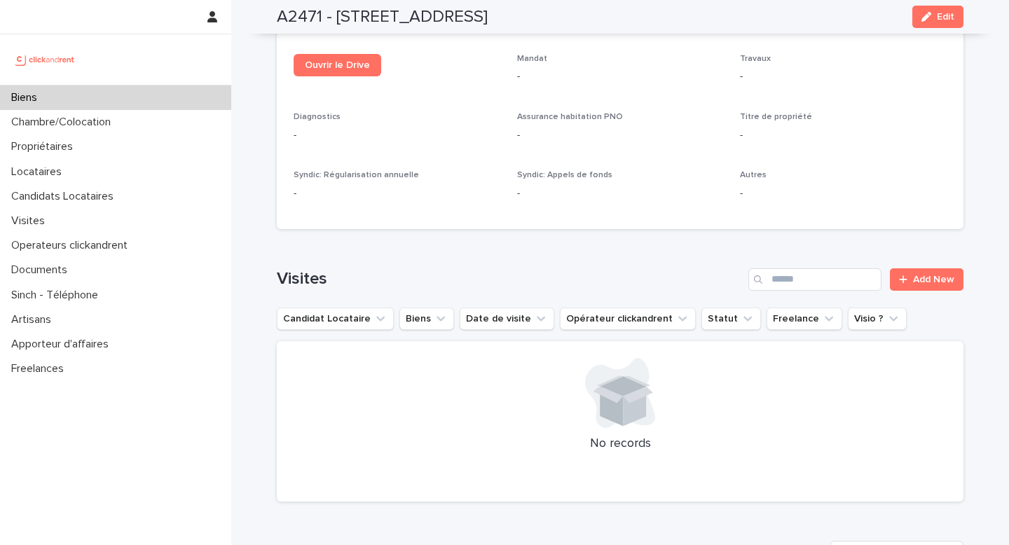
scroll to position [5388, 0]
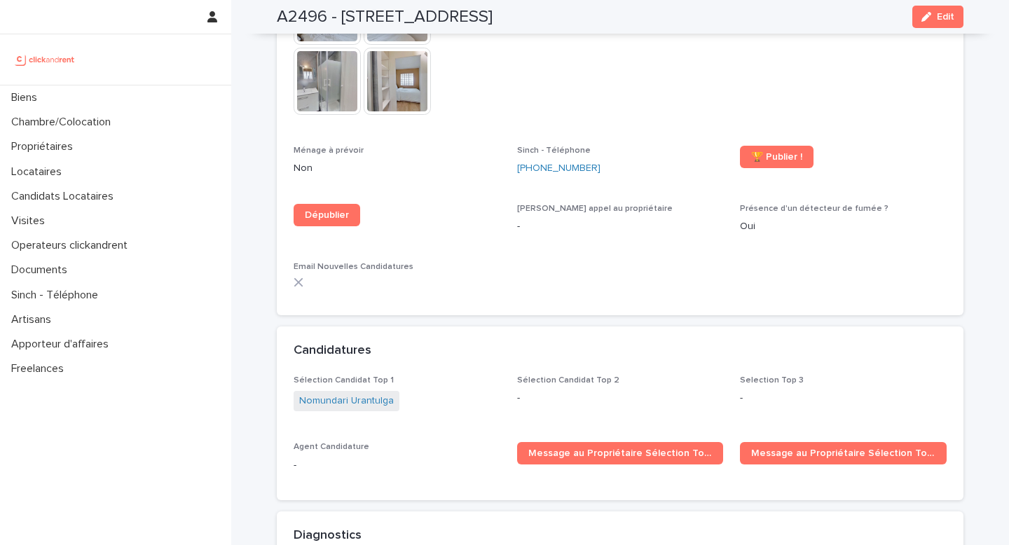
scroll to position [4428, 0]
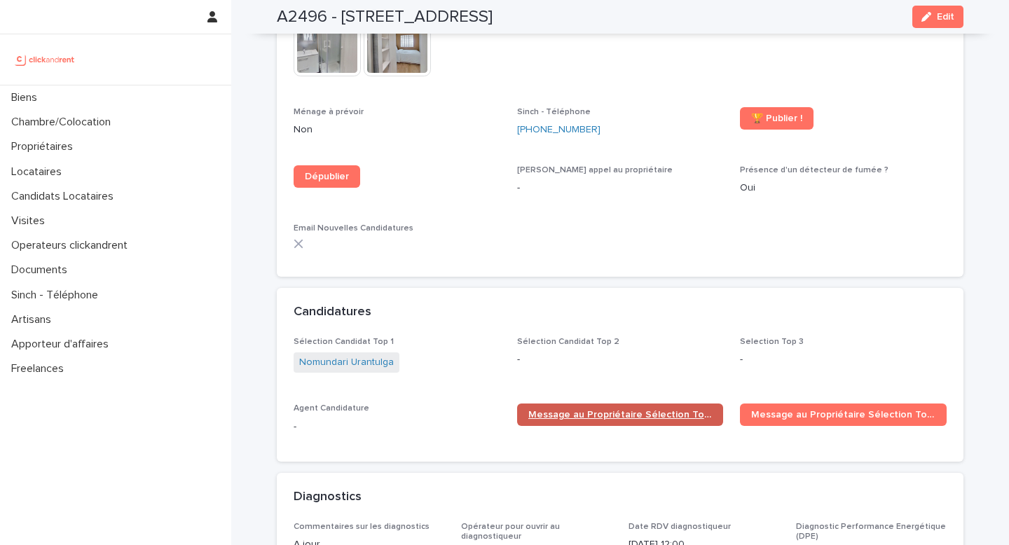
click at [620, 410] on span "Message au Propriétaire Sélection Top 1" at bounding box center [621, 415] width 184 height 10
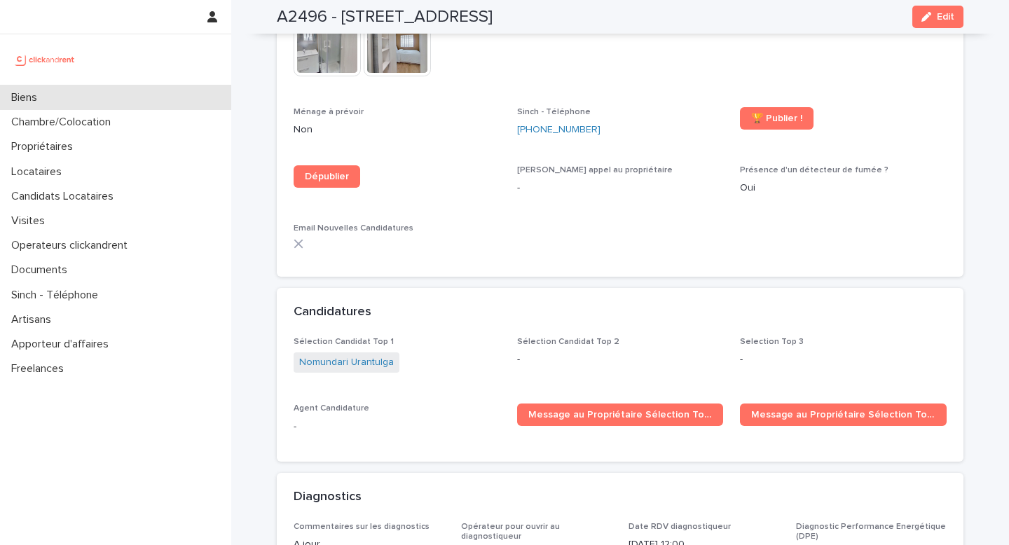
click at [79, 109] on div "Biens" at bounding box center [115, 98] width 231 height 25
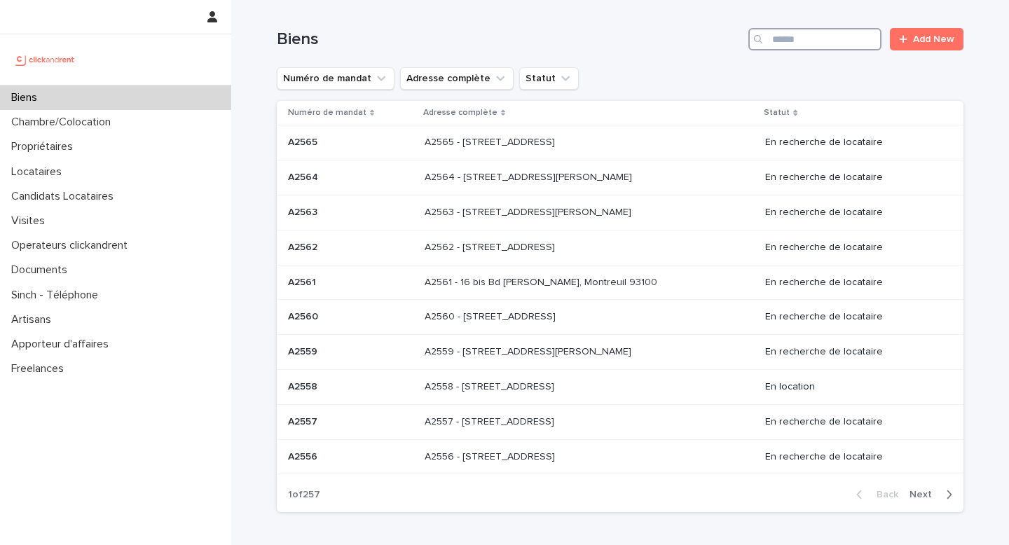
click at [804, 36] on input "Search" at bounding box center [815, 39] width 133 height 22
paste input "**********"
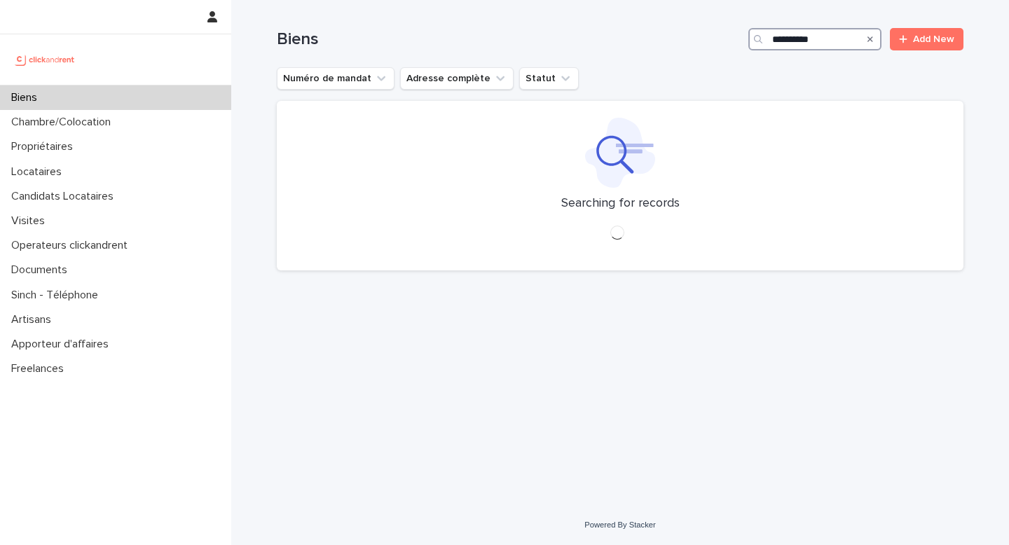
drag, startPoint x: 824, startPoint y: 47, endPoint x: 721, endPoint y: 44, distance: 102.4
click at [721, 44] on div "**********" at bounding box center [620, 39] width 687 height 22
type input "**********"
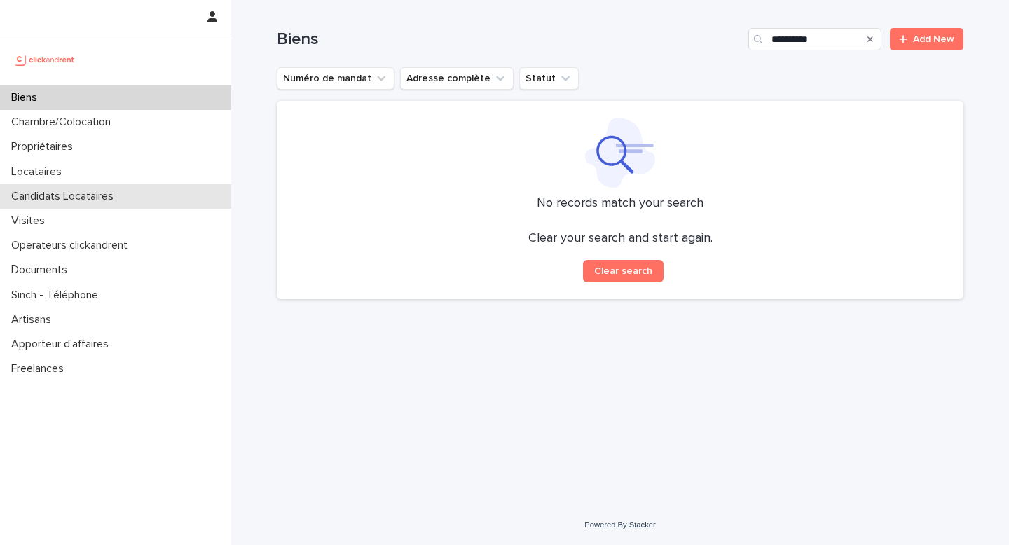
click at [96, 194] on p "Candidats Locataires" at bounding box center [65, 196] width 119 height 13
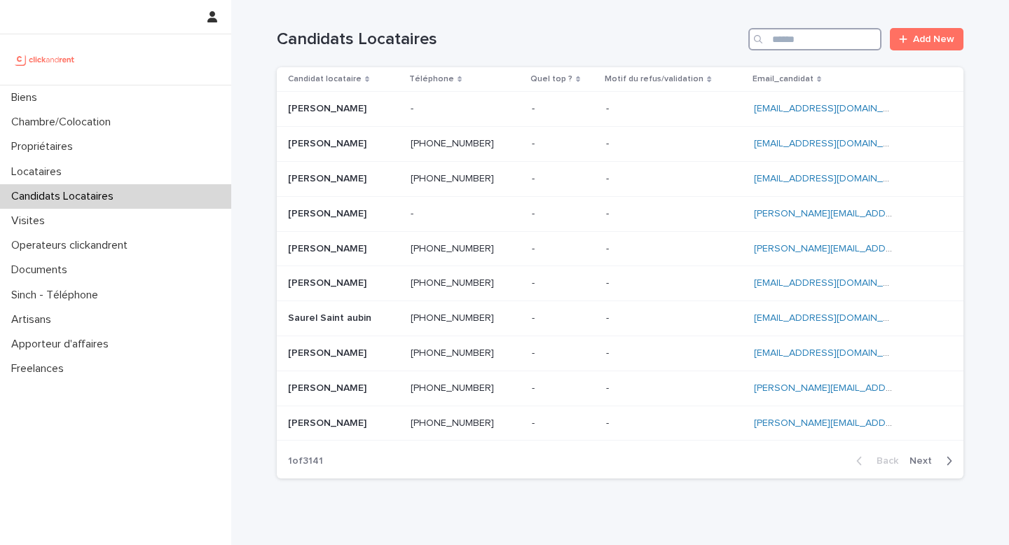
click at [781, 49] on input "Search" at bounding box center [815, 39] width 133 height 22
paste input "**********"
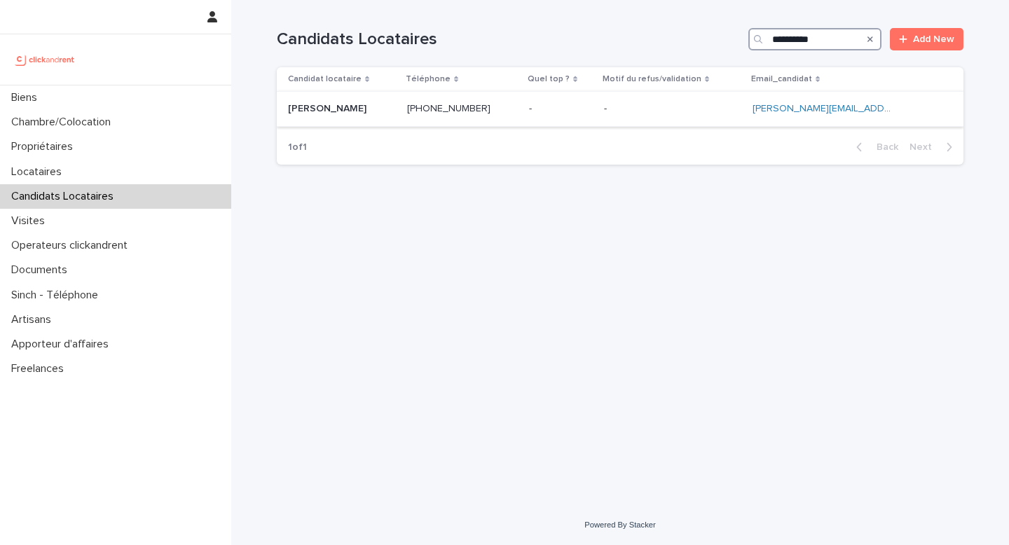
type input "**********"
click at [392, 118] on div "Elena Budu Elena Budu" at bounding box center [342, 108] width 108 height 23
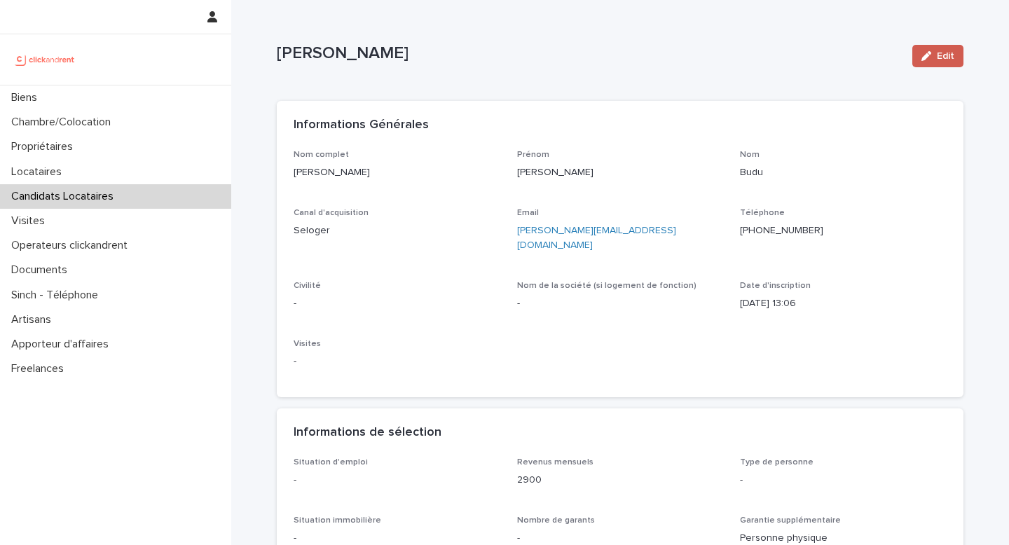
click at [938, 59] on span "Edit" at bounding box center [946, 56] width 18 height 10
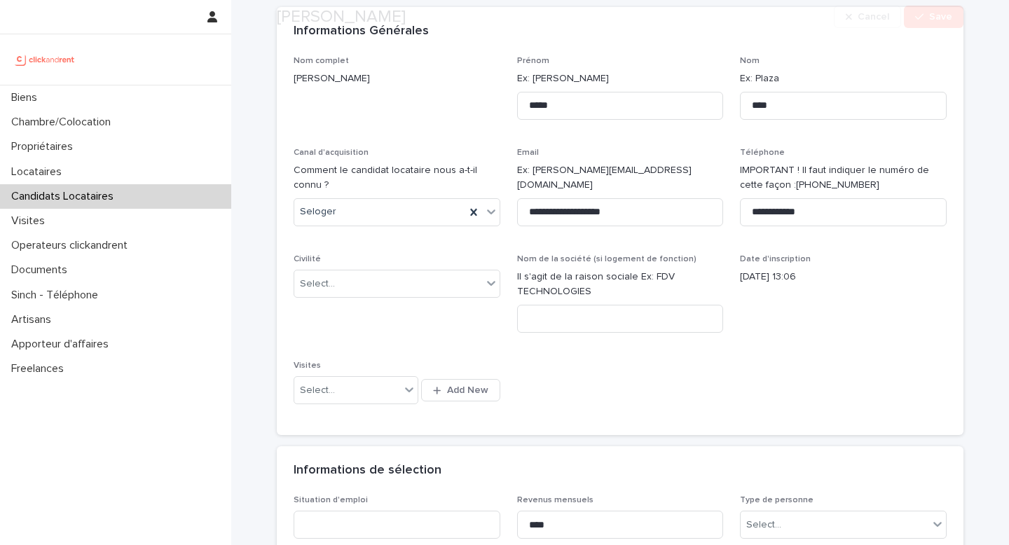
scroll to position [95, 0]
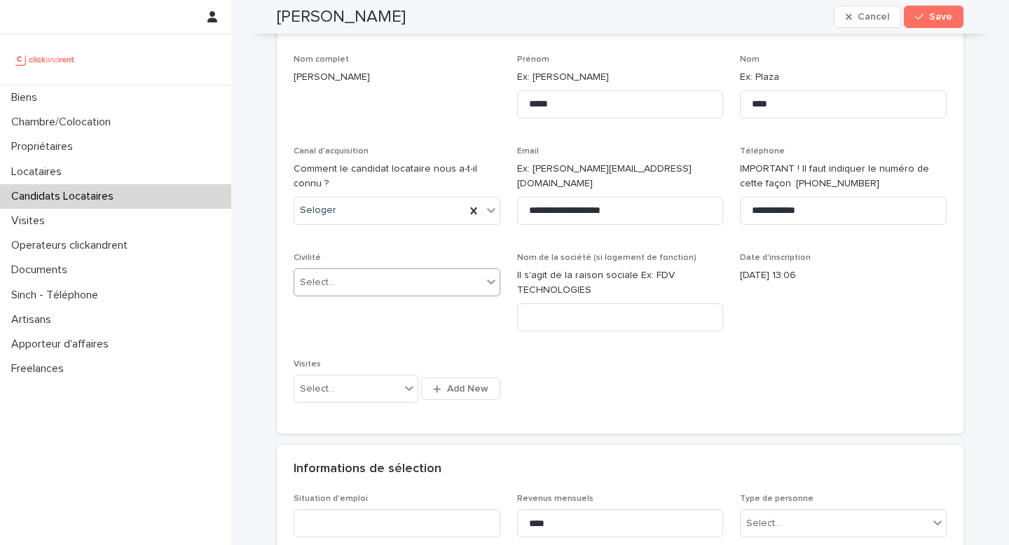
click at [349, 277] on div "Select..." at bounding box center [388, 282] width 188 height 23
click at [352, 310] on div "Madame" at bounding box center [392, 309] width 205 height 25
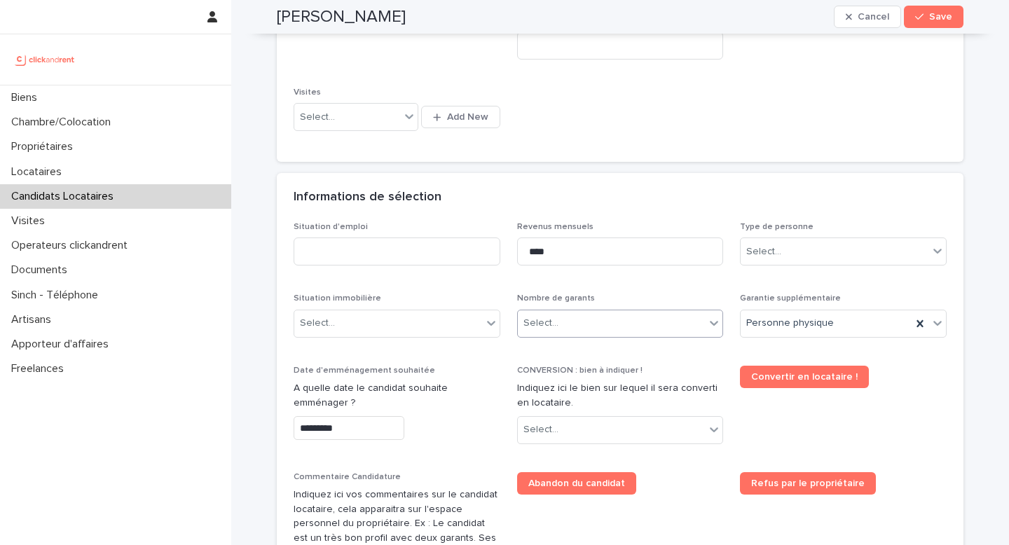
scroll to position [370, 0]
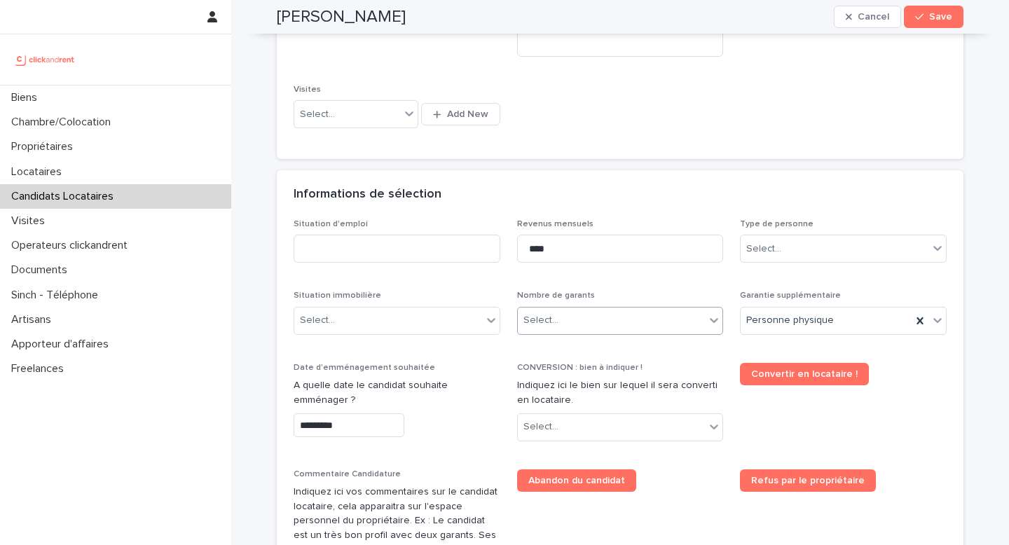
click at [550, 325] on div "Select..." at bounding box center [541, 320] width 35 height 15
type input "****"
click at [554, 319] on div "Select..." at bounding box center [612, 320] width 188 height 23
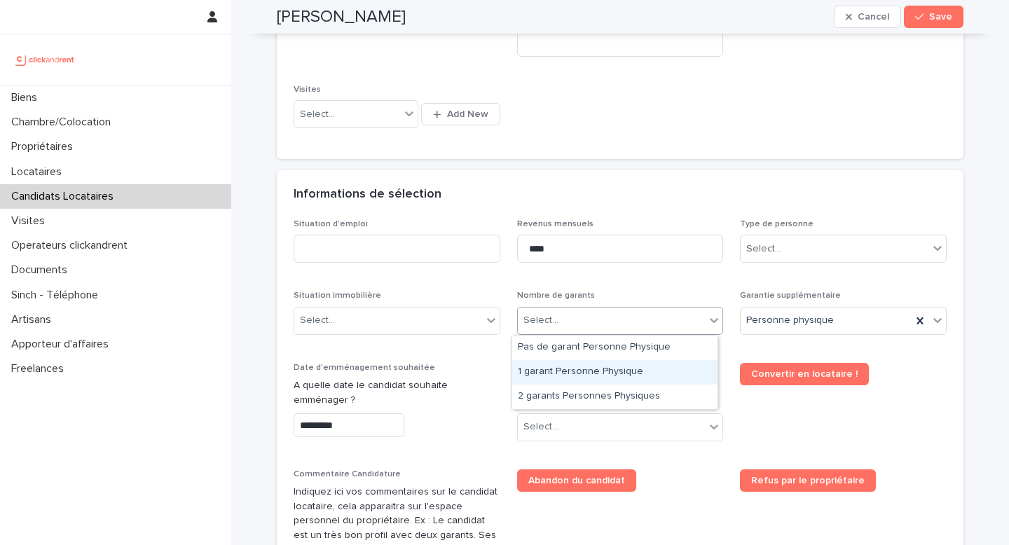
click at [561, 369] on div "1 garant Personne Physique" at bounding box center [614, 372] width 205 height 25
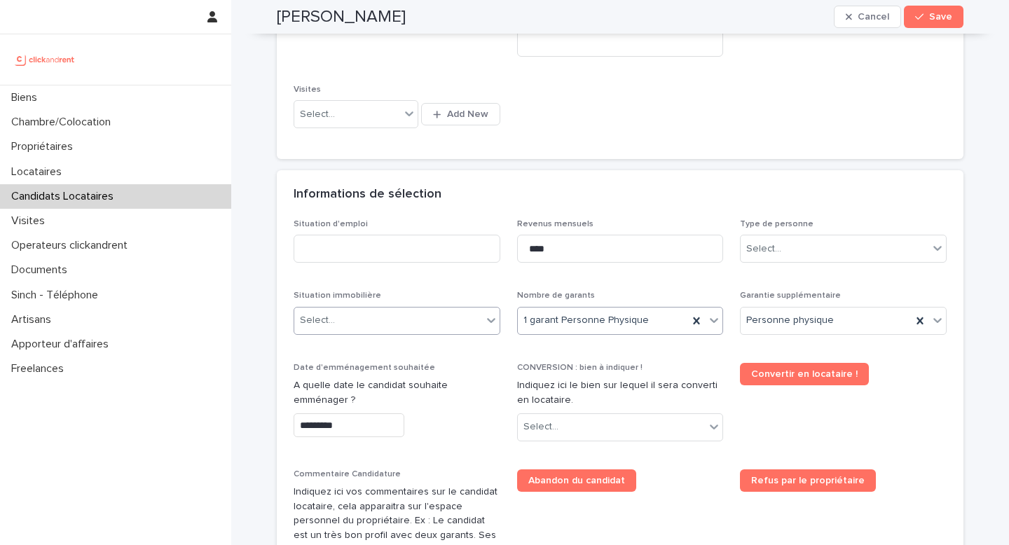
click at [429, 332] on div "Select..." at bounding box center [388, 320] width 188 height 23
click at [343, 239] on input at bounding box center [397, 249] width 207 height 28
type input "*********"
click at [374, 315] on div "Select..." at bounding box center [388, 320] width 188 height 23
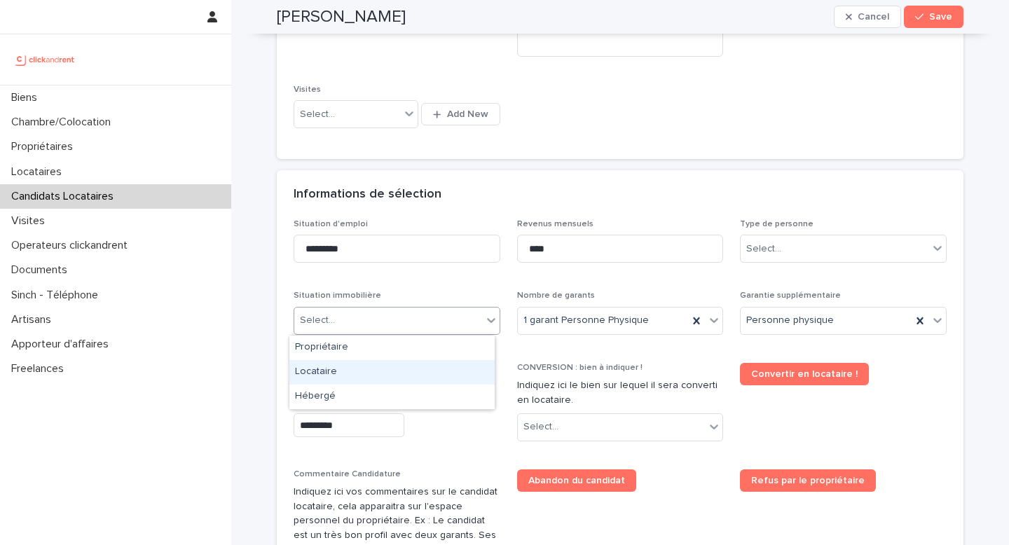
click at [364, 375] on div "Locataire" at bounding box center [392, 372] width 205 height 25
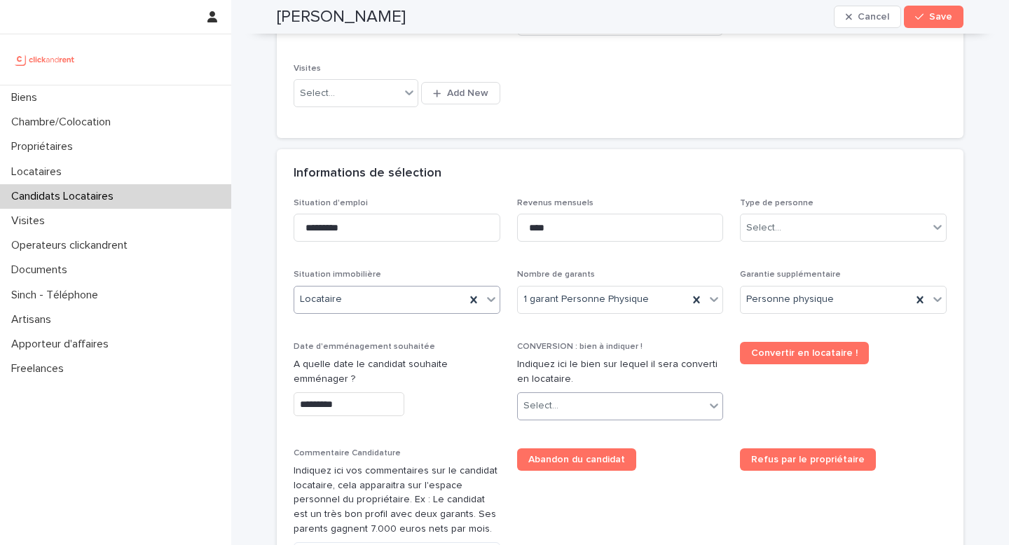
scroll to position [393, 0]
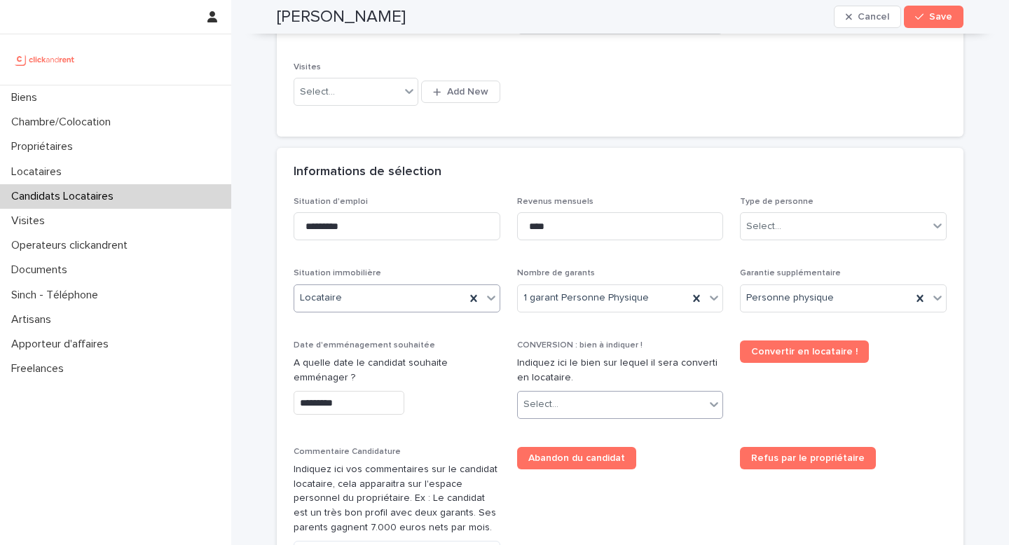
click at [556, 411] on div "Select..." at bounding box center [612, 404] width 188 height 23
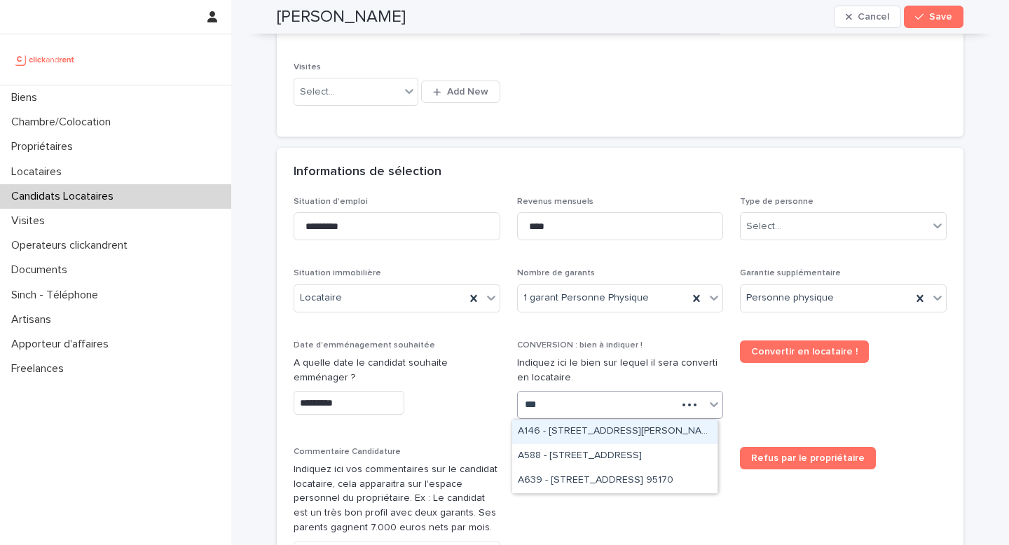
type input "****"
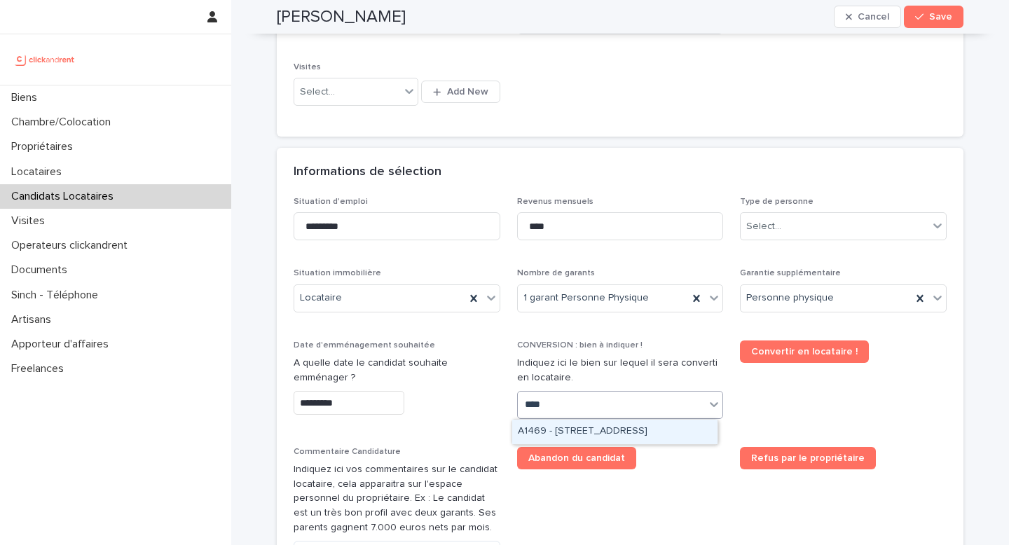
click at [613, 435] on div "A1469 - 19 rue Perdonnet, Paris 75010" at bounding box center [614, 432] width 205 height 25
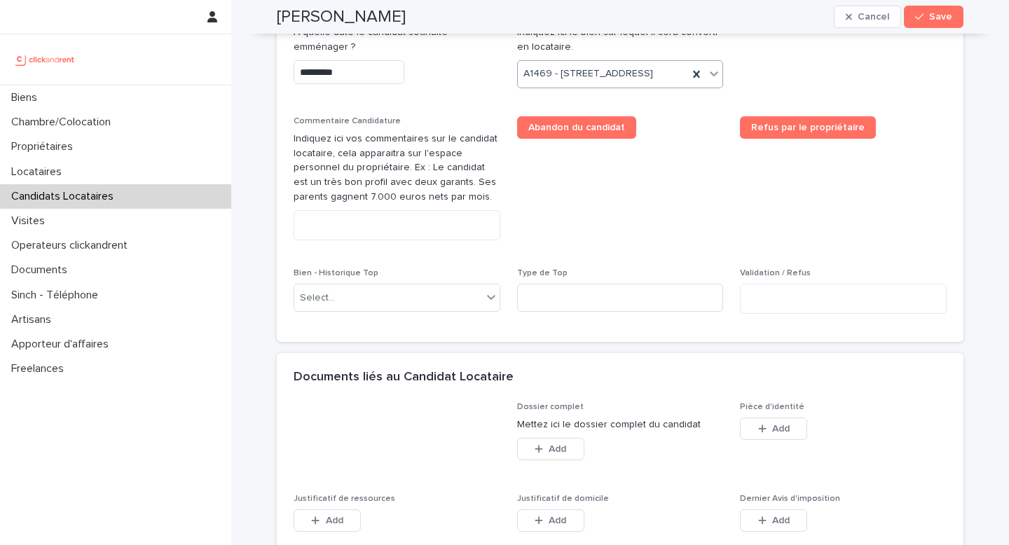
scroll to position [824, 0]
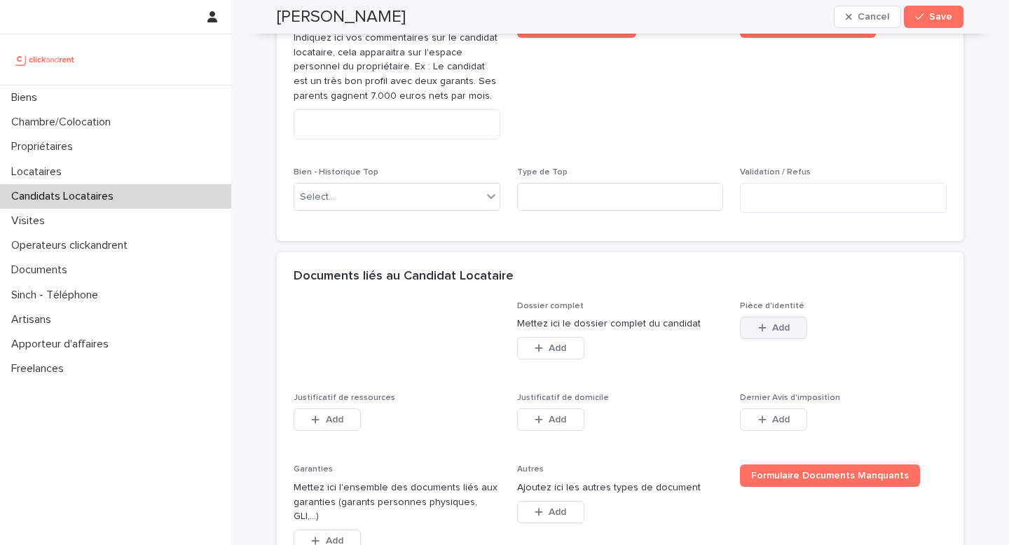
click at [772, 333] on span "Add" at bounding box center [781, 328] width 18 height 10
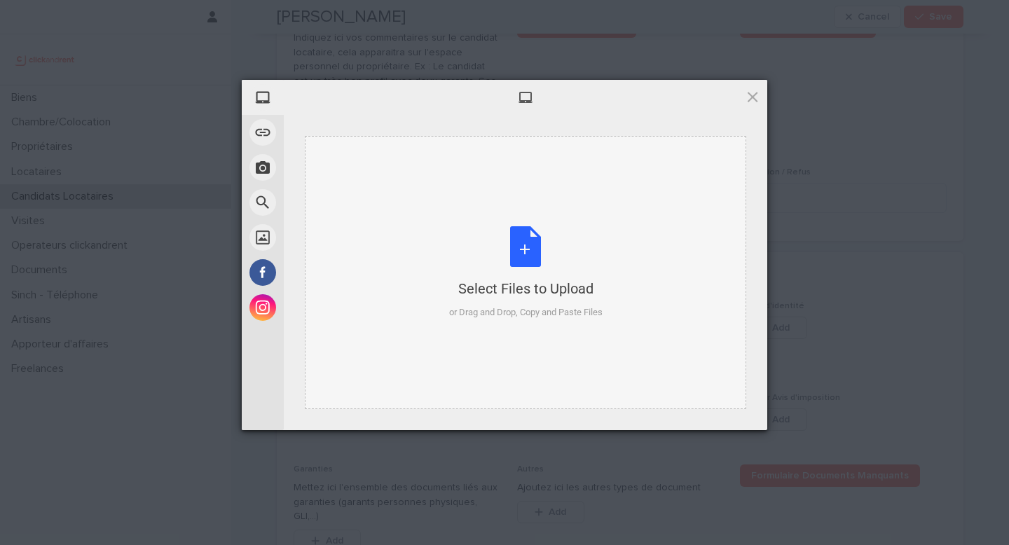
click at [549, 235] on div "Select Files to Upload or Drag and Drop, Copy and Paste Files" at bounding box center [526, 272] width 154 height 93
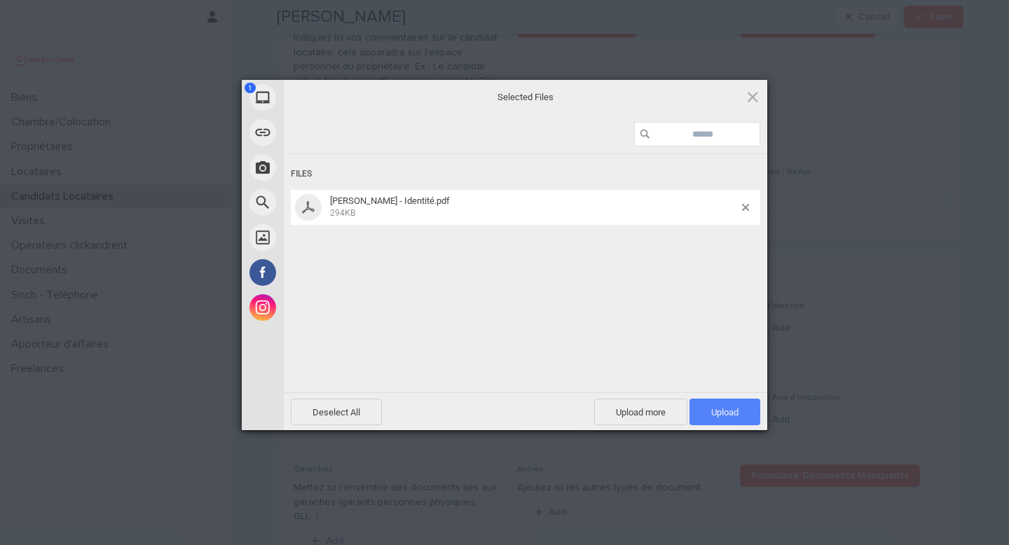
click at [725, 417] on span "Upload 1" at bounding box center [725, 412] width 27 height 11
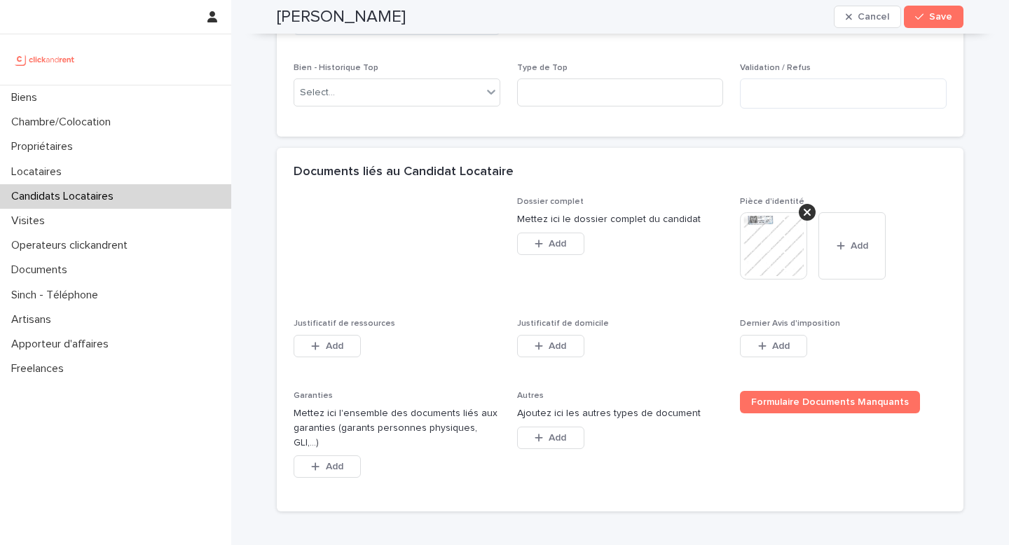
scroll to position [967, 0]
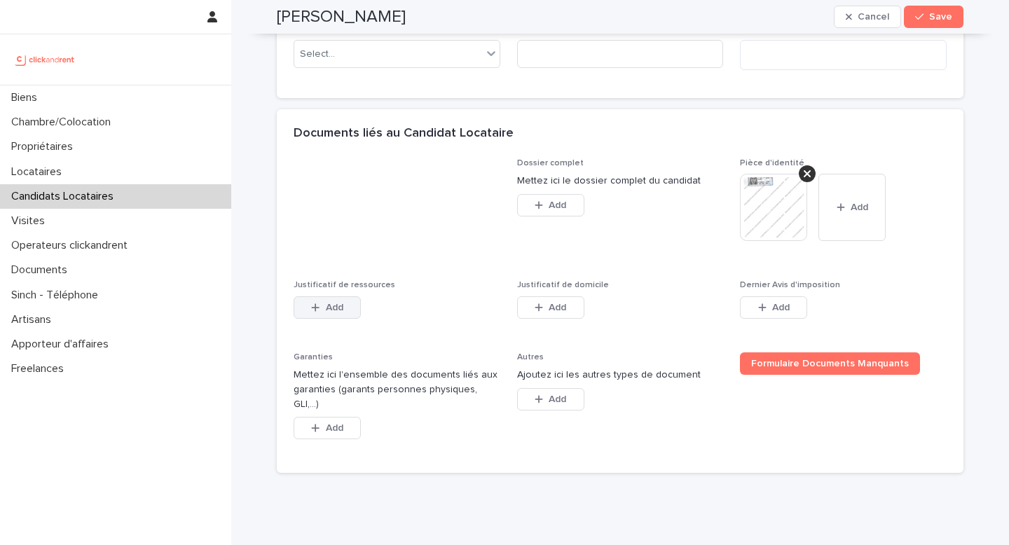
click at [311, 319] on button "Add" at bounding box center [327, 308] width 67 height 22
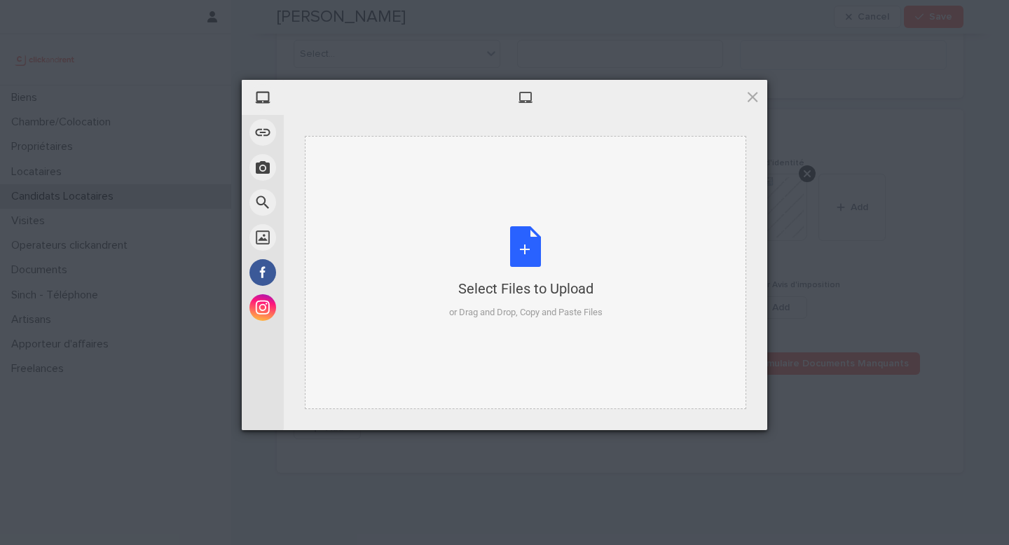
click at [561, 301] on div "Select Files to Upload or Drag and Drop, Copy and Paste Files" at bounding box center [526, 272] width 154 height 93
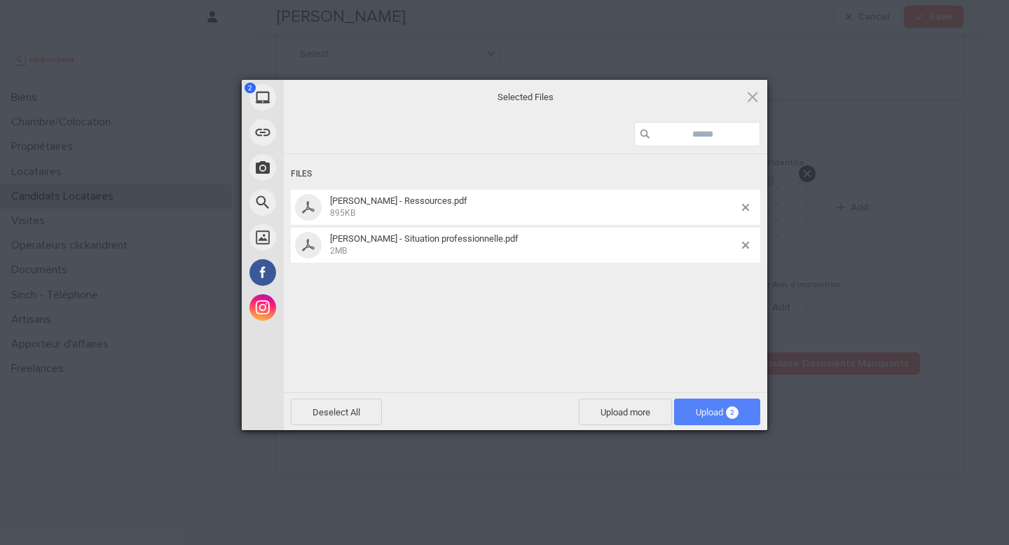
click at [726, 408] on span "Upload 2" at bounding box center [717, 412] width 43 height 11
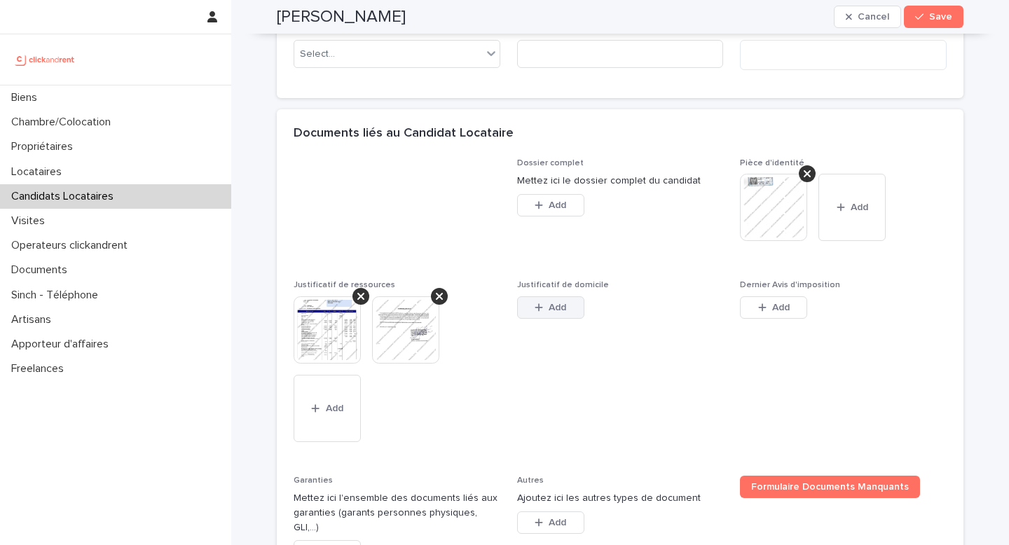
click at [552, 319] on button "Add" at bounding box center [550, 308] width 67 height 22
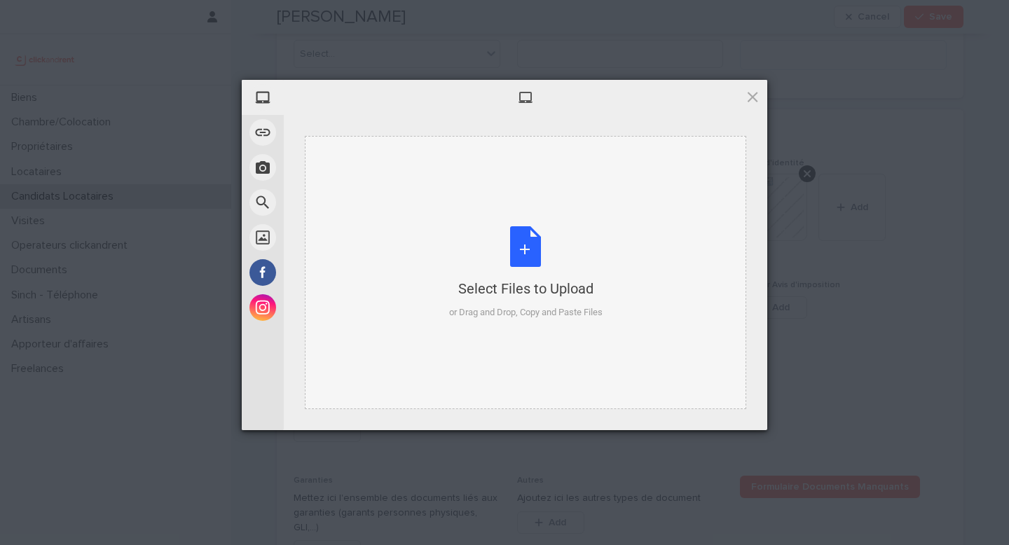
click at [538, 267] on div "Select Files to Upload or Drag and Drop, Copy and Paste Files" at bounding box center [526, 272] width 154 height 93
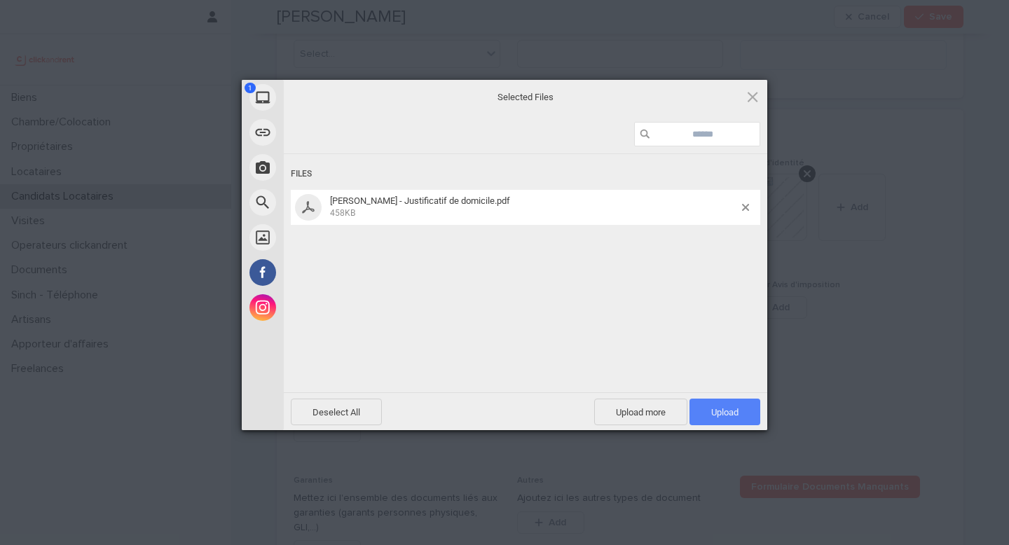
click at [742, 411] on span "Upload 1" at bounding box center [725, 412] width 71 height 27
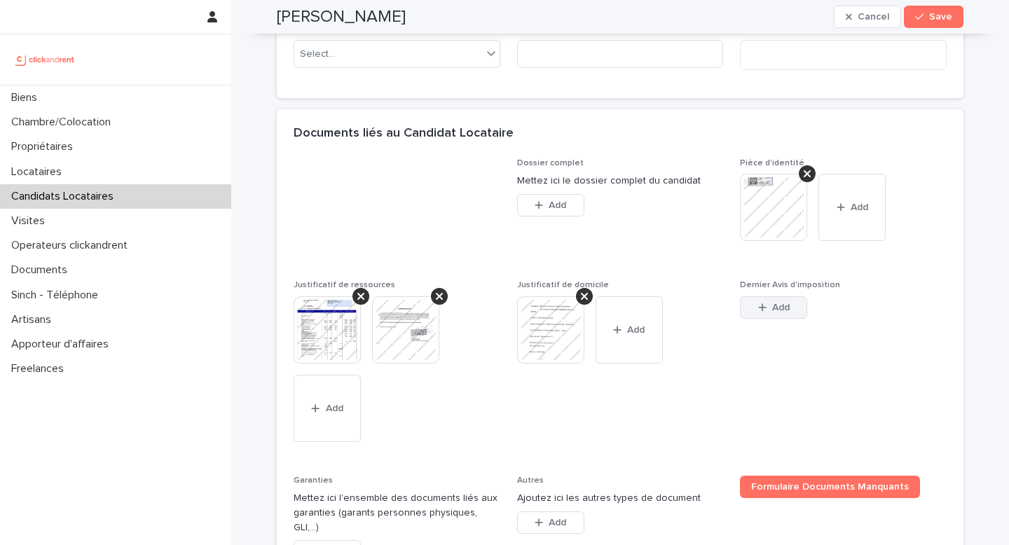
click at [773, 313] on span "Add" at bounding box center [781, 308] width 18 height 10
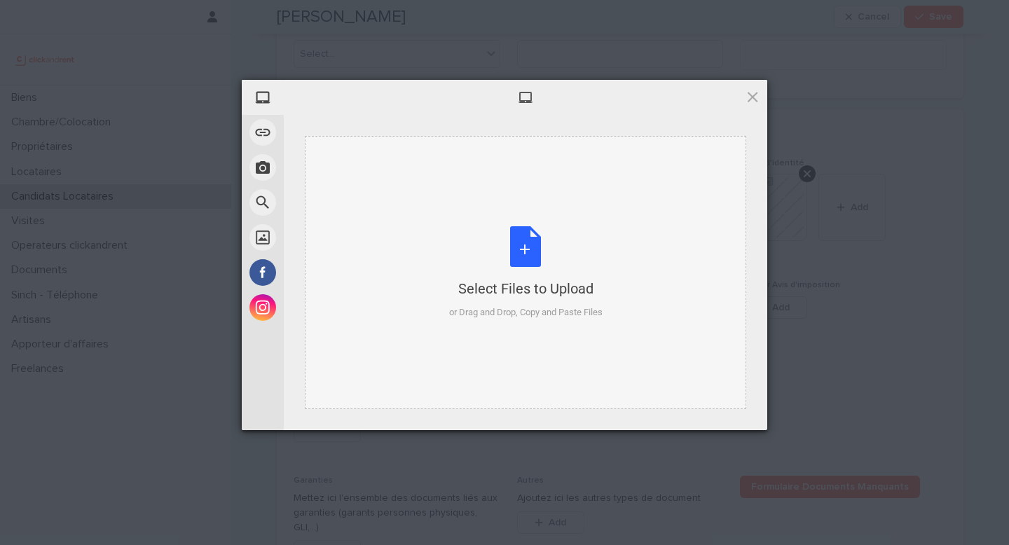
click at [513, 240] on div "Select Files to Upload or Drag and Drop, Copy and Paste Files" at bounding box center [526, 272] width 154 height 93
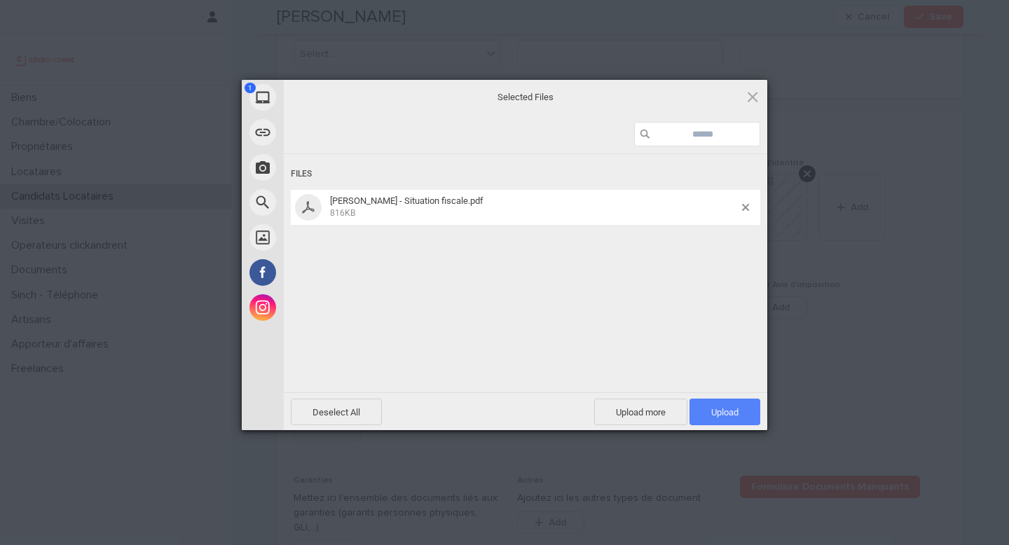
click at [716, 404] on span "Upload 1" at bounding box center [725, 412] width 71 height 27
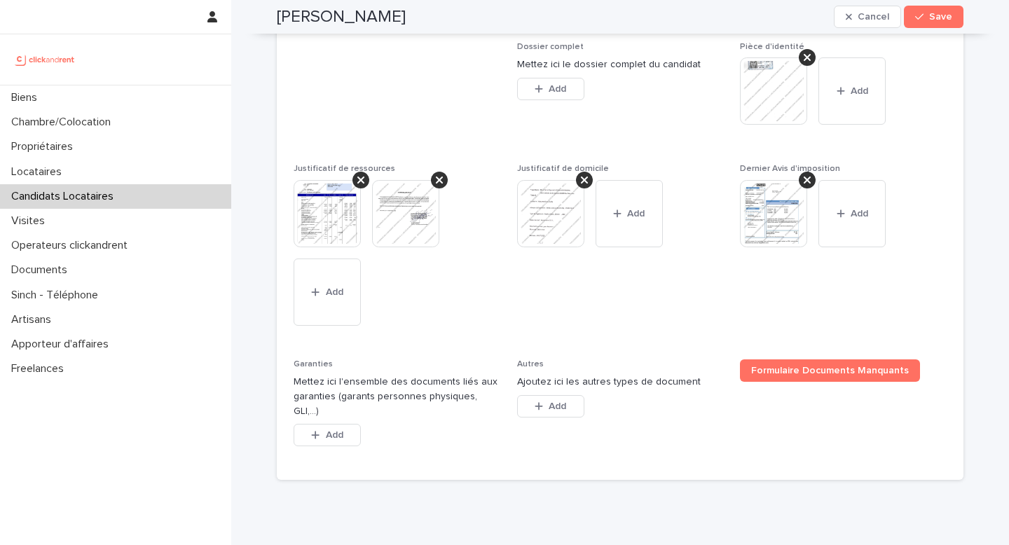
scroll to position [1151, 0]
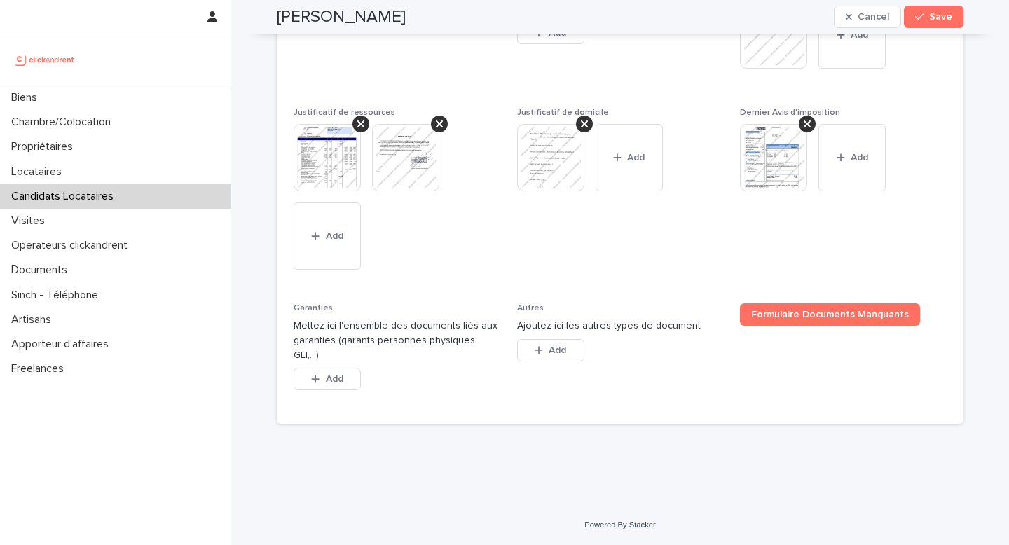
drag, startPoint x: 337, startPoint y: 376, endPoint x: 360, endPoint y: 365, distance: 26.0
click at [337, 376] on span "Add" at bounding box center [335, 379] width 18 height 10
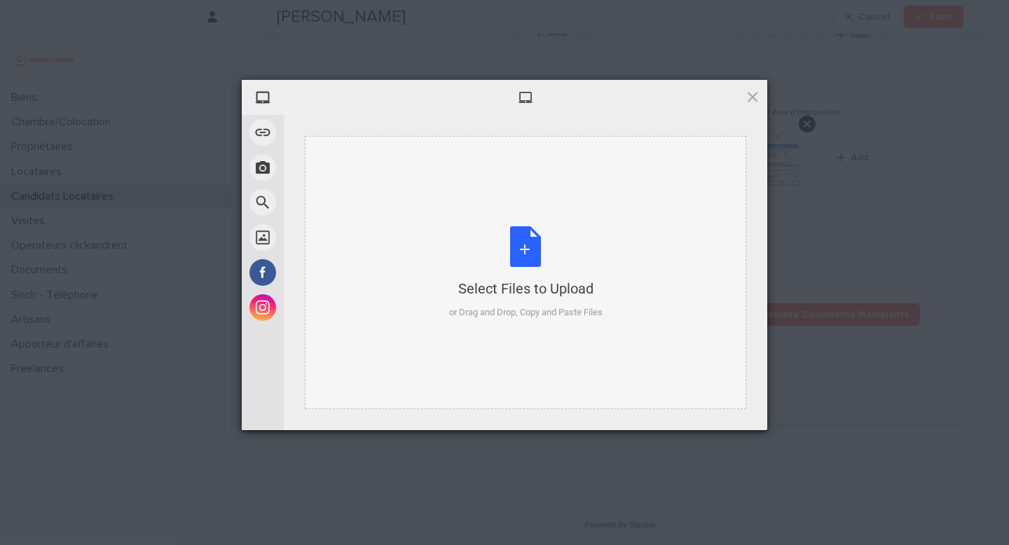
click at [483, 282] on div "Select Files to Upload" at bounding box center [526, 289] width 154 height 20
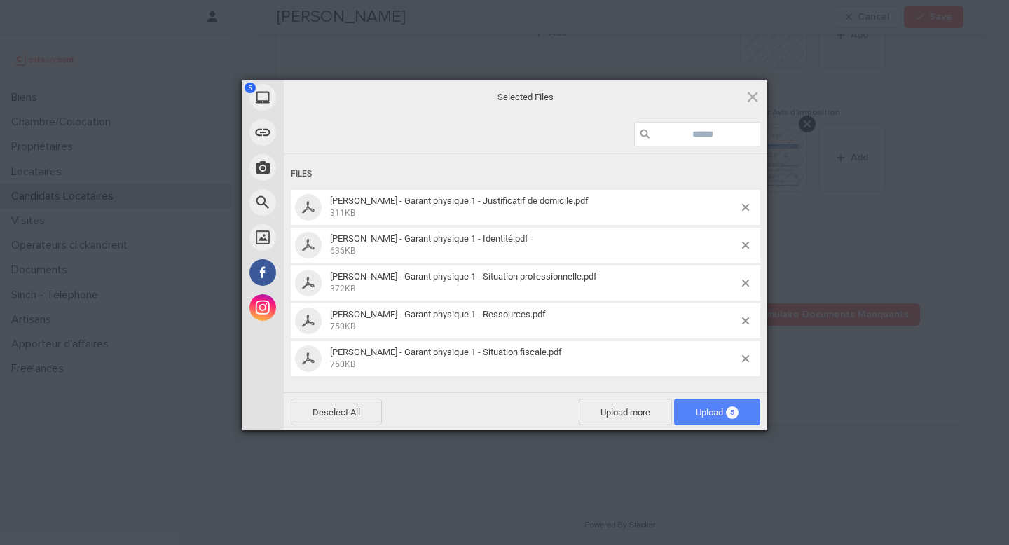
click at [713, 404] on span "Upload 5" at bounding box center [717, 412] width 86 height 27
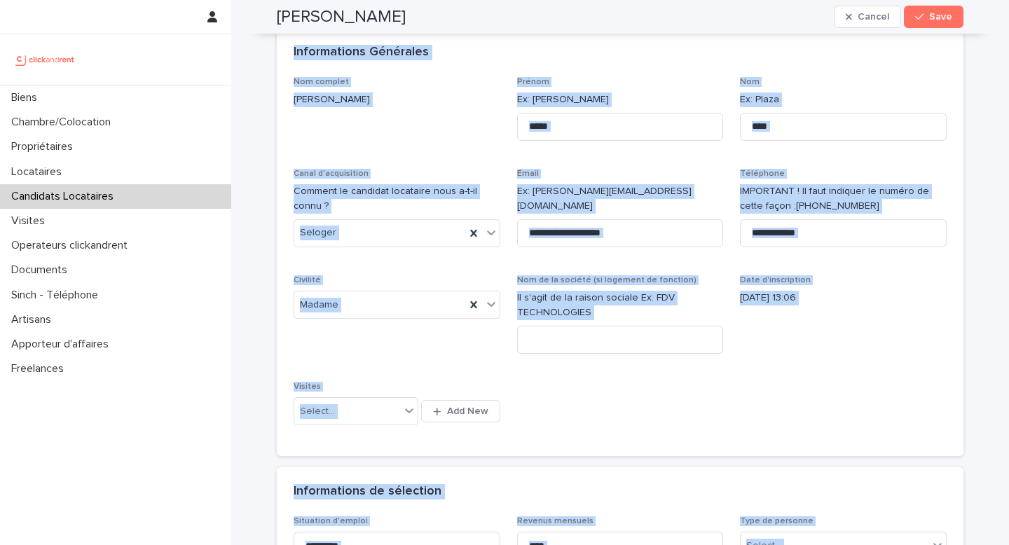
scroll to position [0, 0]
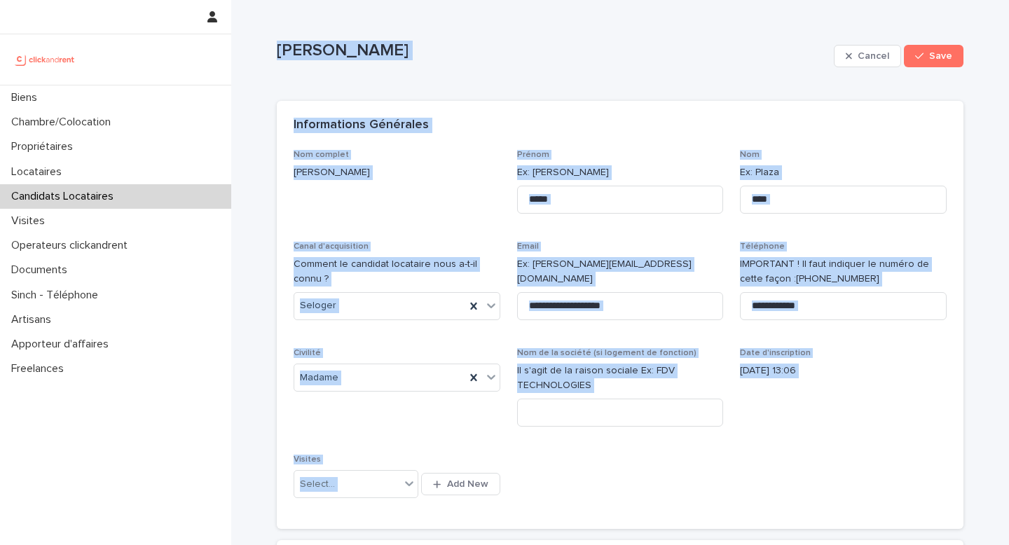
drag, startPoint x: 463, startPoint y: 364, endPoint x: 269, endPoint y: 10, distance: 403.8
copy div "Elena Budu Cancel Save Sorry, there was an error saving your record. Please try…"
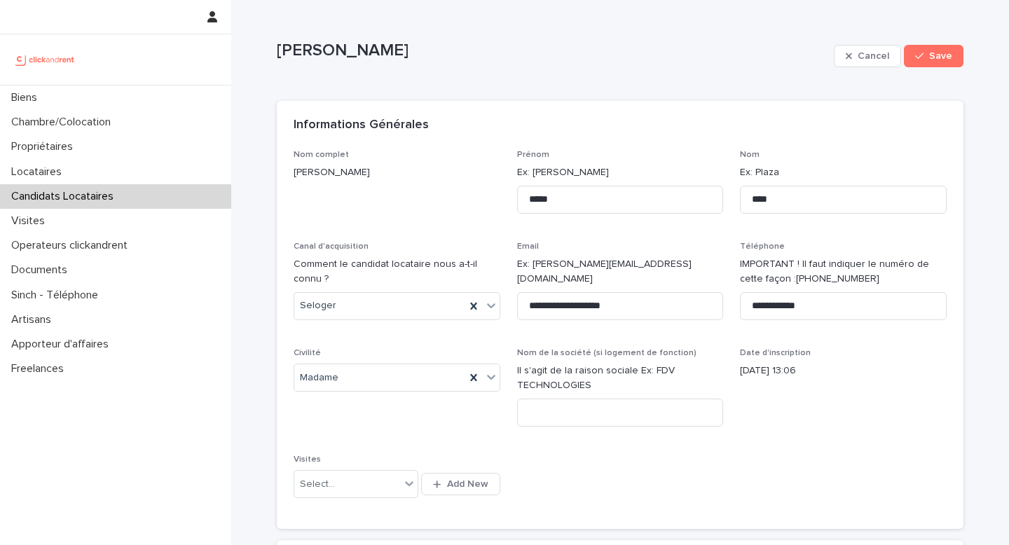
click at [424, 184] on div "Nom complet Elena Budu" at bounding box center [397, 170] width 207 height 41
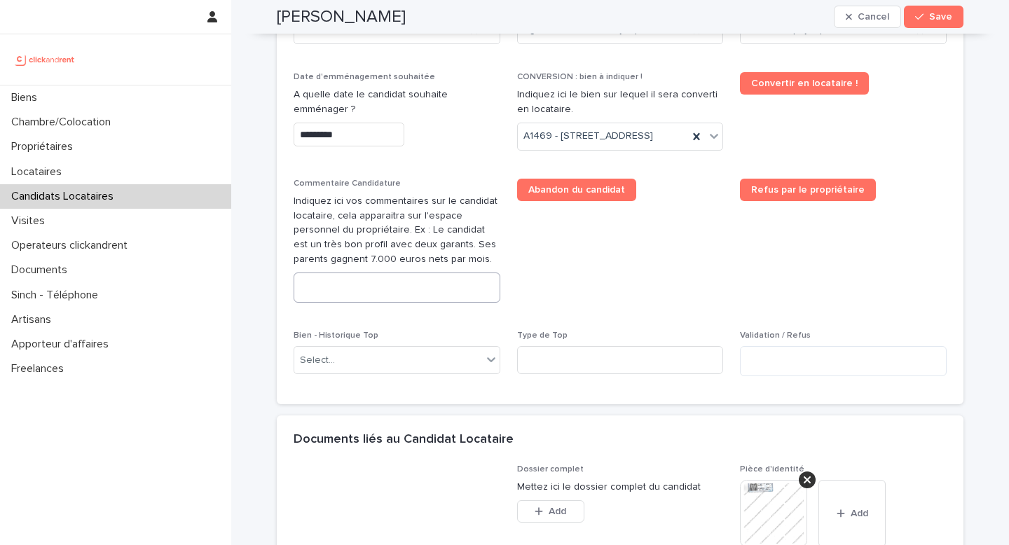
scroll to position [661, 0]
click at [390, 301] on textarea at bounding box center [397, 288] width 207 height 30
paste textarea "**********"
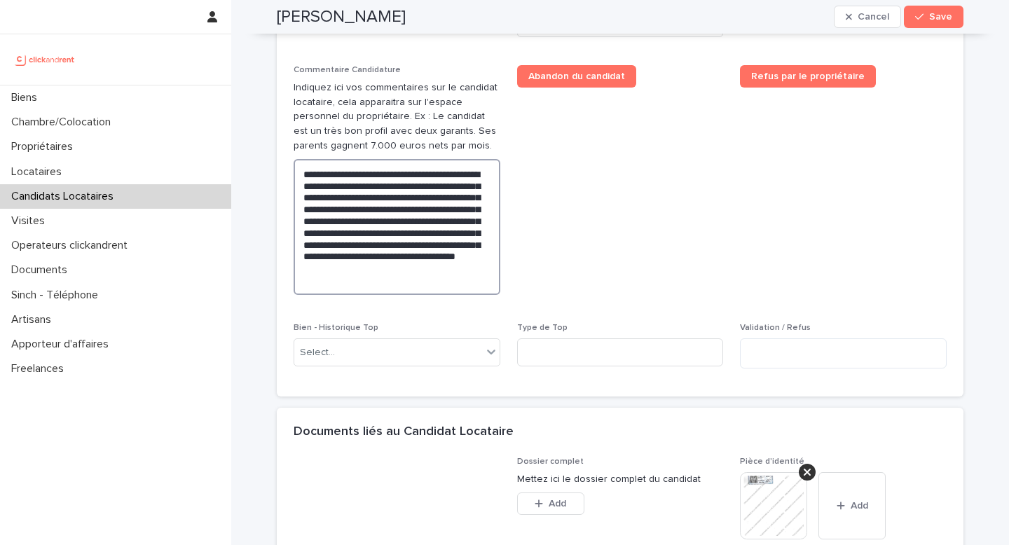
scroll to position [1070, 0]
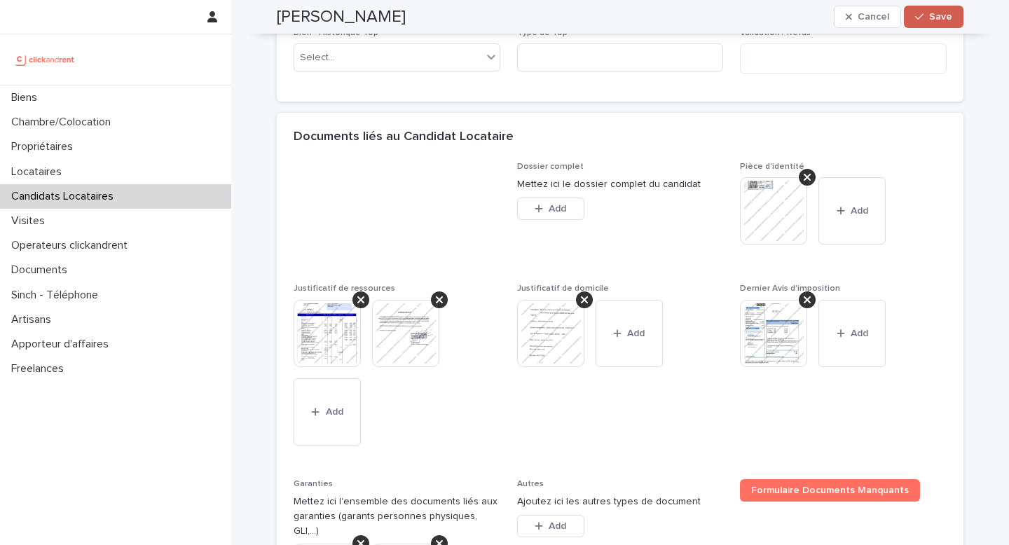
type textarea "**********"
click at [943, 18] on span "Save" at bounding box center [941, 17] width 23 height 10
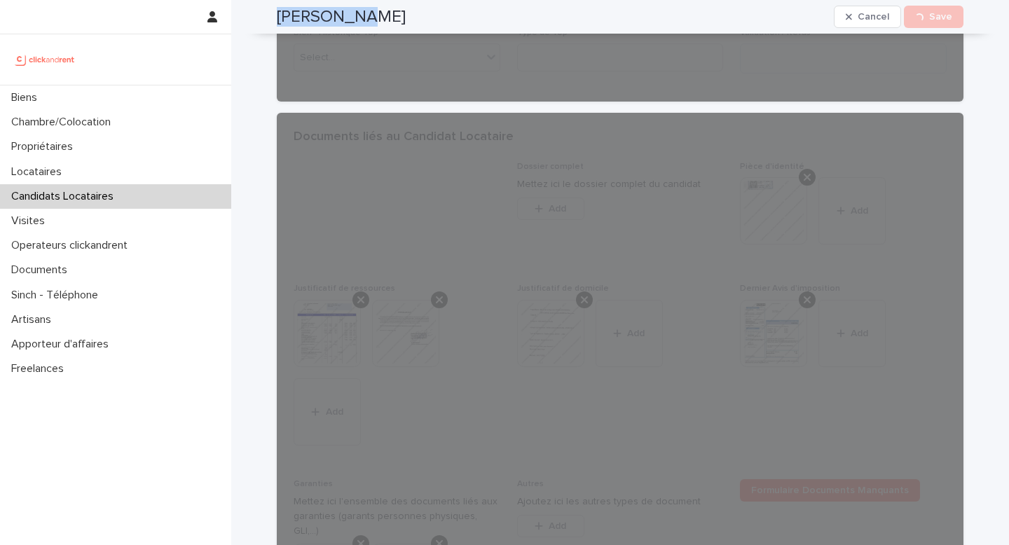
drag, startPoint x: 373, startPoint y: 20, endPoint x: 273, endPoint y: 21, distance: 99.6
click at [277, 21] on div "Elena Budu Cancel Loading... Save" at bounding box center [620, 17] width 687 height 34
copy h2 "Elena Budu"
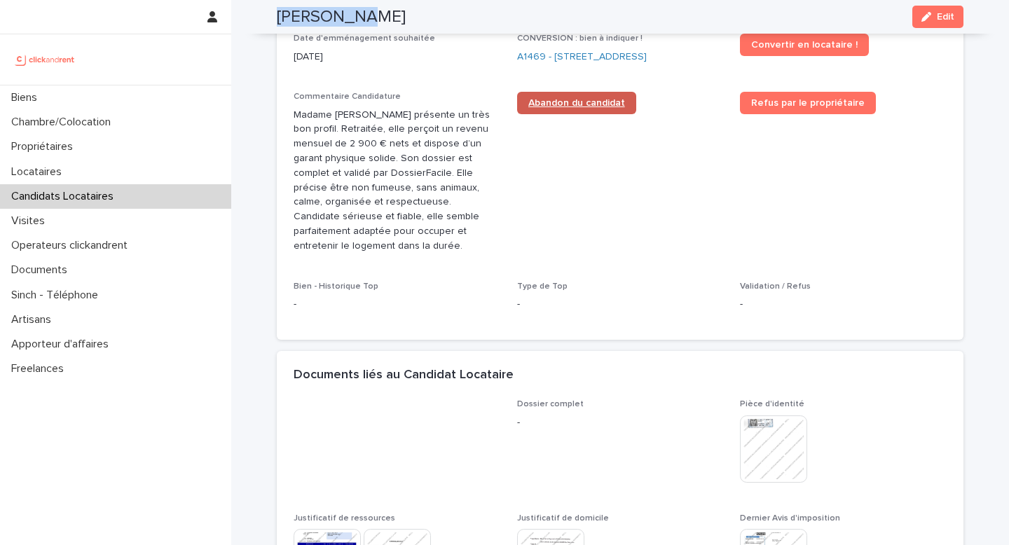
scroll to position [381, 0]
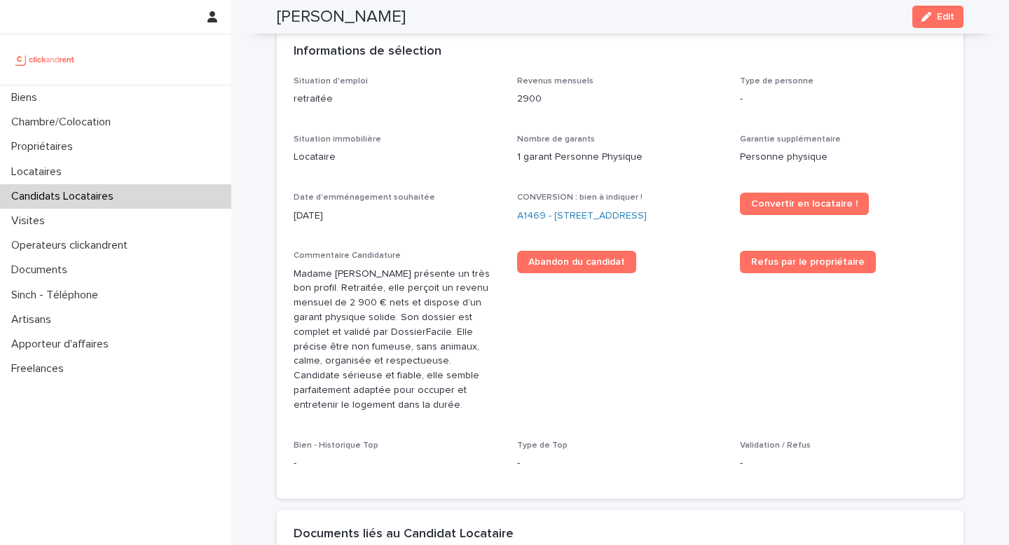
click at [567, 193] on div "CONVERSION : bien à indiquer ! A1469 - 19 rue Perdonnet, Paris 75010" at bounding box center [620, 213] width 207 height 41
click at [566, 209] on link "A1469 - 19 rue Perdonnet, Paris 75010" at bounding box center [582, 216] width 130 height 15
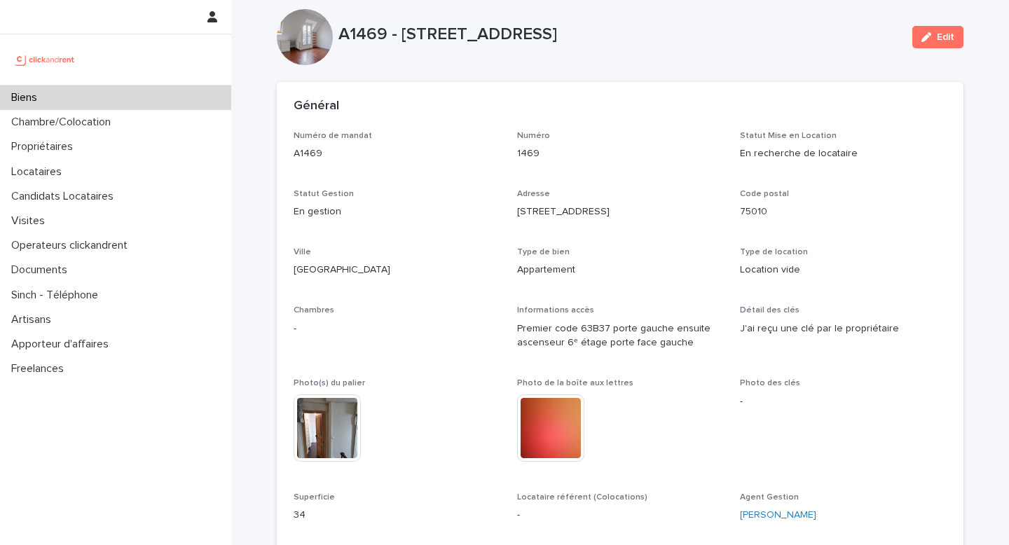
scroll to position [29, 0]
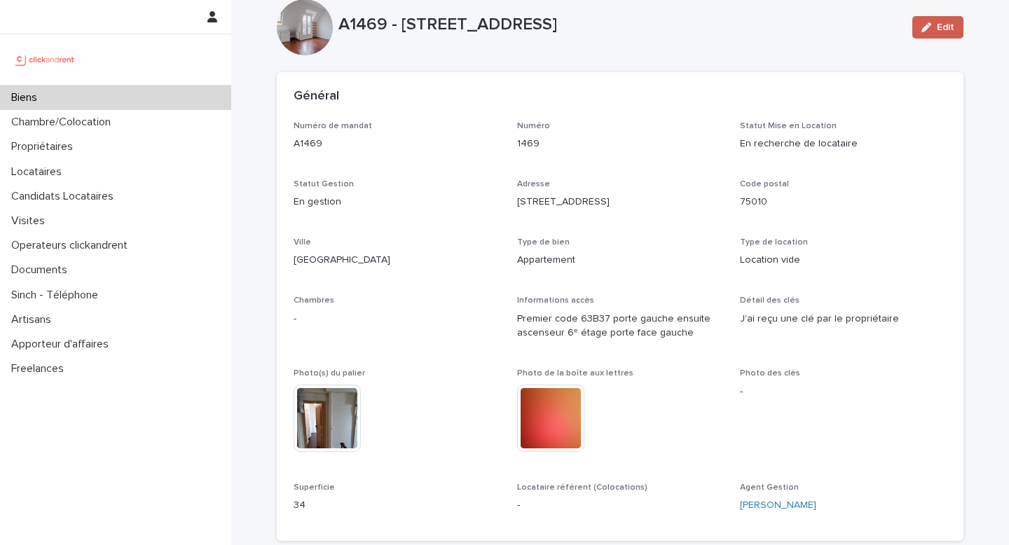
click at [923, 34] on button "Edit" at bounding box center [938, 27] width 51 height 22
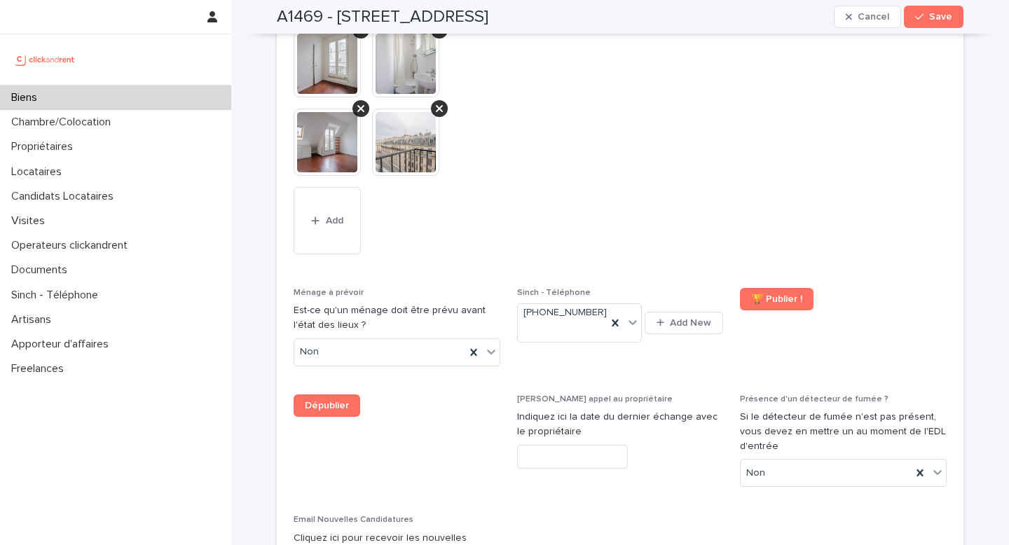
scroll to position [6306, 0]
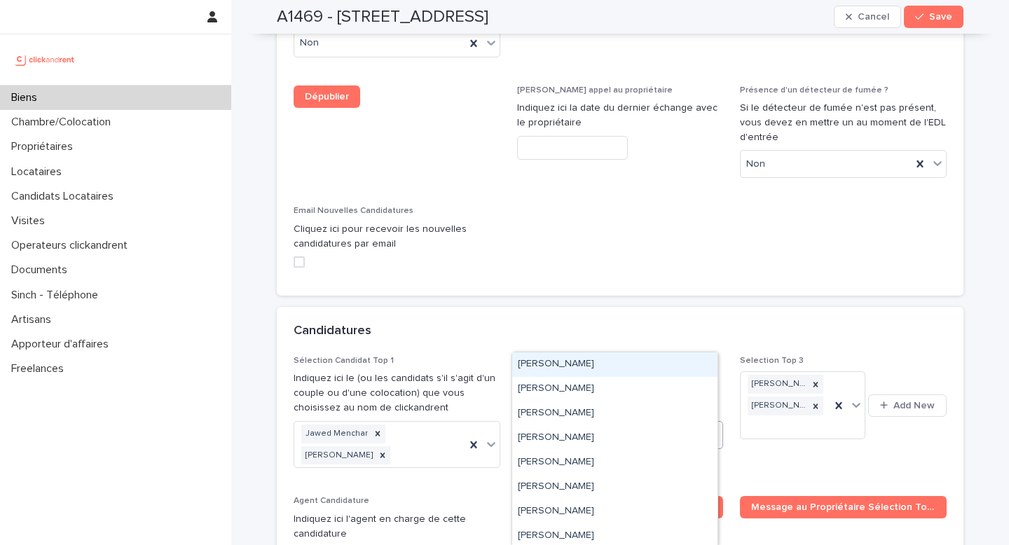
click at [581, 423] on div "Select..." at bounding box center [612, 434] width 188 height 23
paste input "**********"
type input "**********"
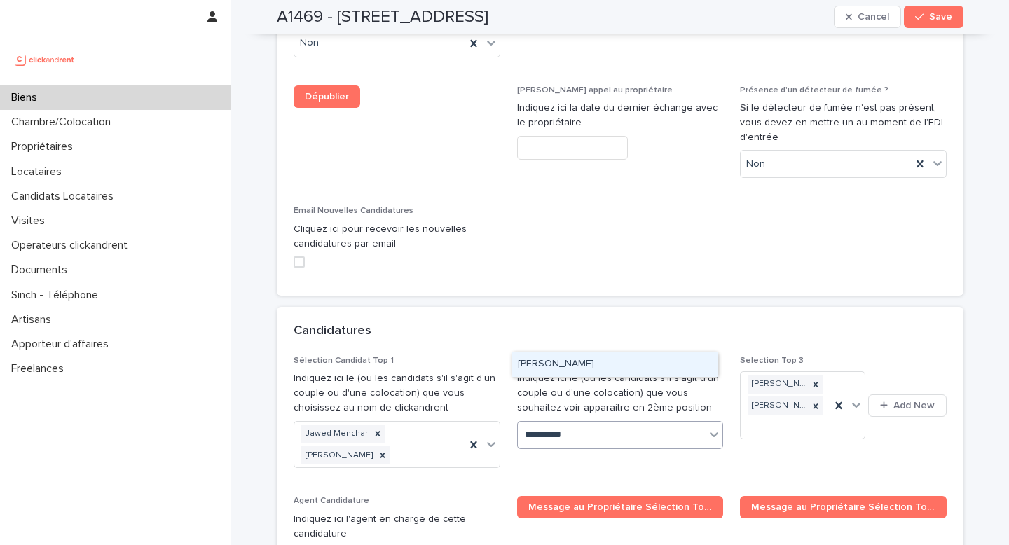
click at [579, 362] on div "Elena Budu" at bounding box center [614, 365] width 205 height 25
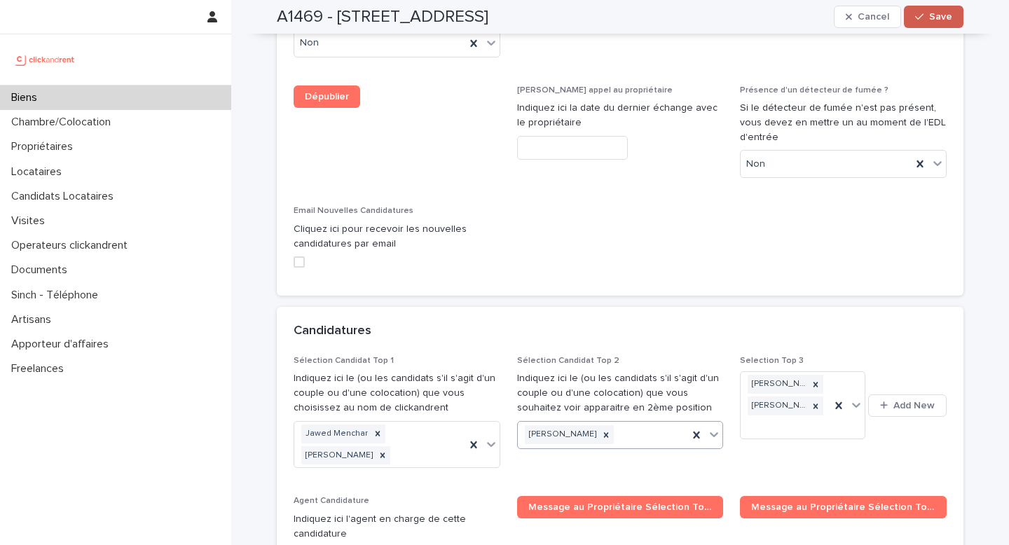
click at [939, 24] on button "Save" at bounding box center [934, 17] width 60 height 22
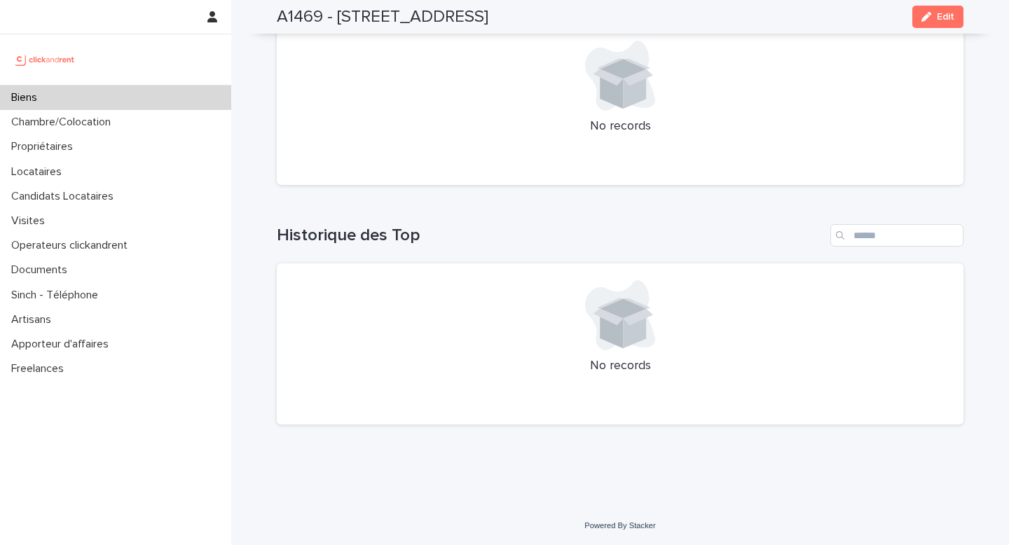
scroll to position [5309, 0]
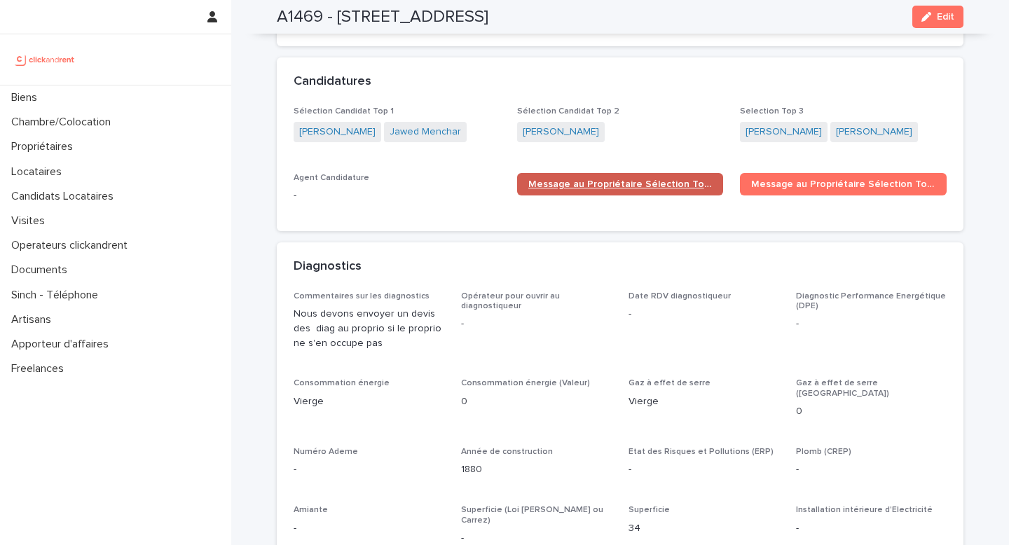
scroll to position [4017, 0]
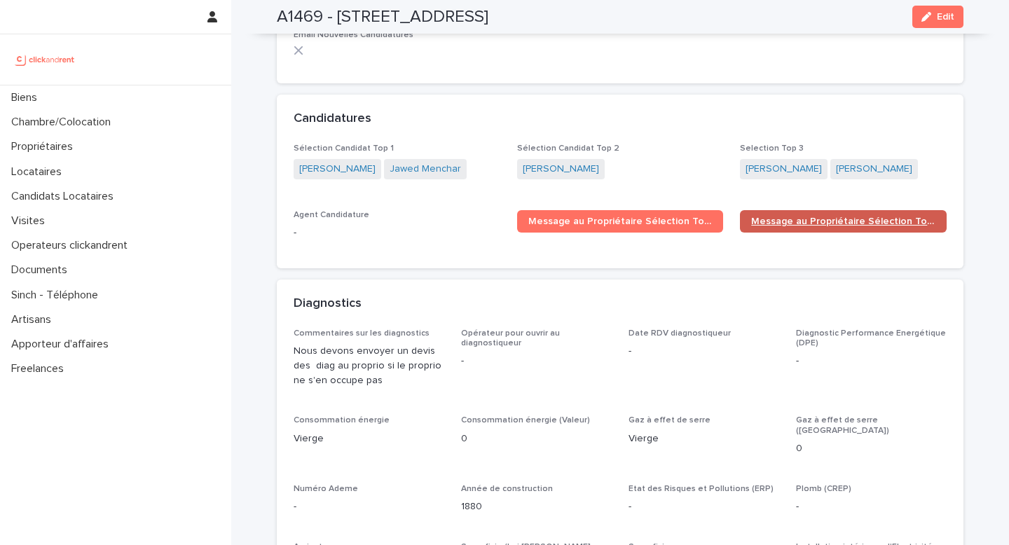
click at [822, 217] on span "Message au Propriétaire Sélection Top 2" at bounding box center [843, 222] width 184 height 10
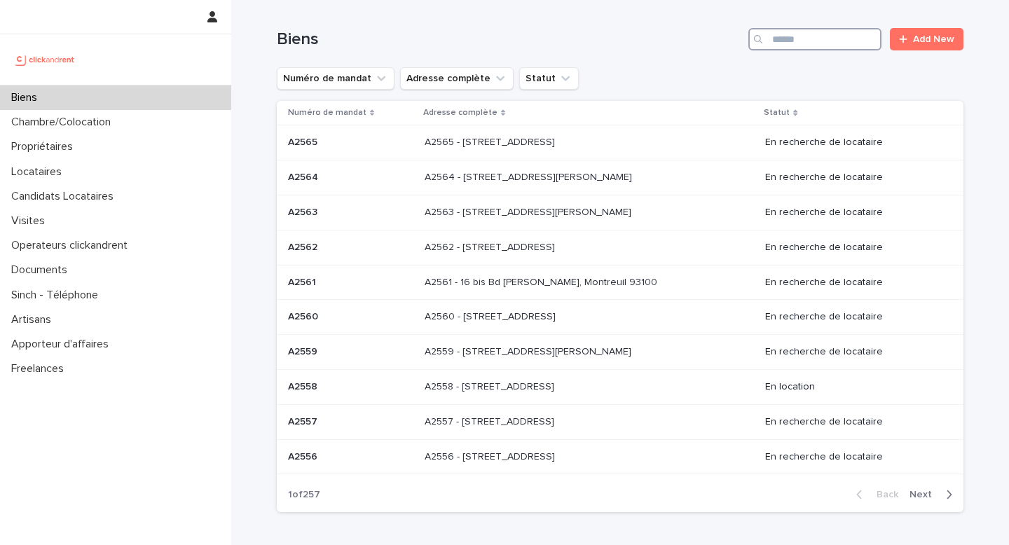
click at [784, 40] on input "Search" at bounding box center [815, 39] width 133 height 22
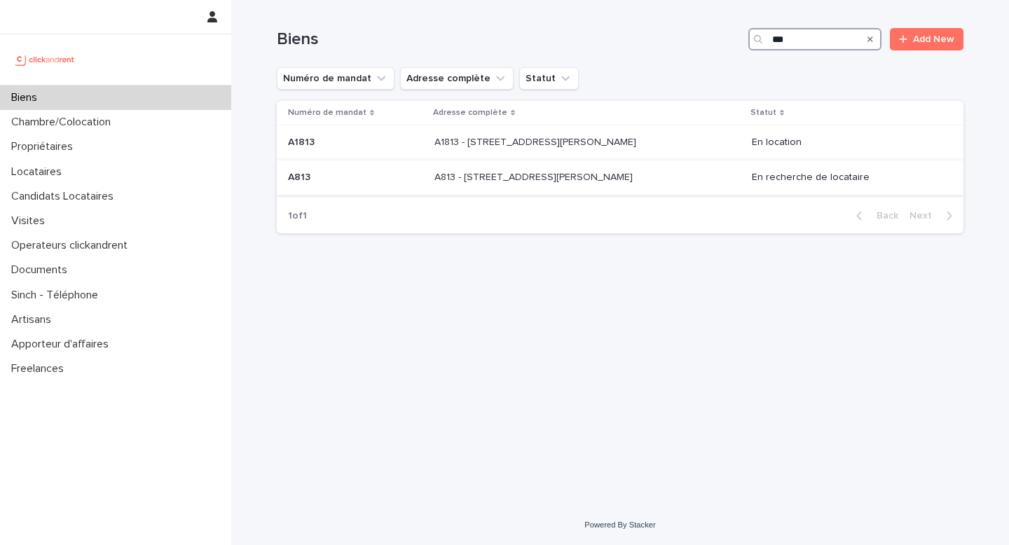
type input "***"
click at [503, 170] on p "A813 - [STREET_ADDRESS][PERSON_NAME]" at bounding box center [535, 176] width 201 height 15
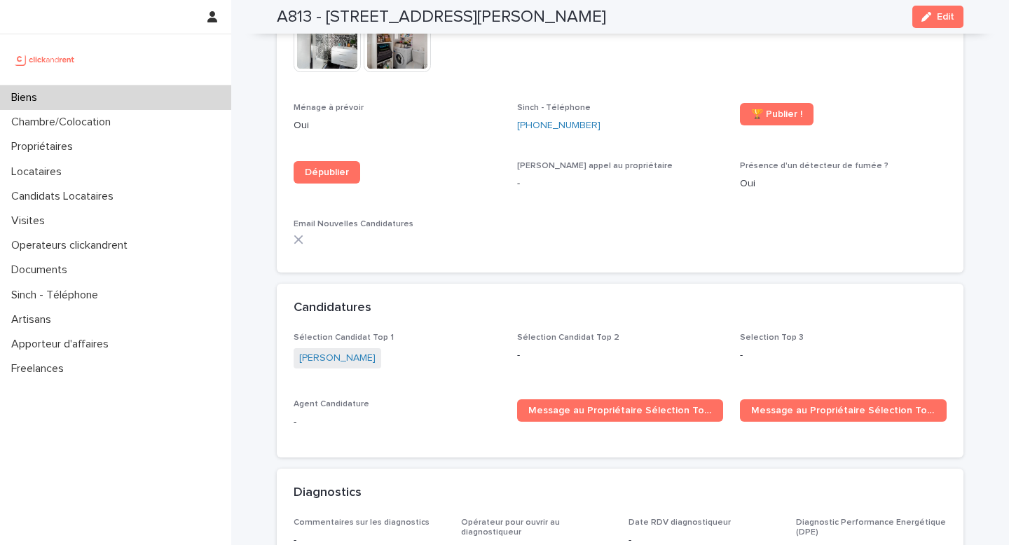
scroll to position [1061, 0]
